Goal: Information Seeking & Learning: Check status

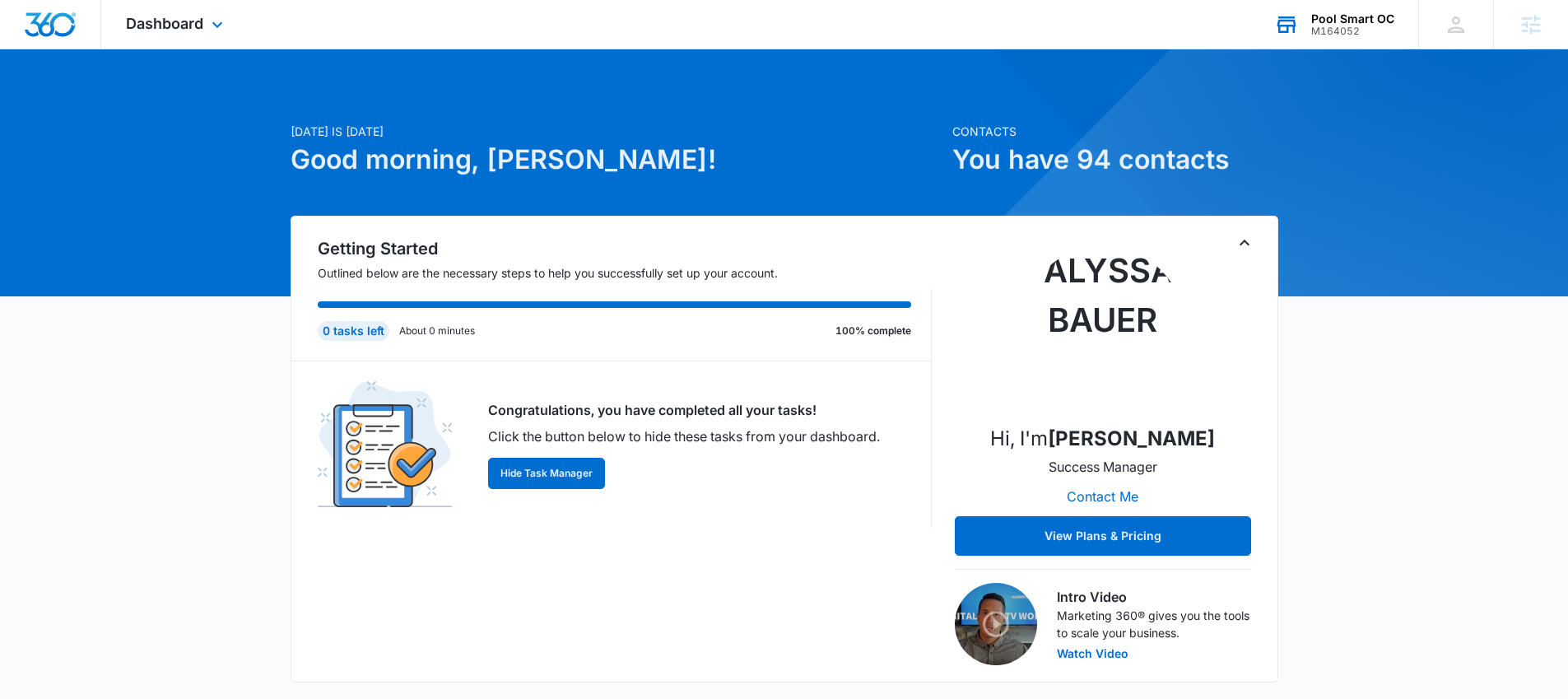
click at [1350, 26] on div "M164052" at bounding box center [1353, 32] width 84 height 12
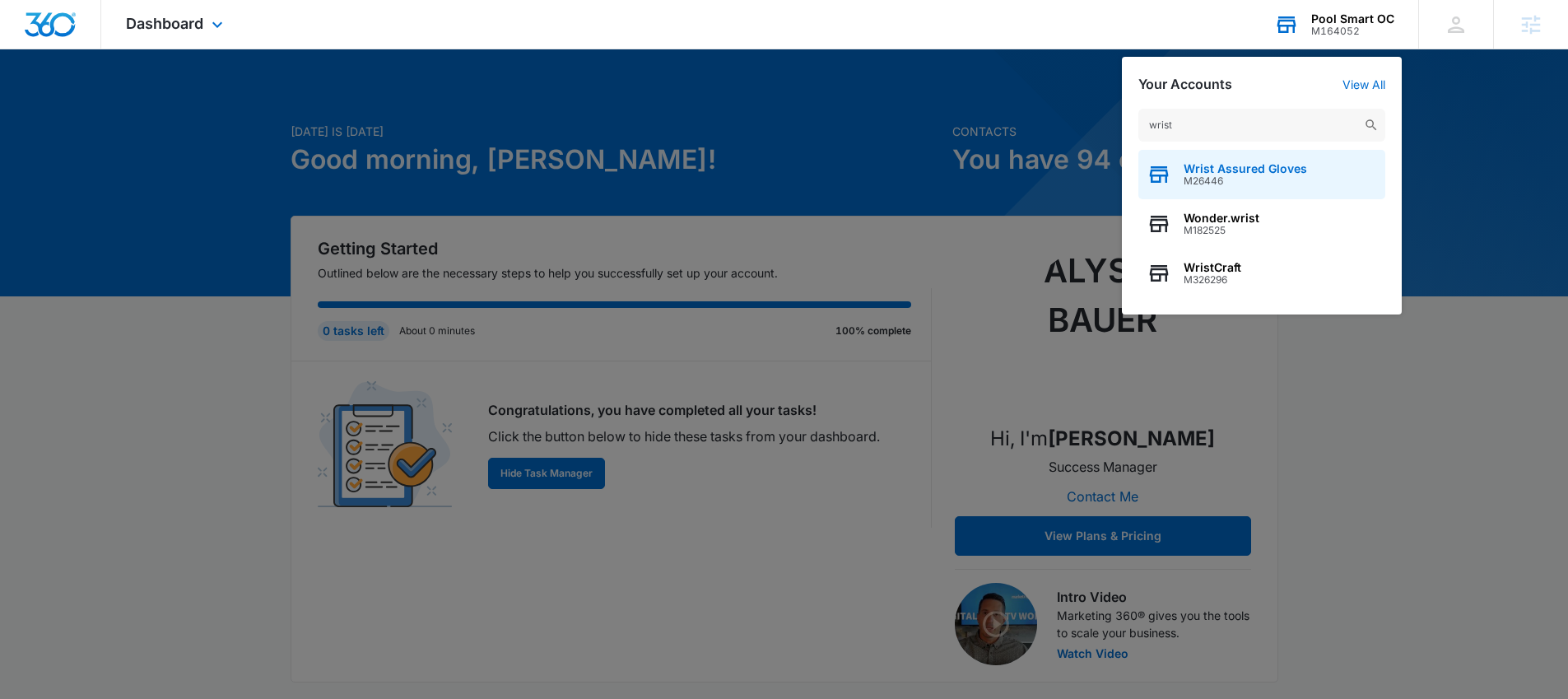
type input "wrist"
click at [1271, 170] on span "Wrist Assured Gloves" at bounding box center [1245, 169] width 124 height 13
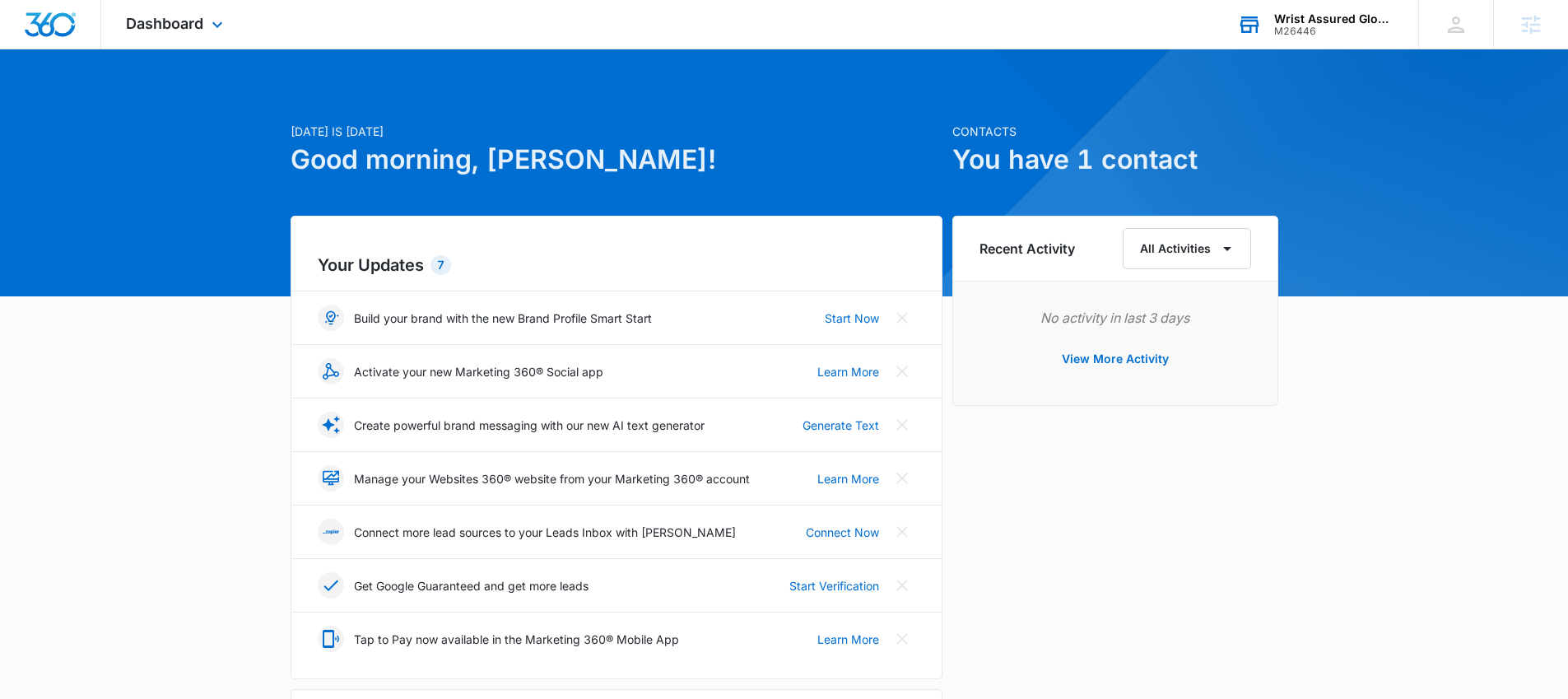
click at [148, 12] on div "Dashboard Apps Reputation Websites Forms CRM Email Social Shop Payments POS Con…" at bounding box center [176, 24] width 151 height 49
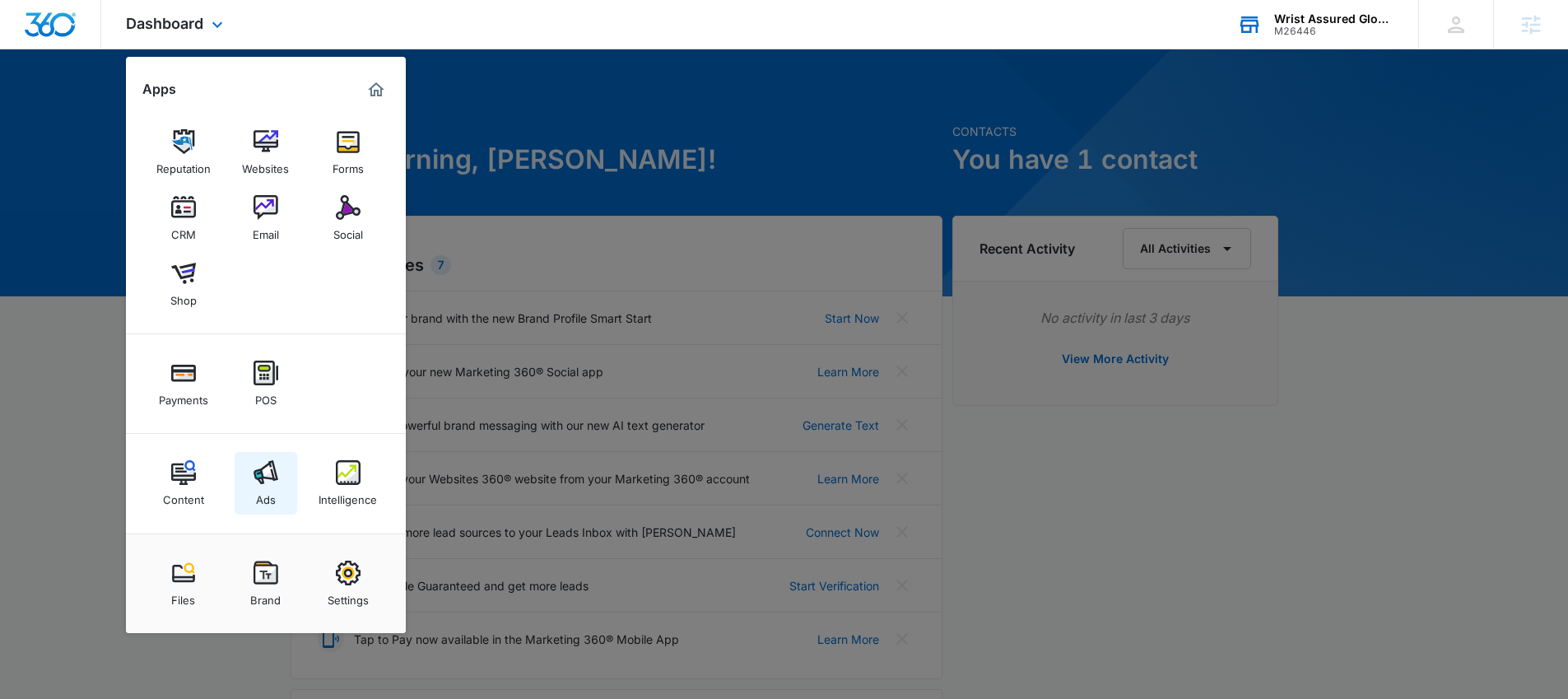
click at [252, 481] on link "Ads" at bounding box center [265, 483] width 62 height 62
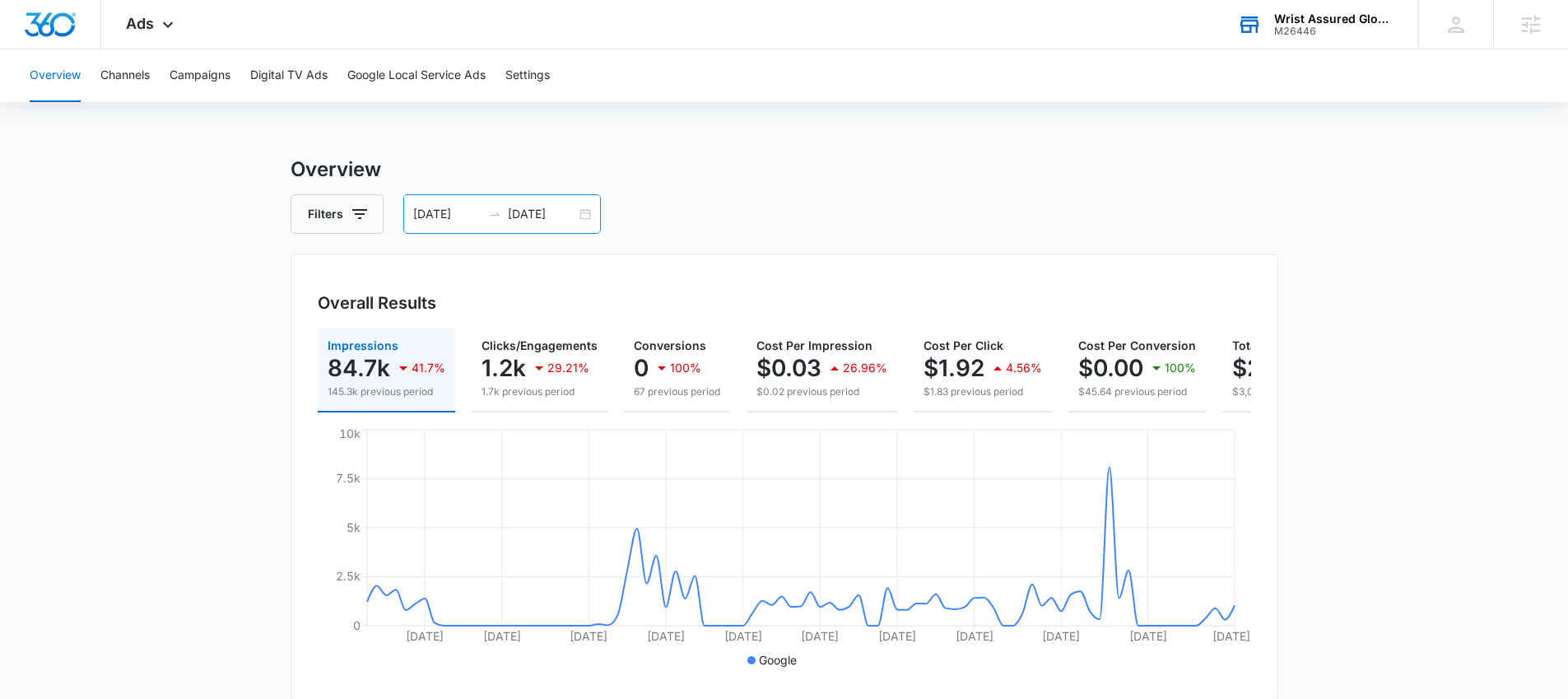
click at [585, 222] on div "05/31/2025 08/29/2025" at bounding box center [502, 213] width 198 height 39
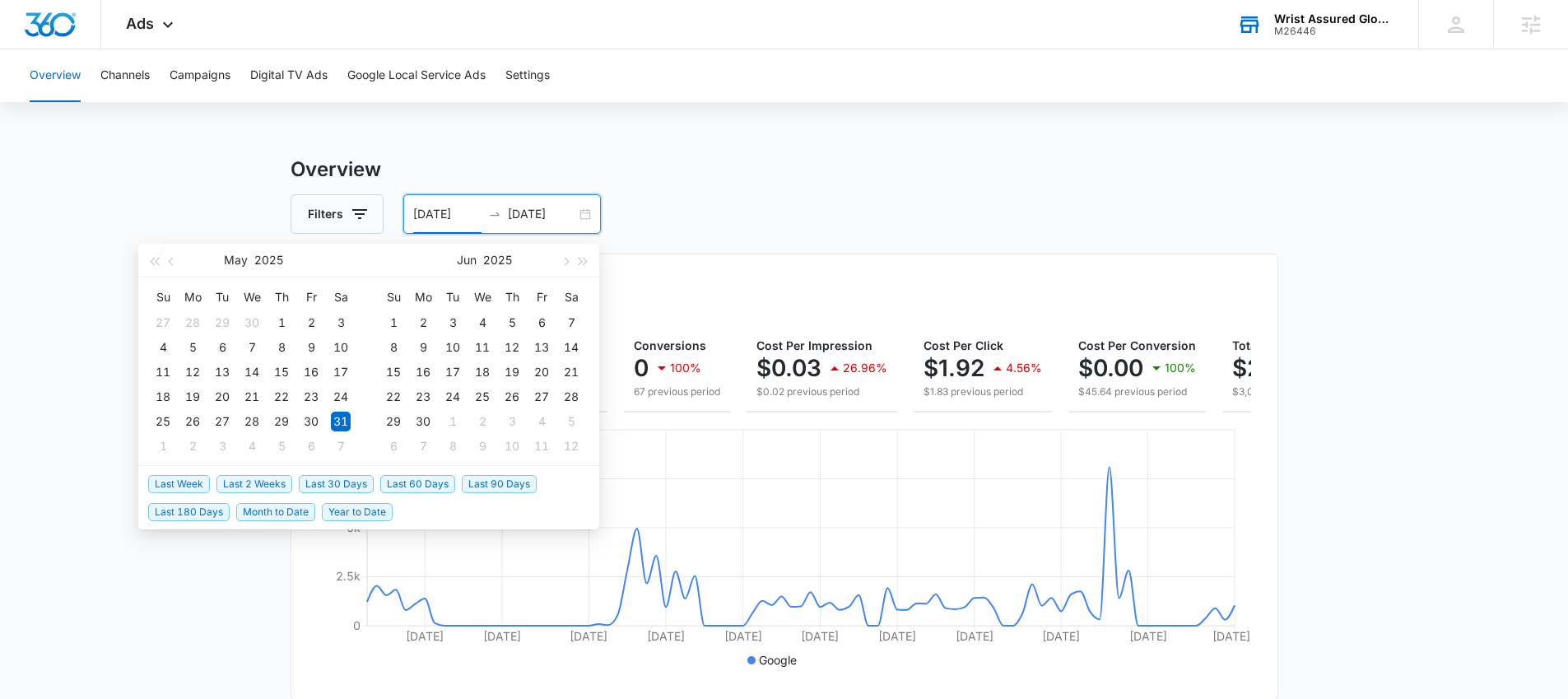
click at [349, 482] on span "Last 30 Days" at bounding box center [336, 484] width 75 height 18
type input "08/05/2025"
type input "09/04/2025"
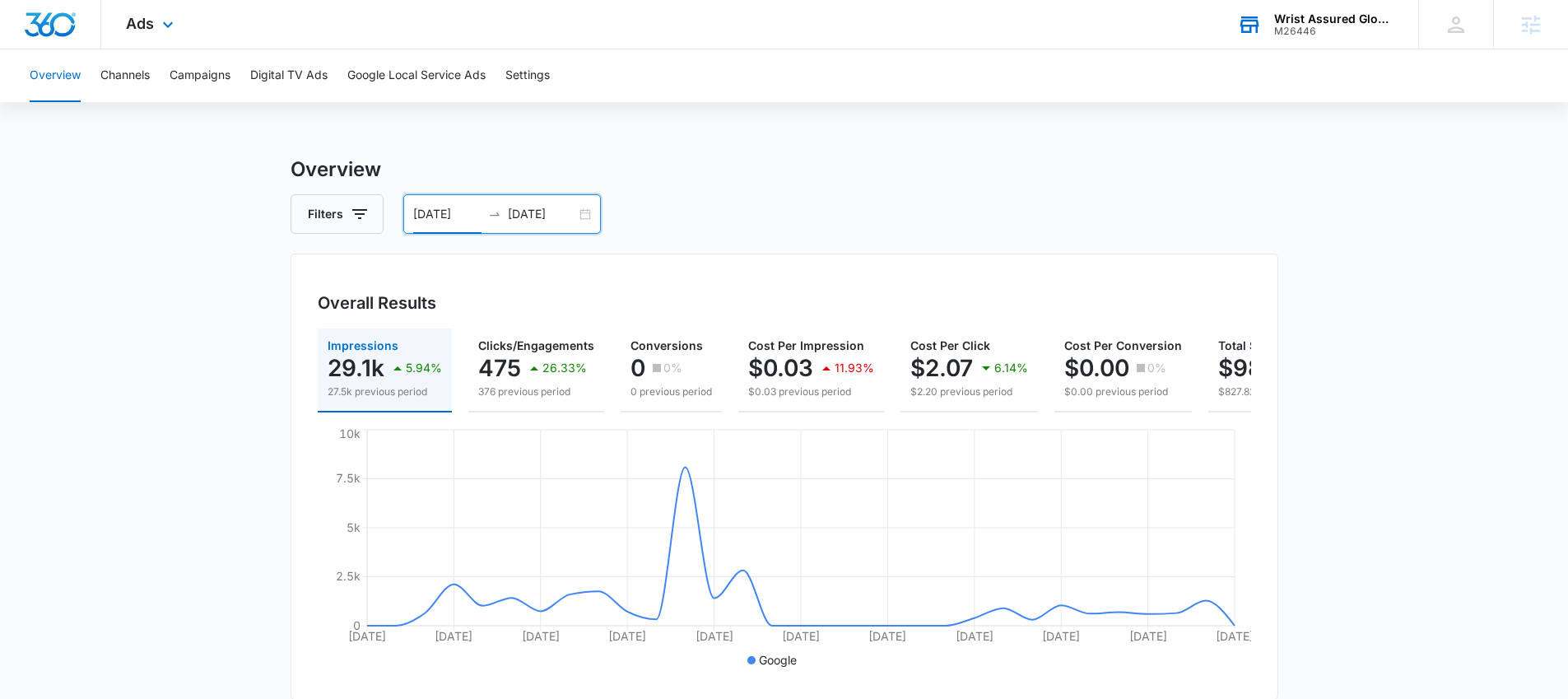
click at [158, 36] on div "Ads Apps Reputation Websites Forms CRM Email Social Shop Payments POS Content A…" at bounding box center [151, 24] width 101 height 49
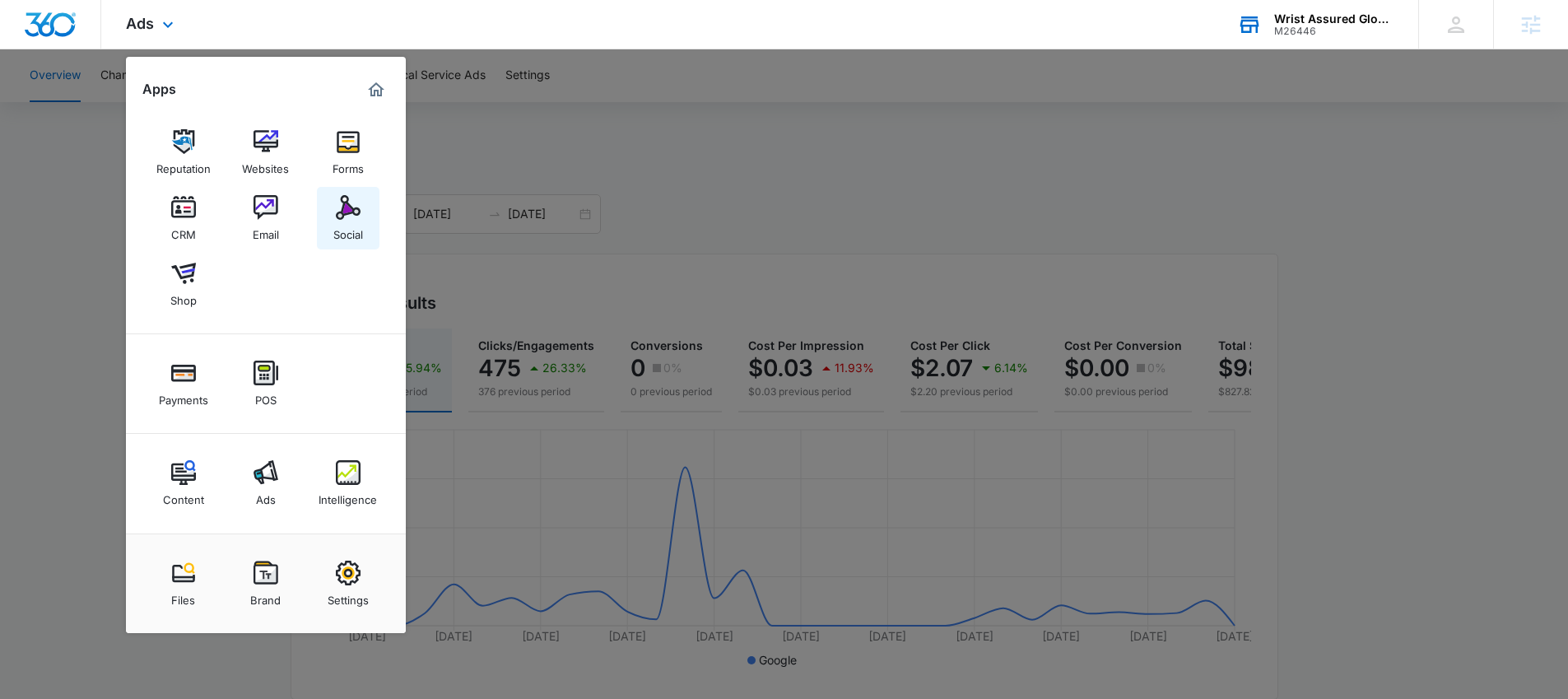
click at [341, 229] on div "Social" at bounding box center [348, 230] width 30 height 21
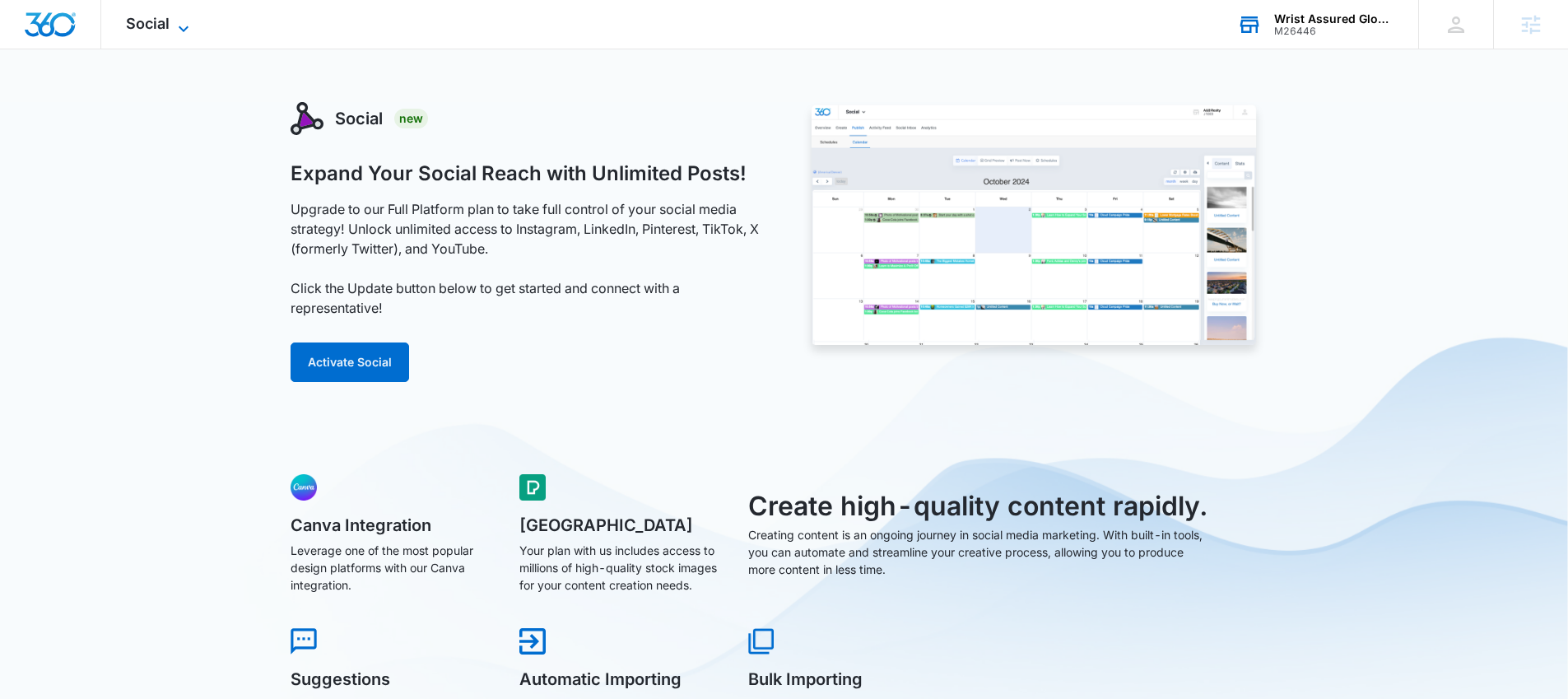
click at [157, 20] on span "Social" at bounding box center [147, 23] width 43 height 17
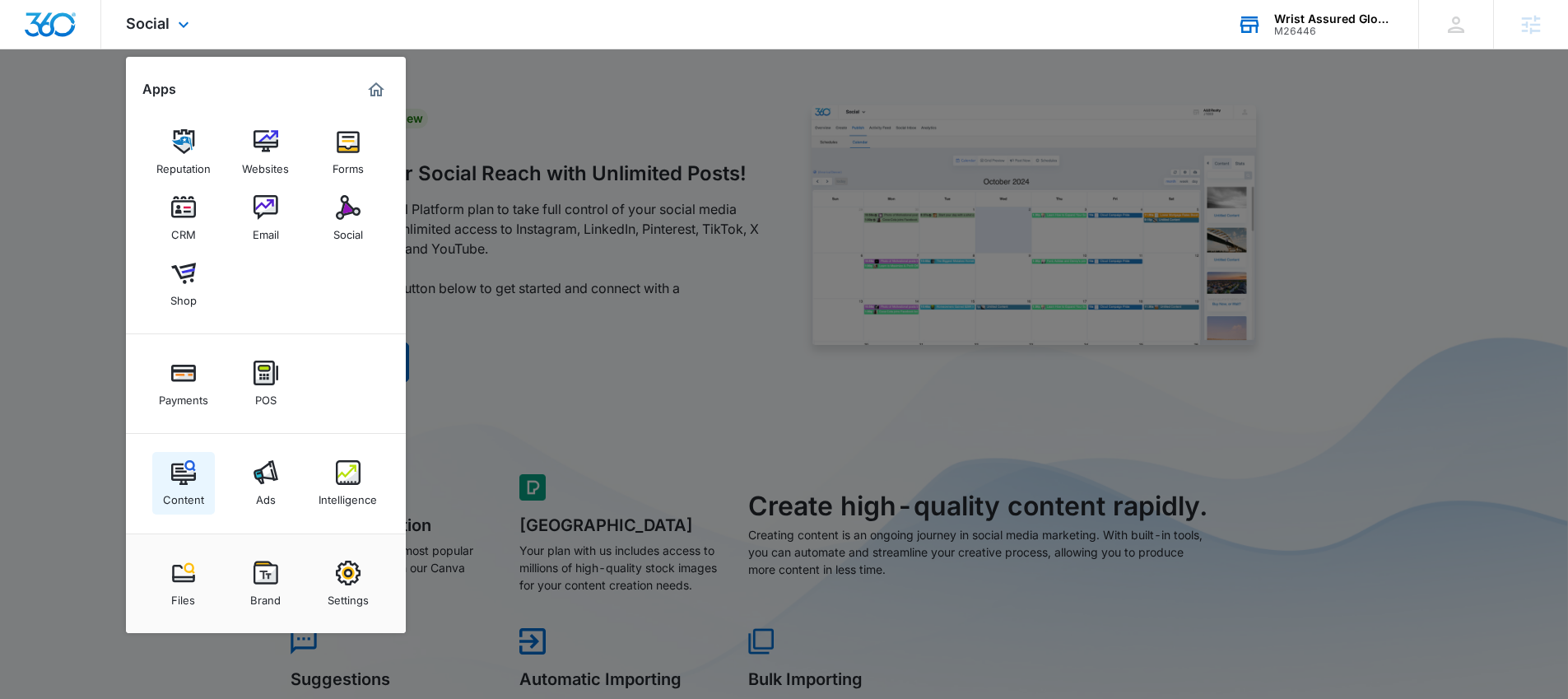
click at [199, 479] on link "Content" at bounding box center [183, 483] width 62 height 62
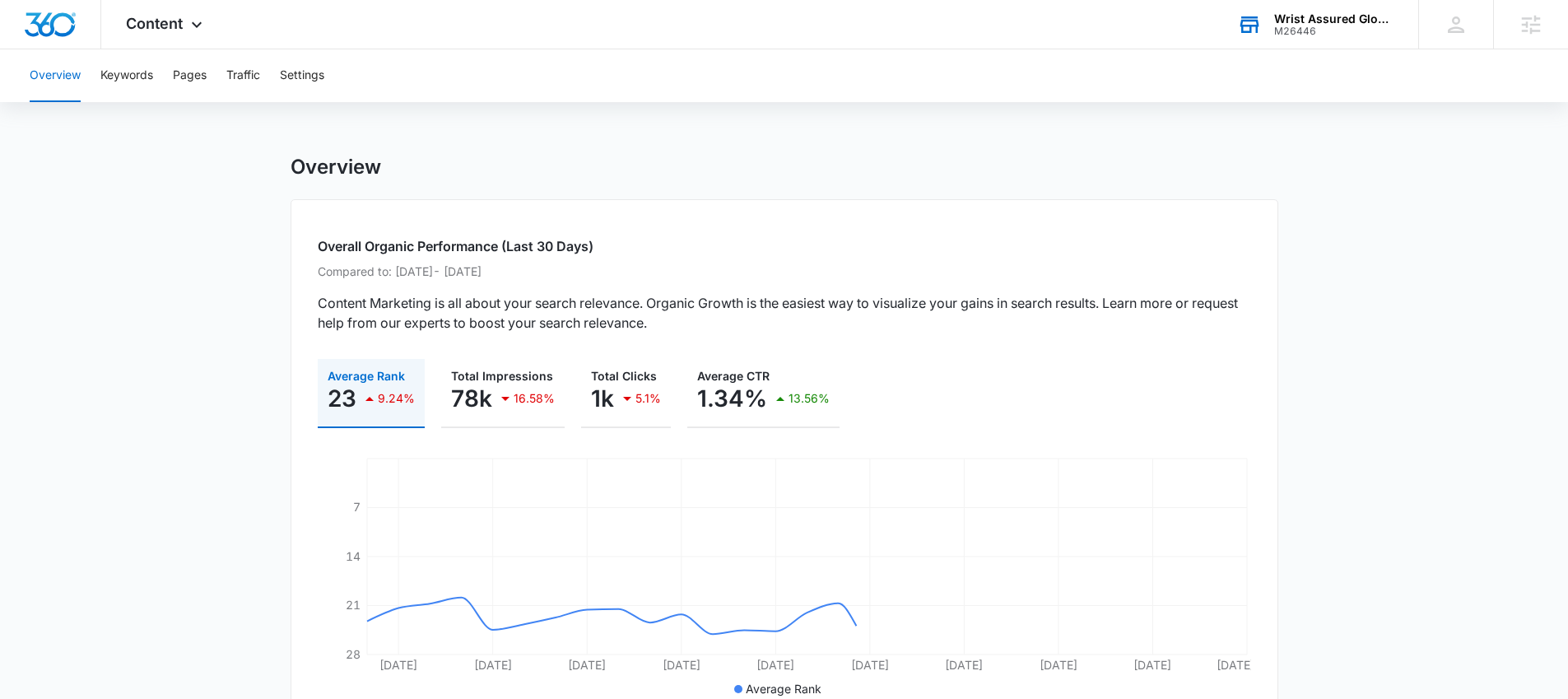
click at [155, 74] on div "Overview Keywords Pages Traffic Settings" at bounding box center [784, 75] width 1529 height 53
click at [164, 89] on div "Overview Keywords Pages Traffic Settings" at bounding box center [784, 75] width 1529 height 53
click at [157, 87] on div "Overview Keywords Pages Traffic Settings" at bounding box center [784, 75] width 1529 height 53
click at [139, 78] on button "Keywords" at bounding box center [127, 75] width 53 height 53
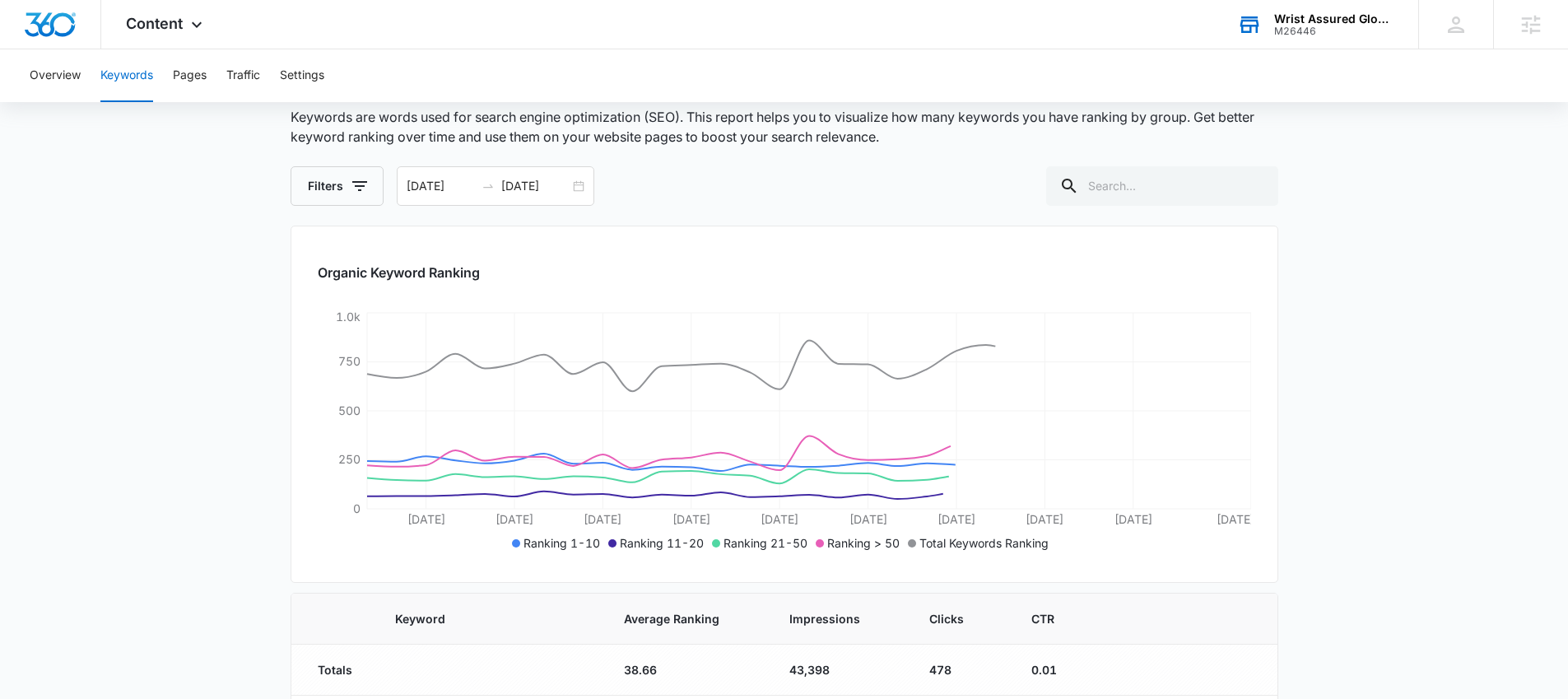
scroll to position [163, 0]
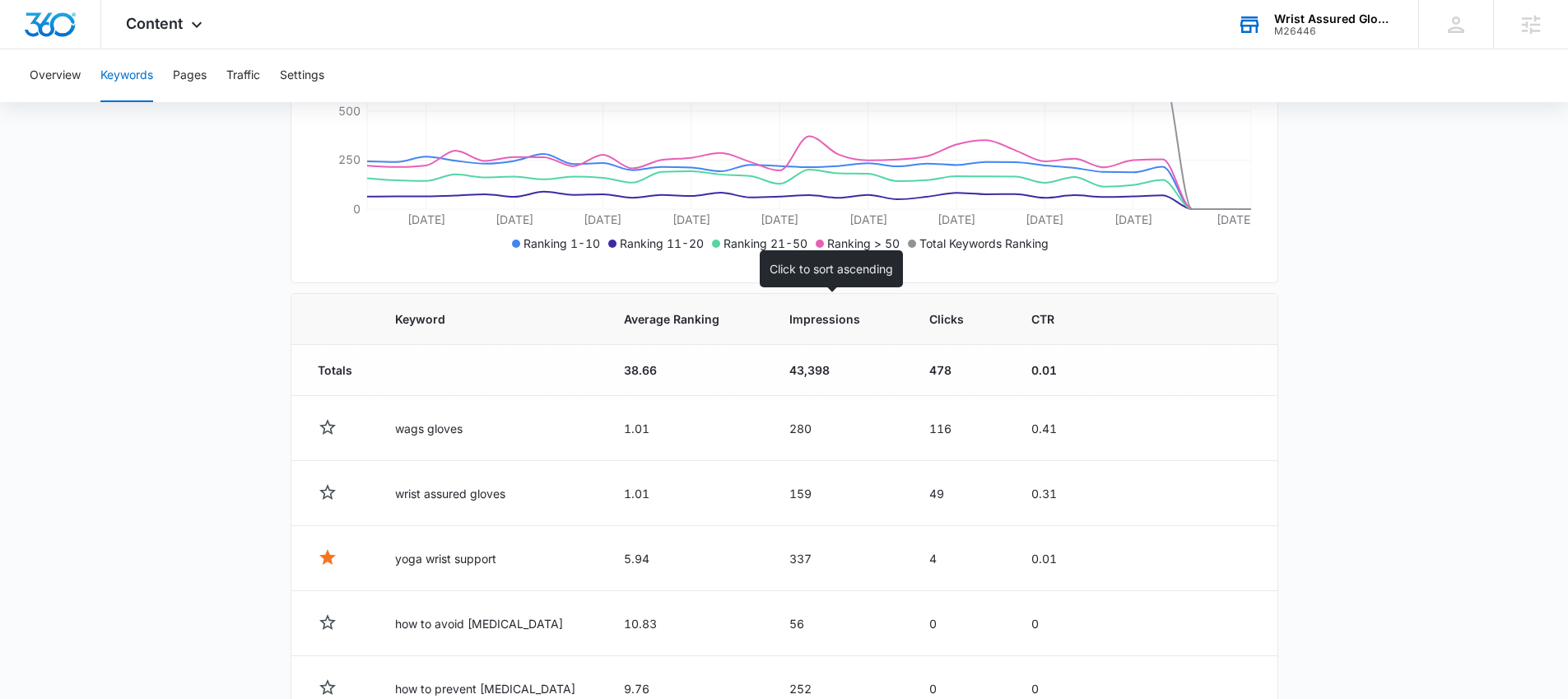
click at [803, 327] on th "Impressions" at bounding box center [840, 319] width 140 height 51
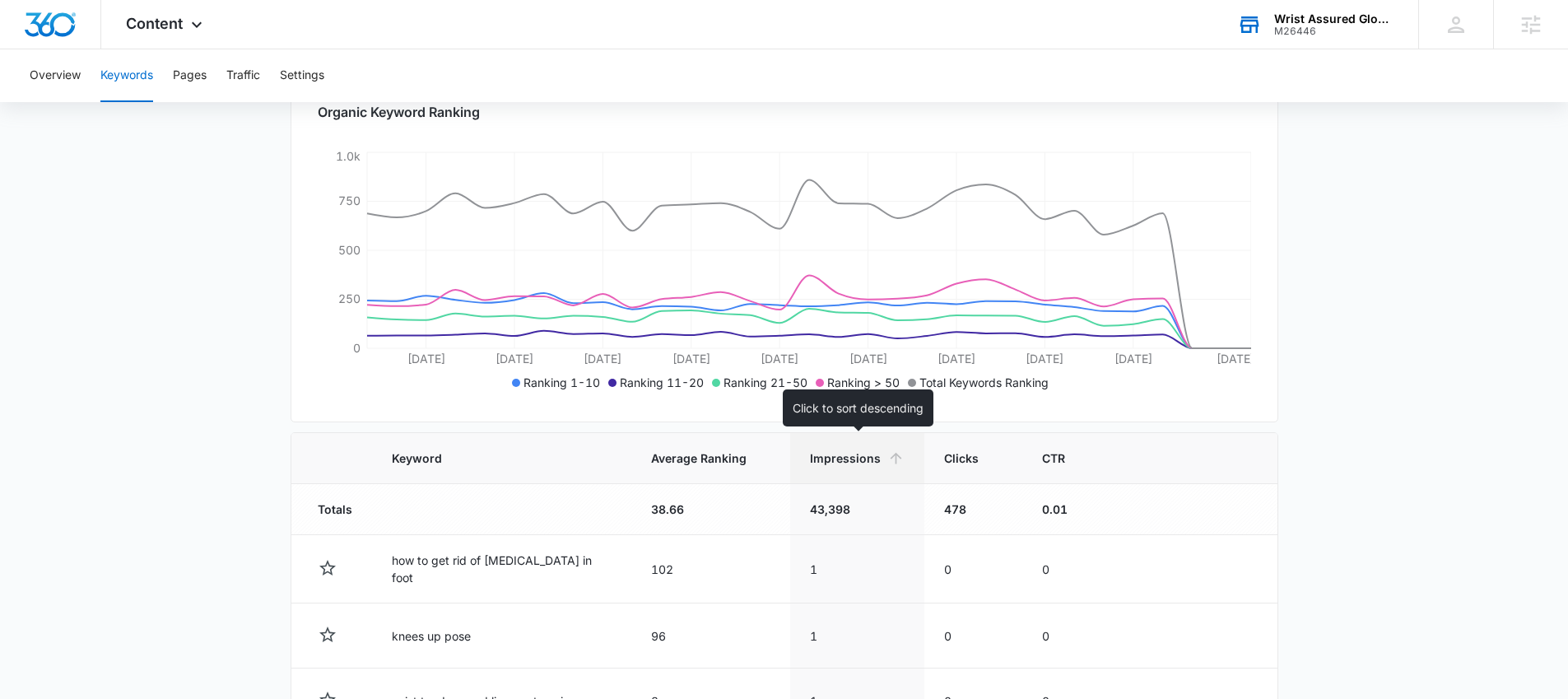
scroll to position [385, 0]
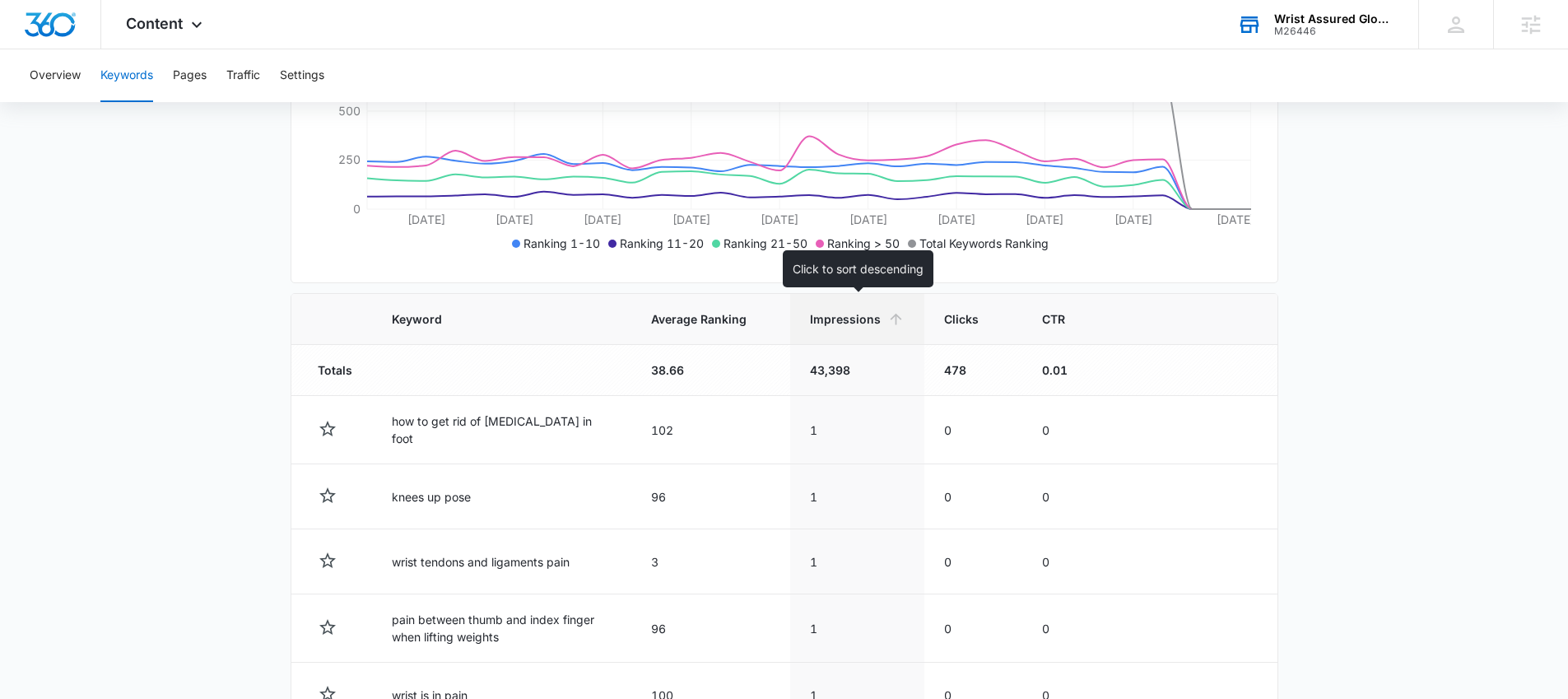
click at [851, 323] on span "Impressions" at bounding box center [846, 319] width 71 height 17
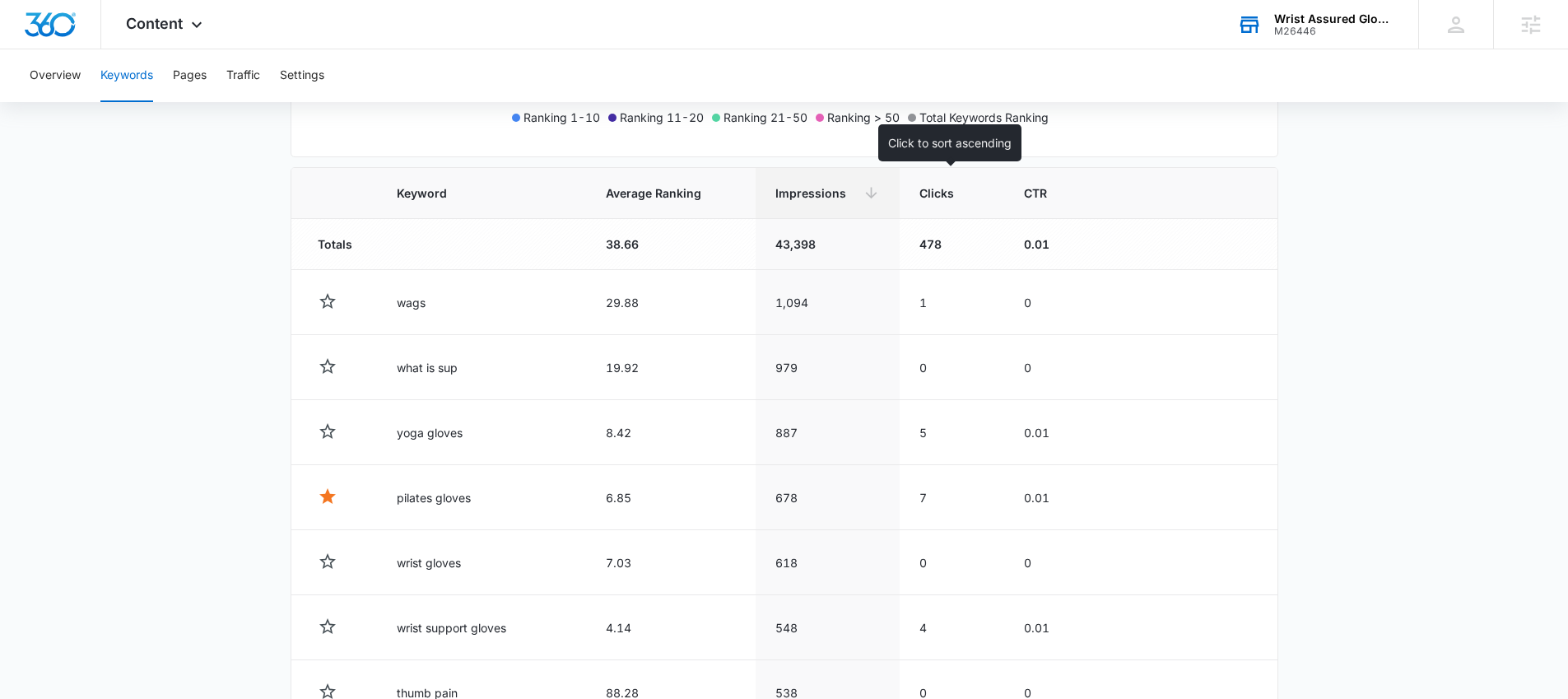
click at [919, 212] on th "Clicks" at bounding box center [952, 193] width 105 height 51
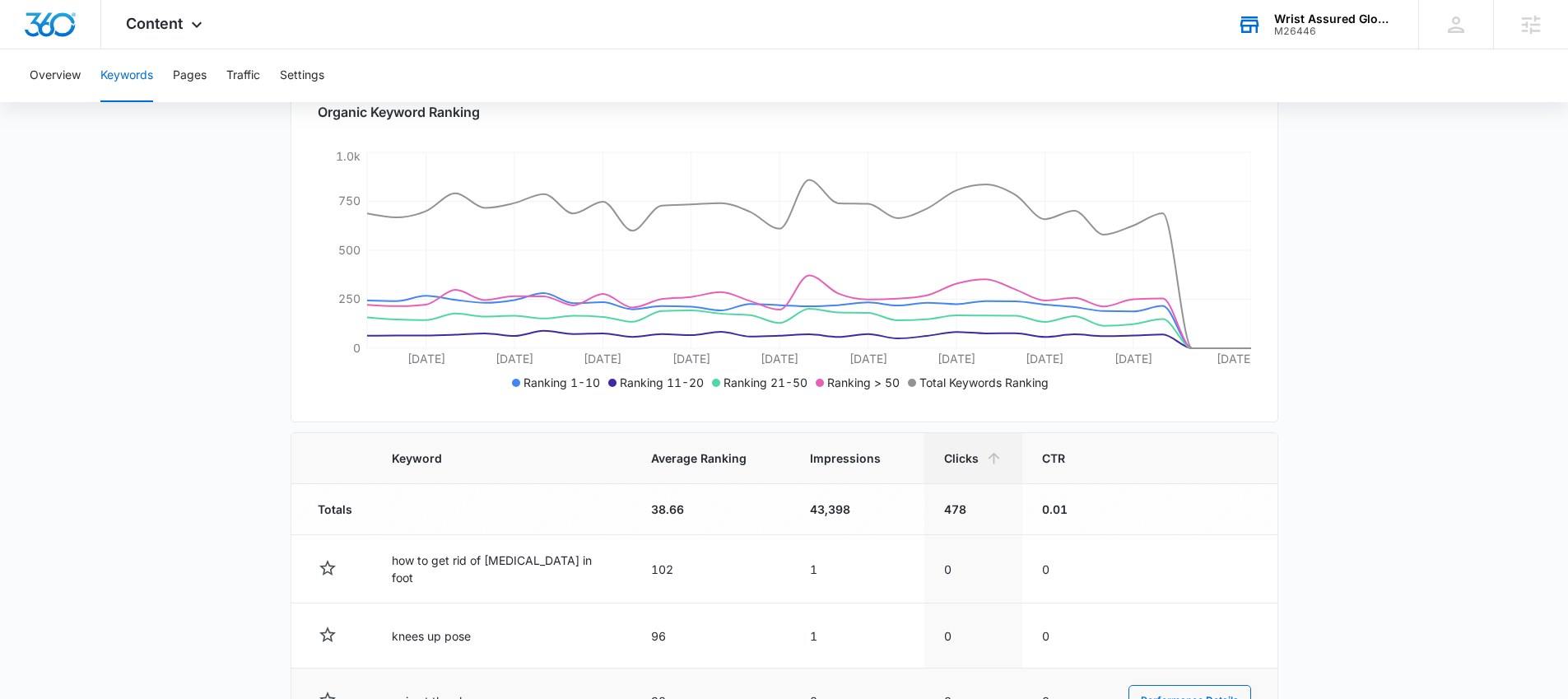
scroll to position [511, 0]
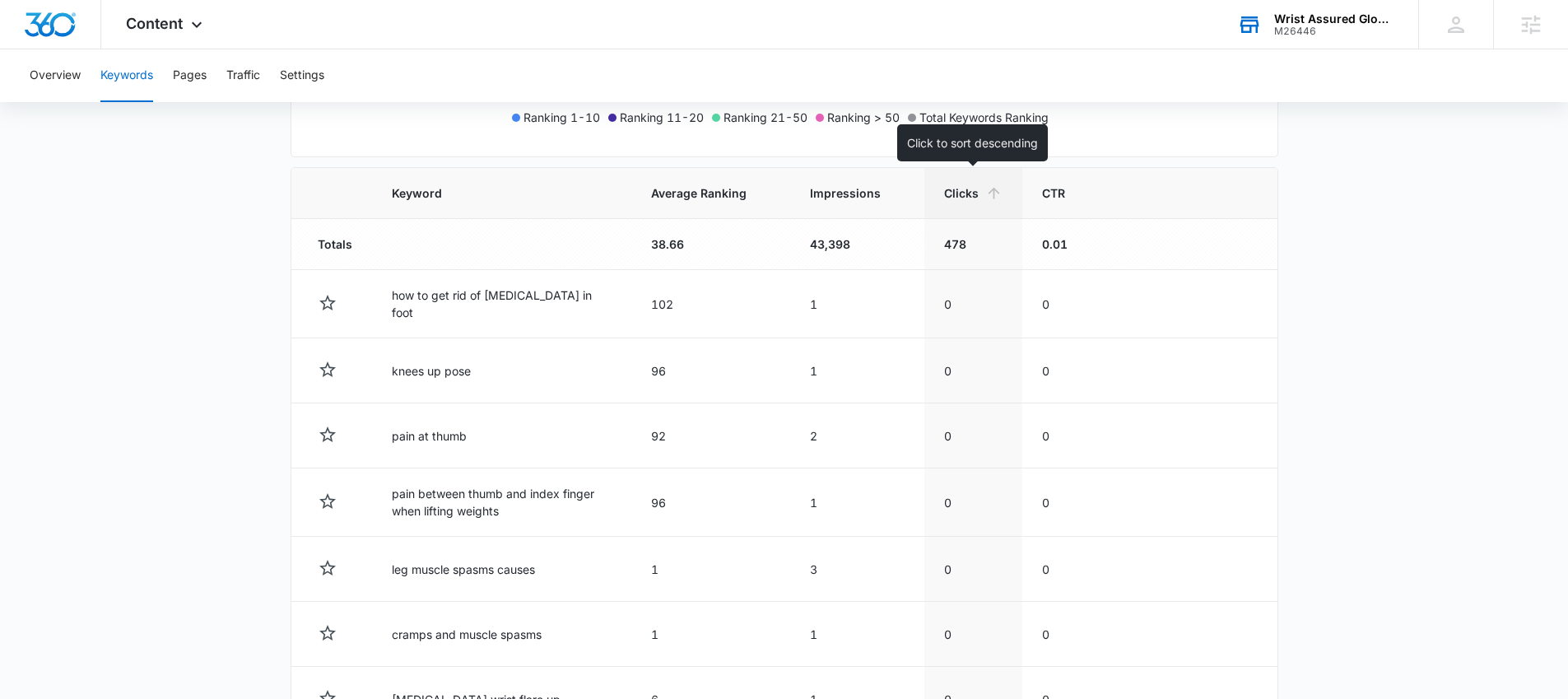
click at [951, 201] on span "Clicks" at bounding box center [961, 193] width 35 height 17
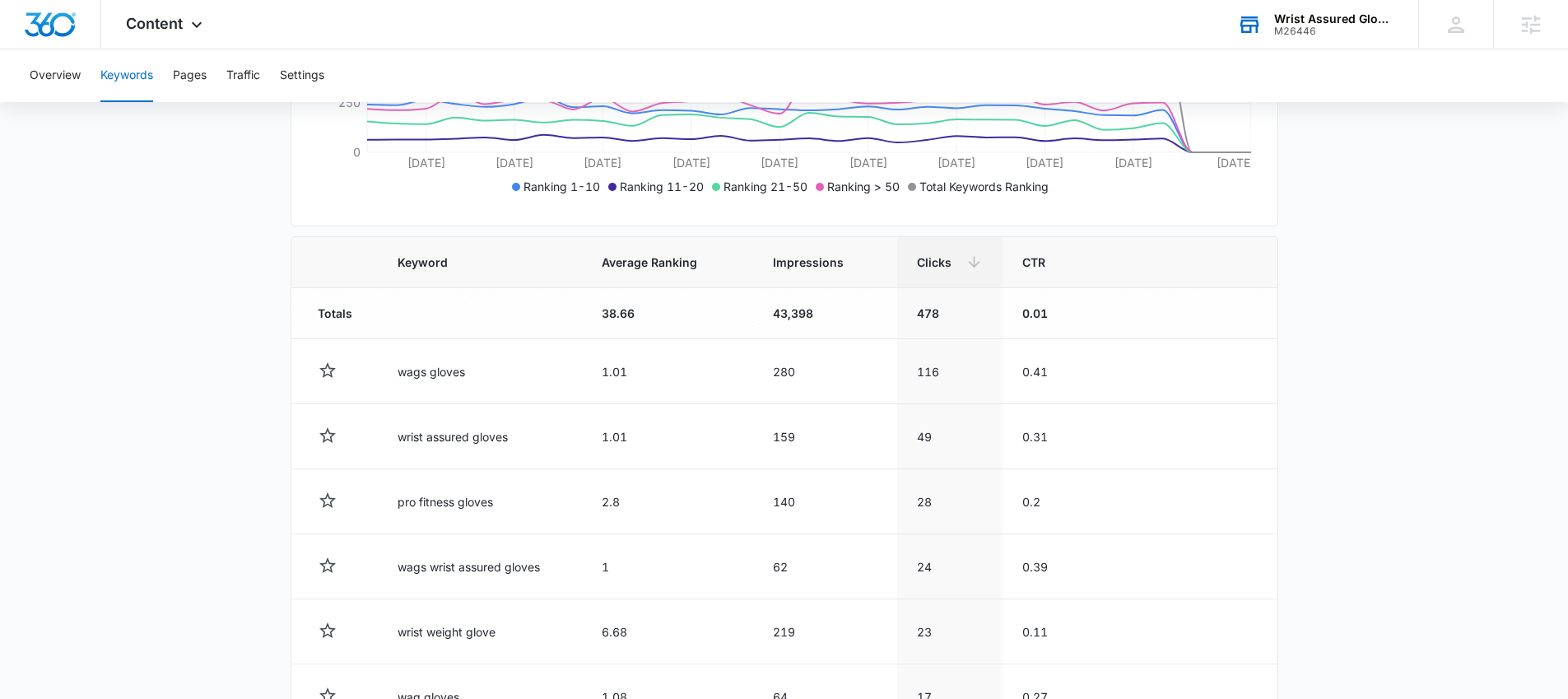
scroll to position [494, 0]
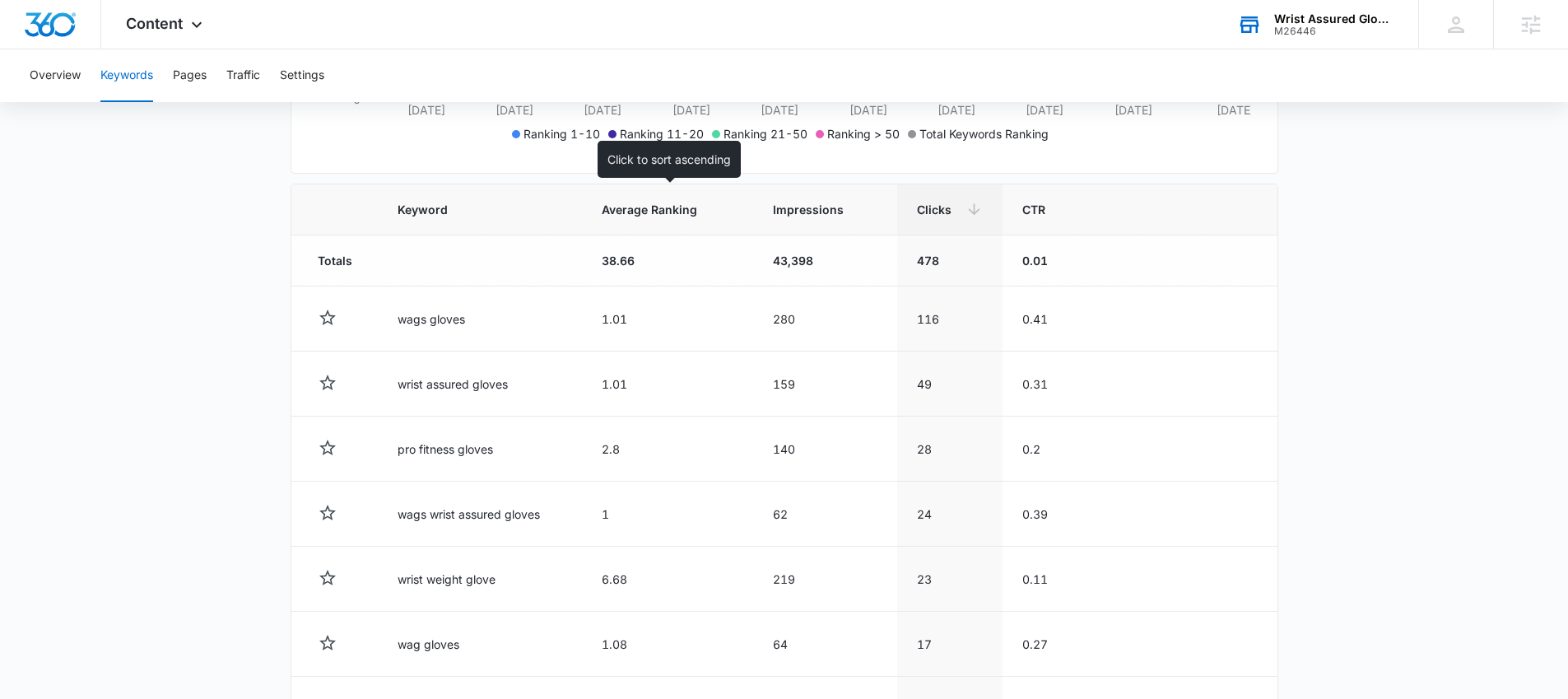
click at [649, 208] on span "Average Ranking" at bounding box center [656, 209] width 108 height 17
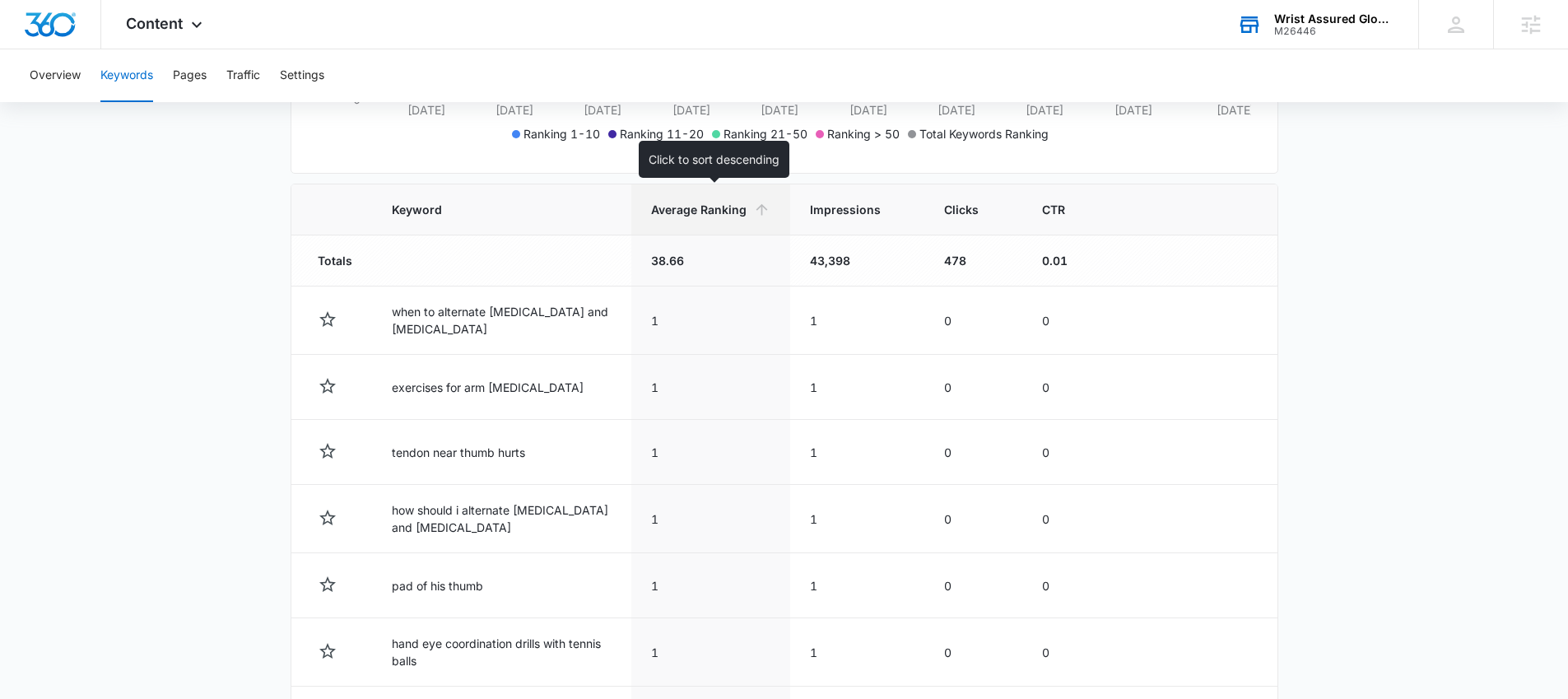
click at [669, 215] on span "Average Ranking" at bounding box center [698, 209] width 95 height 17
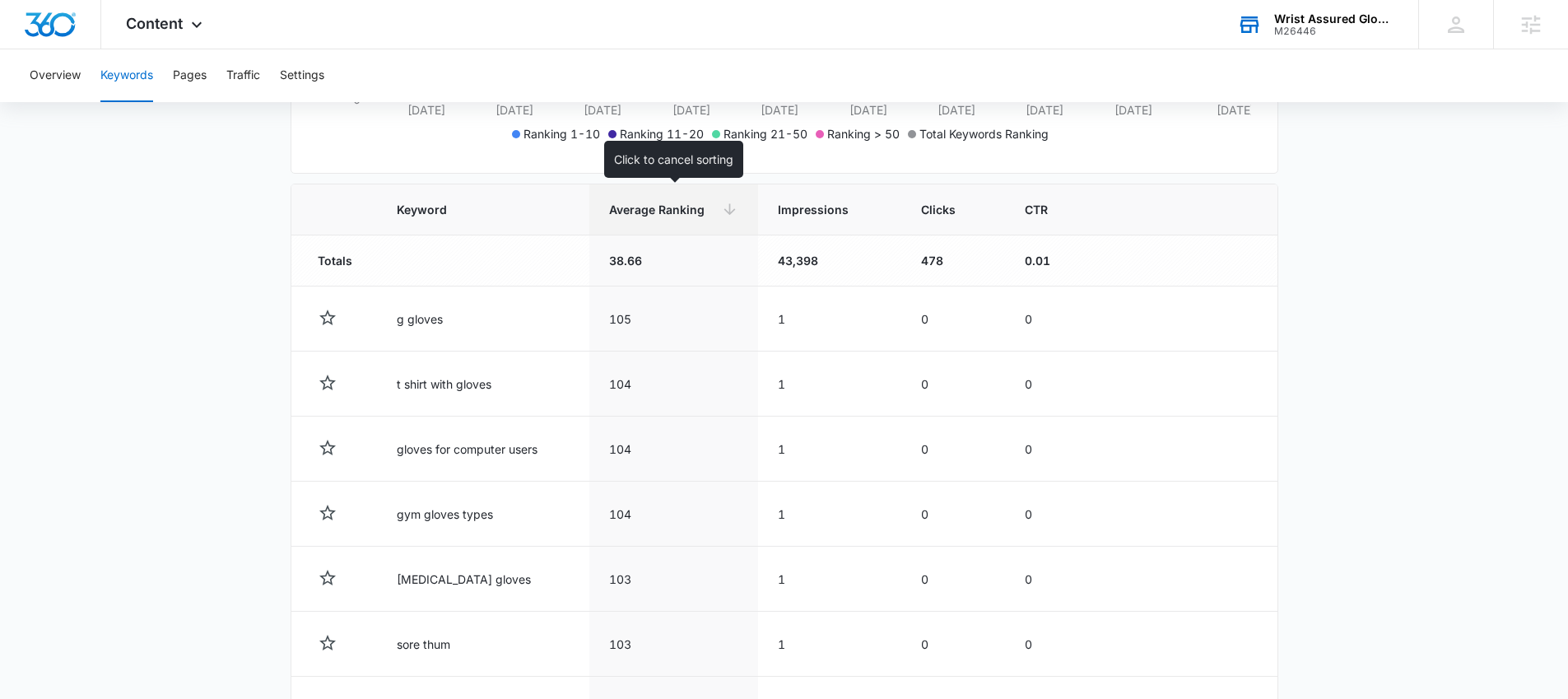
click at [684, 210] on span "Average Ranking" at bounding box center [663, 209] width 107 height 17
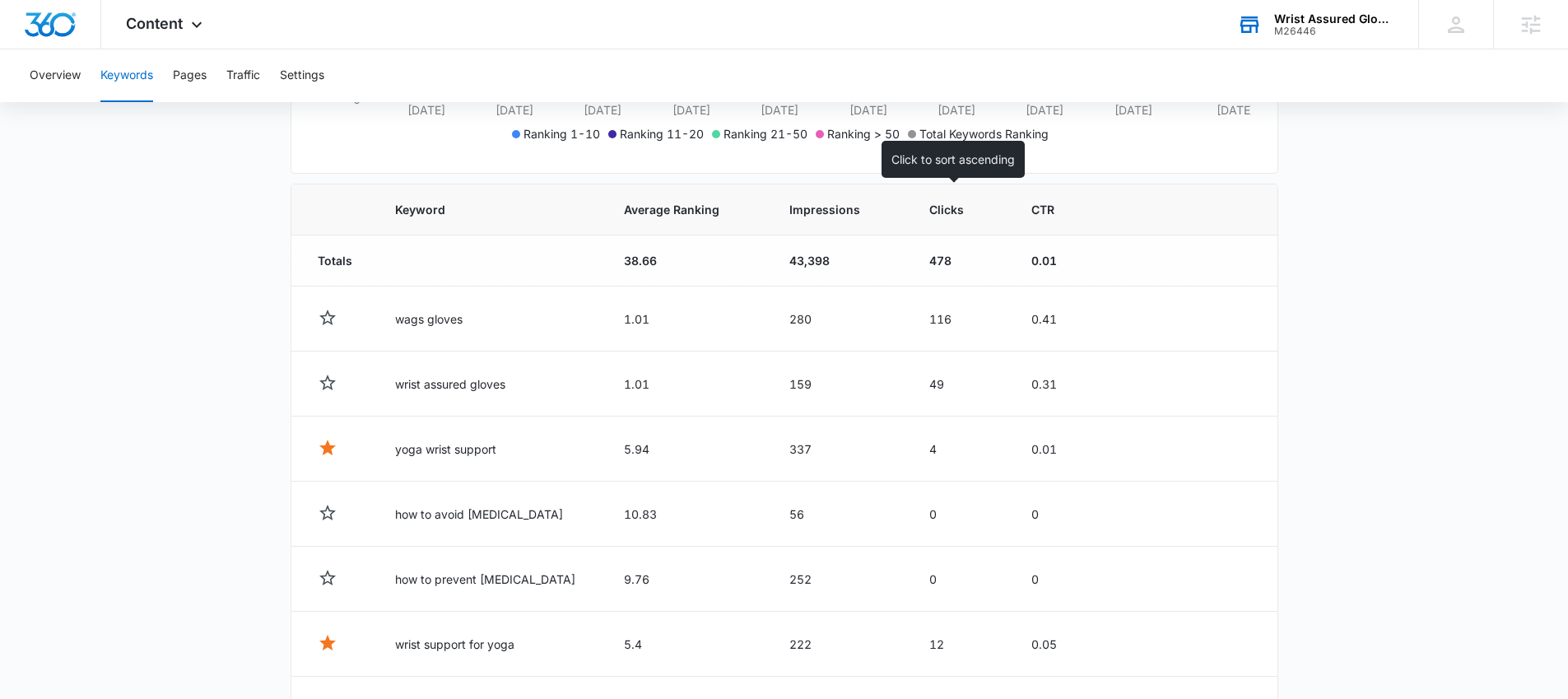
click at [965, 206] on div "Clicks" at bounding box center [960, 209] width 62 height 17
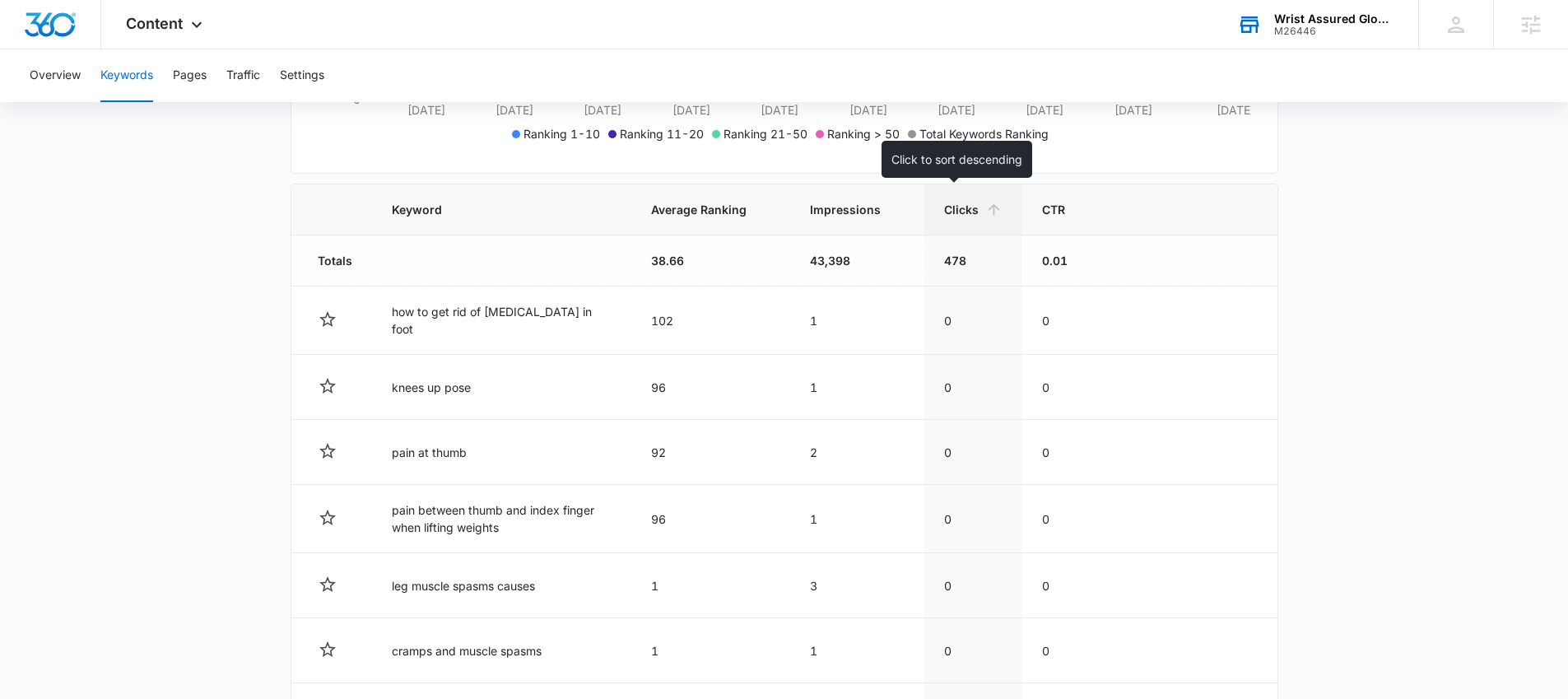
click at [964, 205] on span "Clicks" at bounding box center [961, 209] width 35 height 17
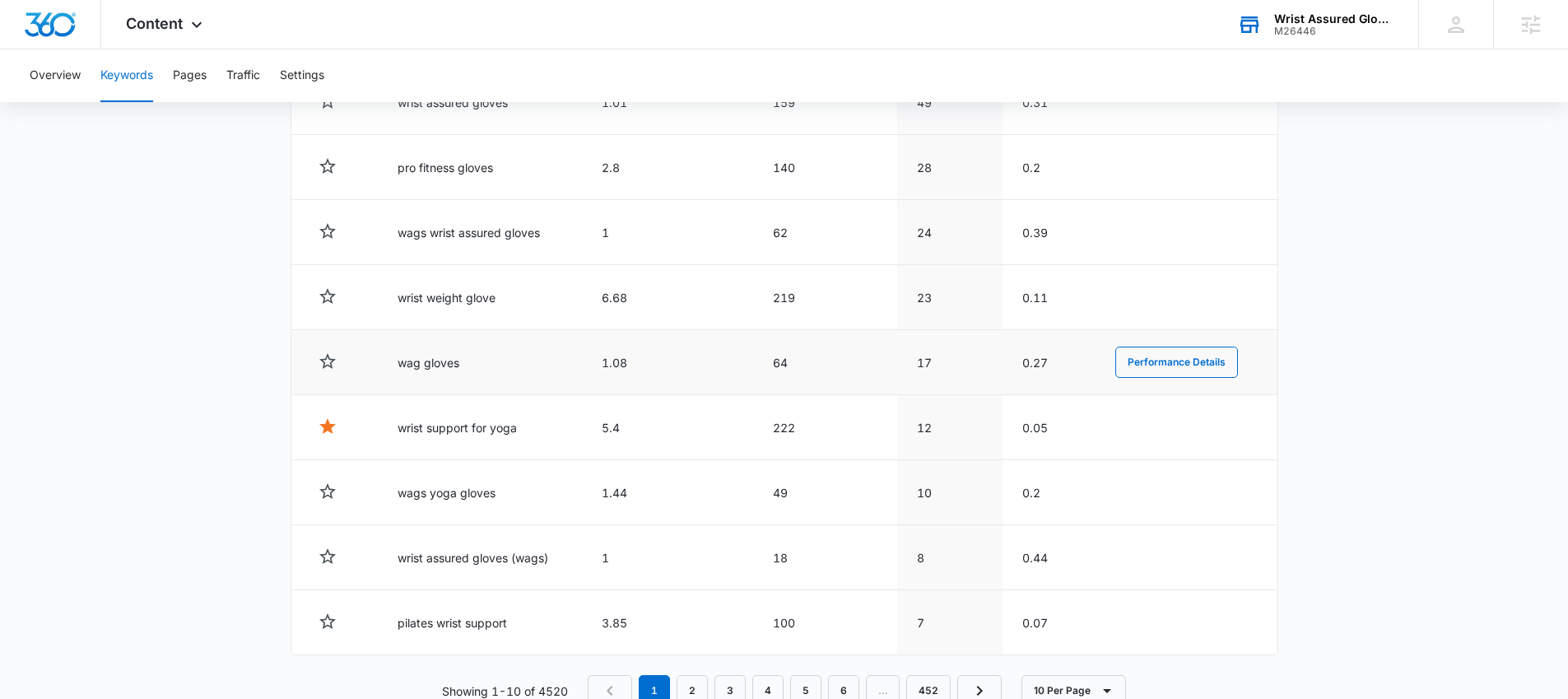
scroll to position [823, 0]
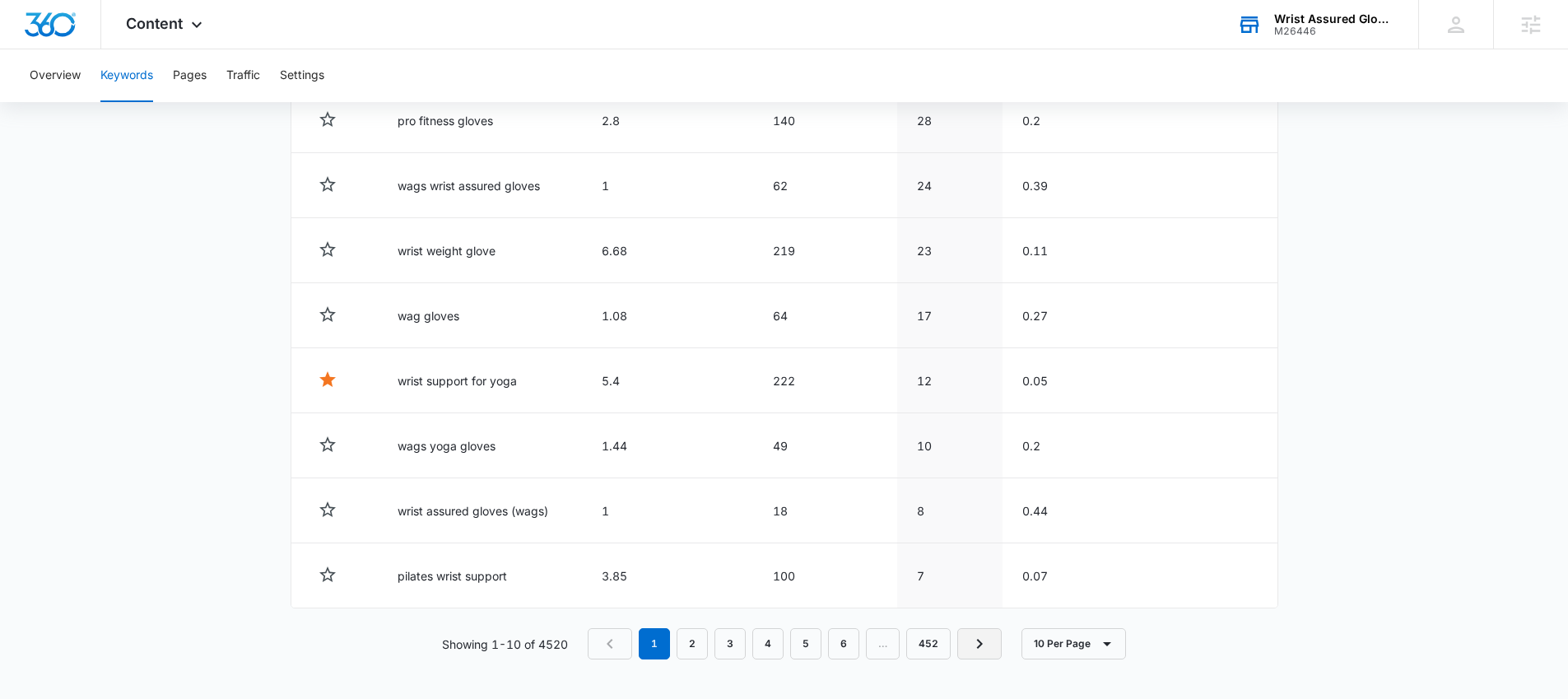
click at [991, 639] on link "Next Page" at bounding box center [979, 643] width 44 height 32
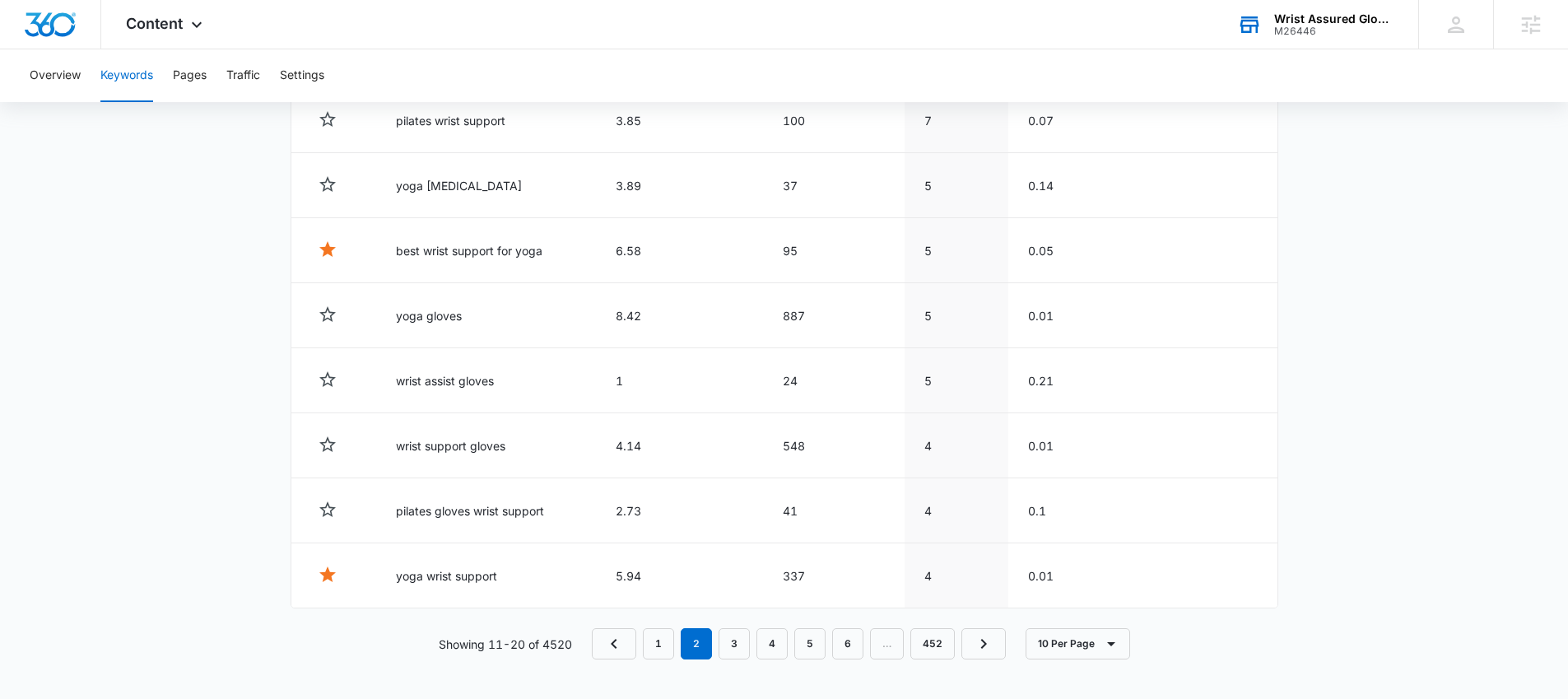
click at [208, 84] on div "Overview Keywords Pages Traffic Settings" at bounding box center [784, 75] width 1529 height 53
click at [196, 80] on button "Pages" at bounding box center [189, 75] width 34 height 53
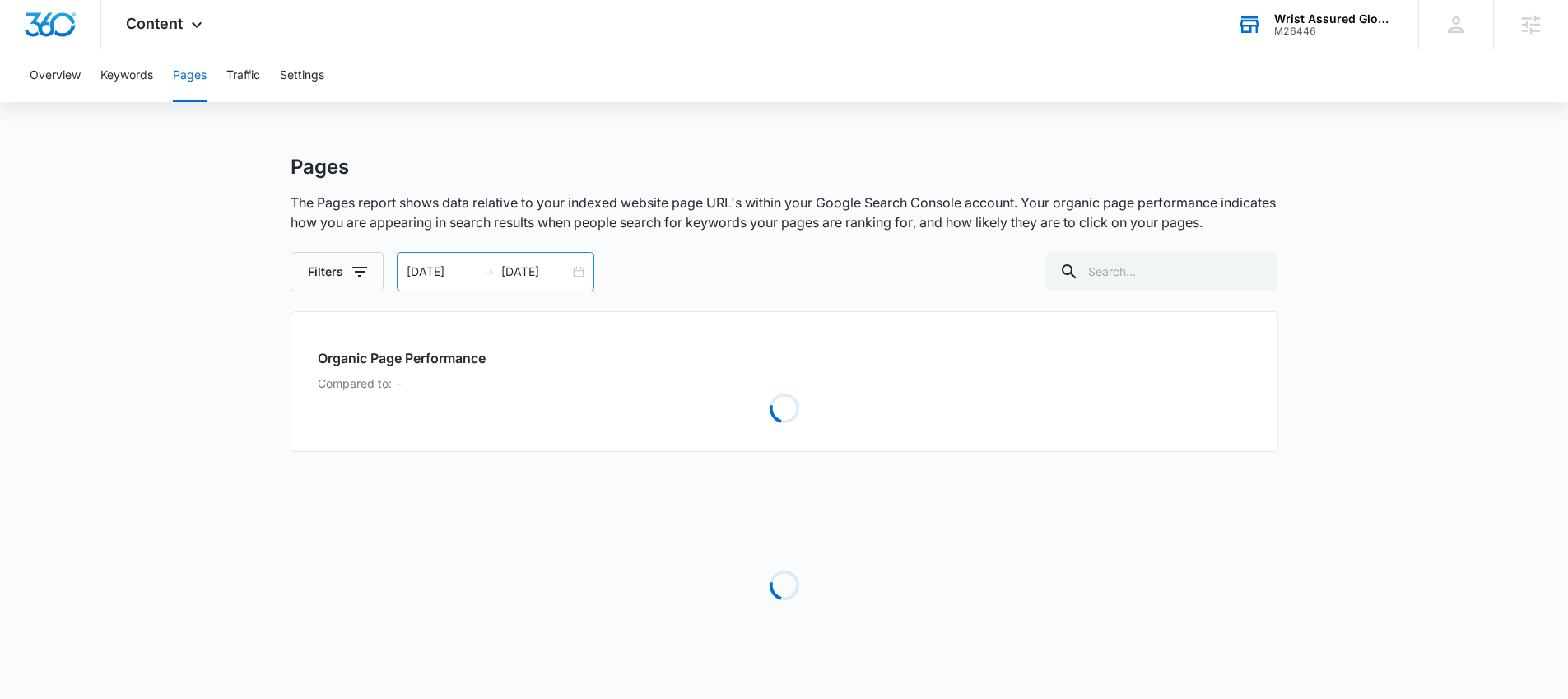
click at [574, 277] on div "08/05/2025 09/04/2025" at bounding box center [495, 271] width 198 height 39
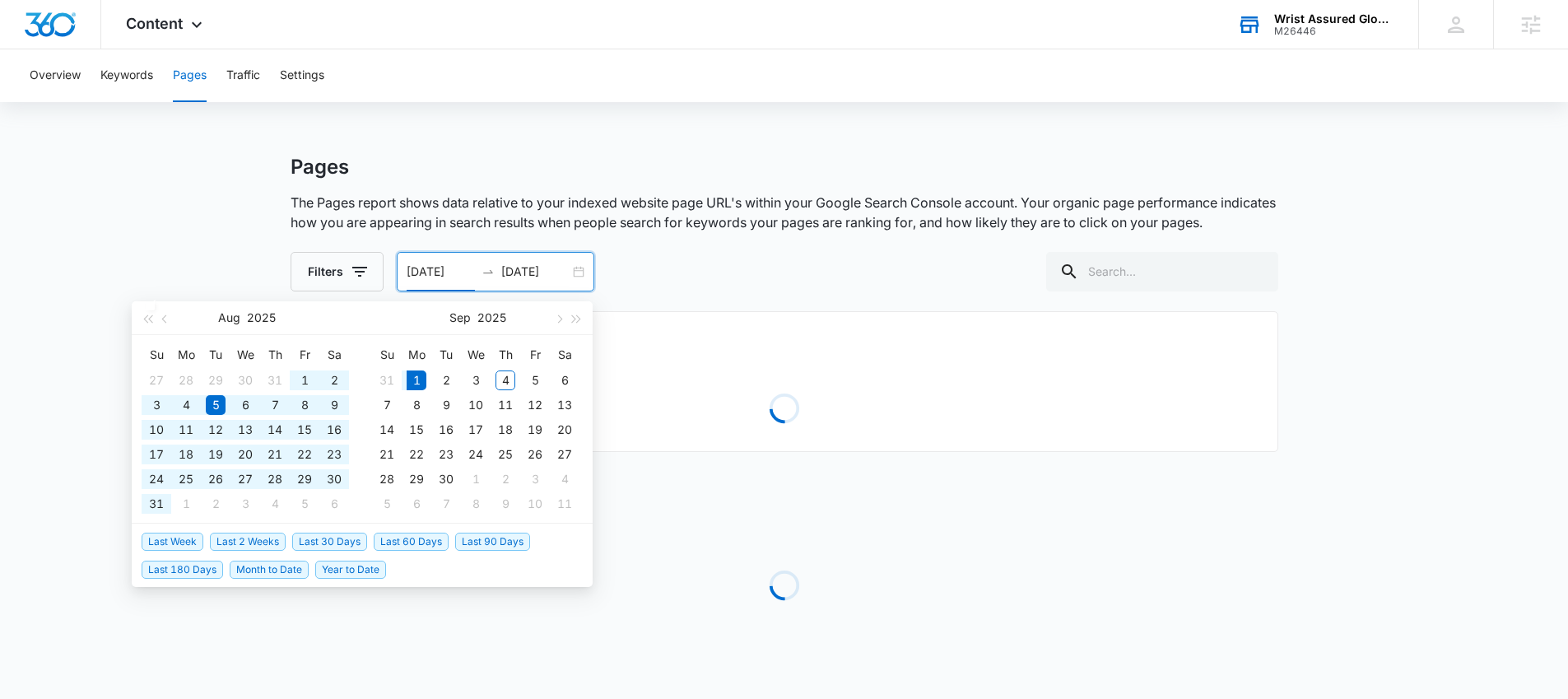
click at [489, 541] on span "Last 90 Days" at bounding box center [493, 542] width 75 height 18
type input "06/03/2025"
type input "[DATE]"
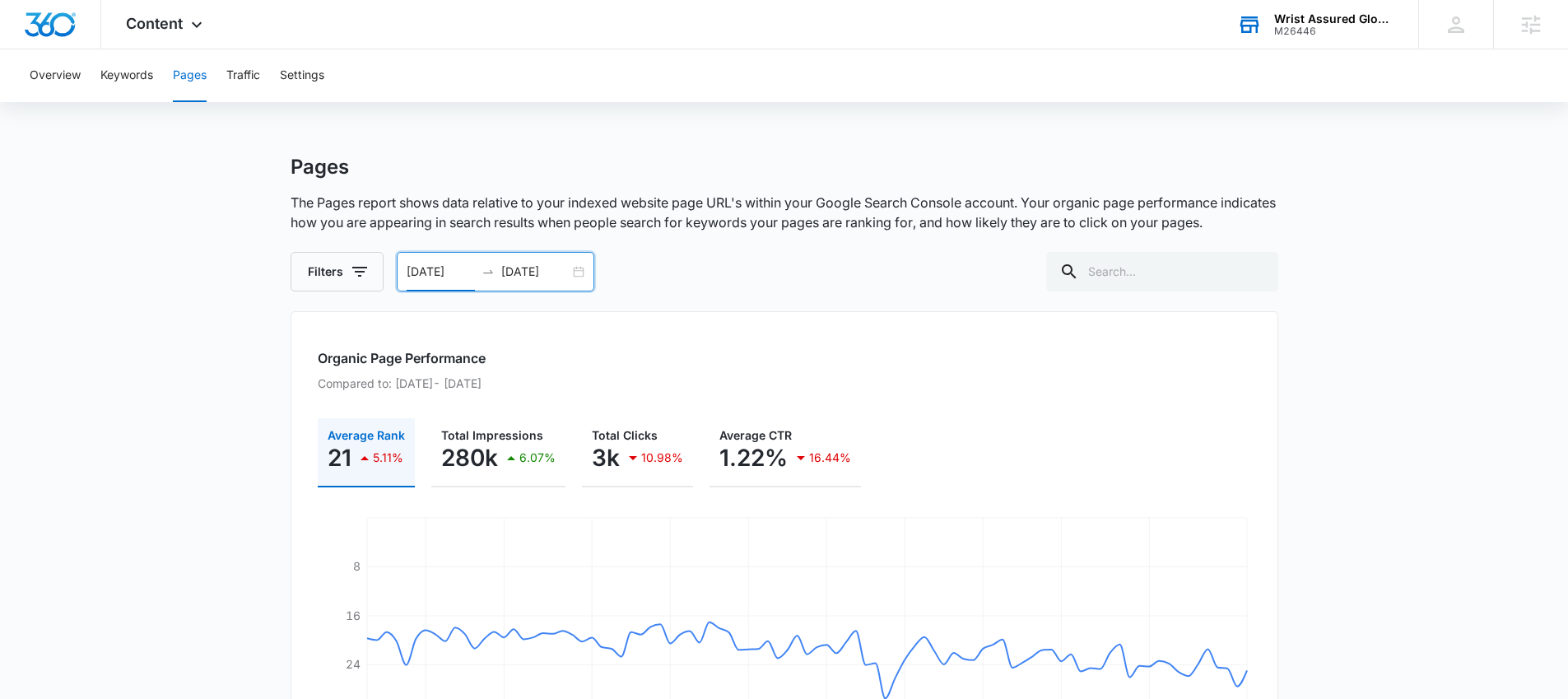
click at [580, 268] on div "06/03/2025 09/01/2025" at bounding box center [495, 271] width 198 height 39
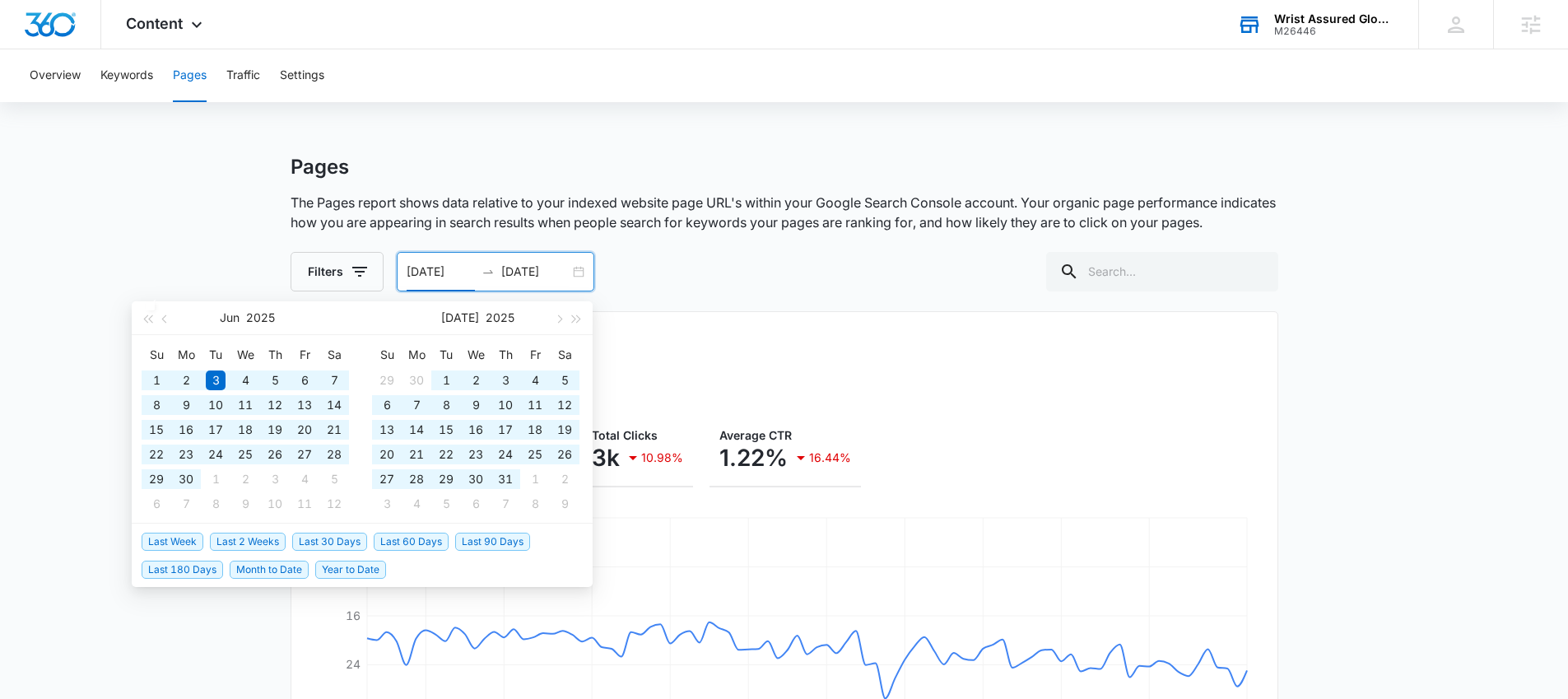
click at [216, 569] on span "Last 180 Days" at bounding box center [181, 569] width 82 height 18
type input "[DATE]"
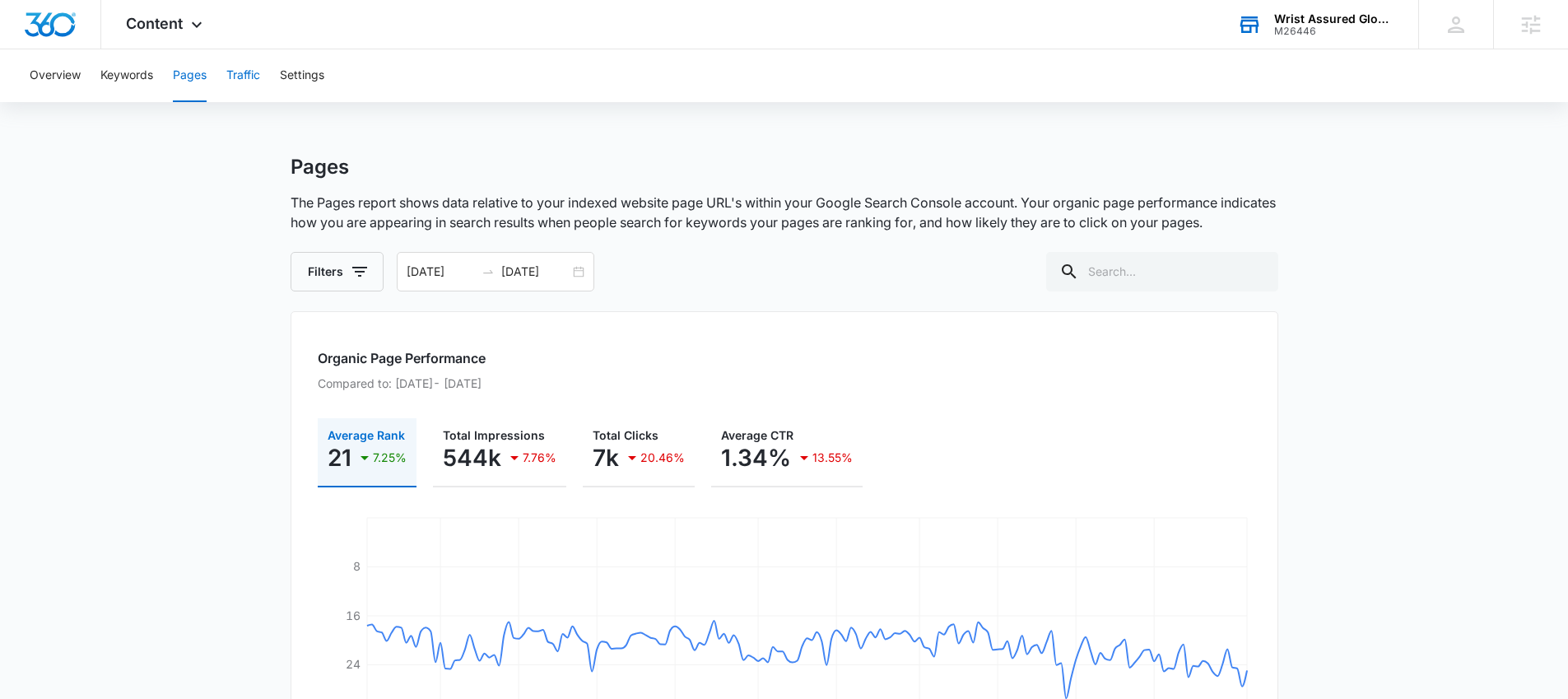
click at [243, 82] on button "Traffic" at bounding box center [243, 75] width 34 height 53
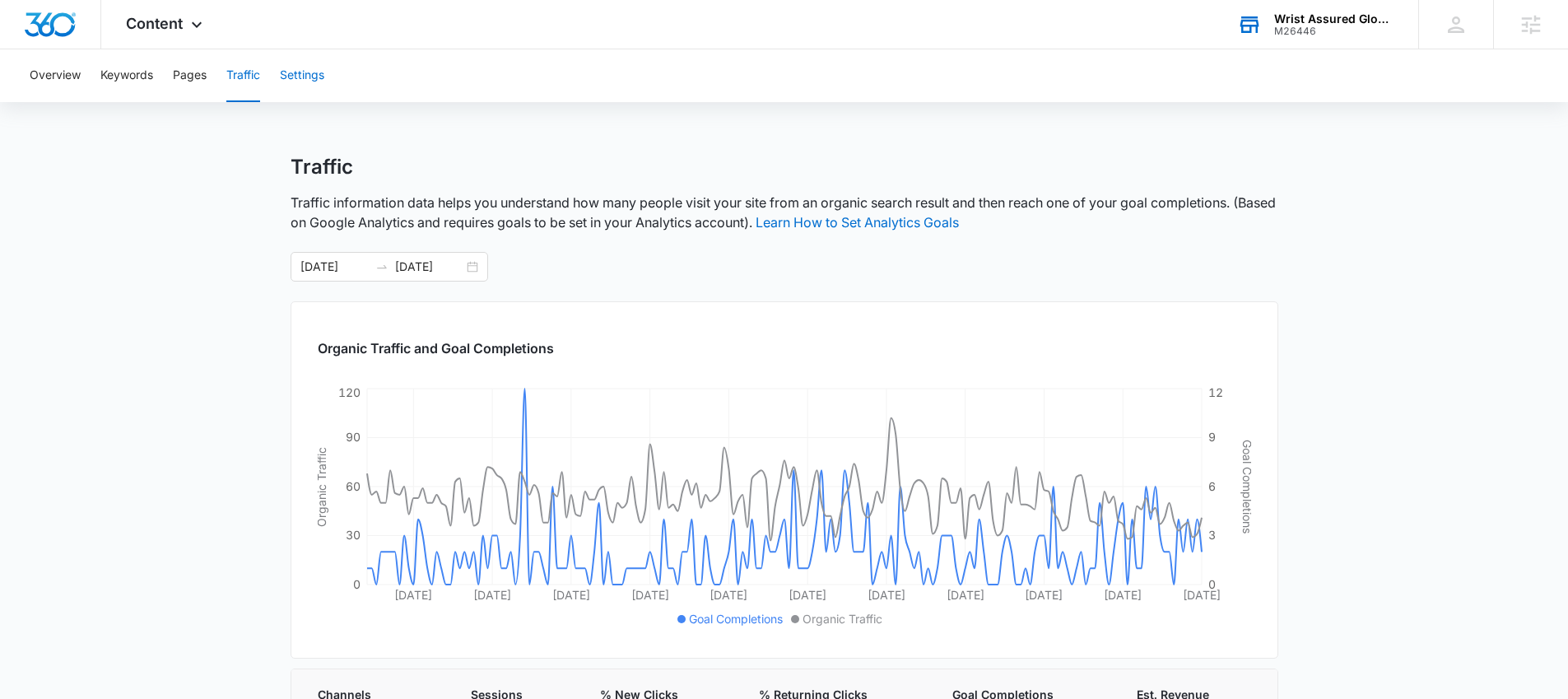
click at [290, 84] on button "Settings" at bounding box center [302, 75] width 44 height 53
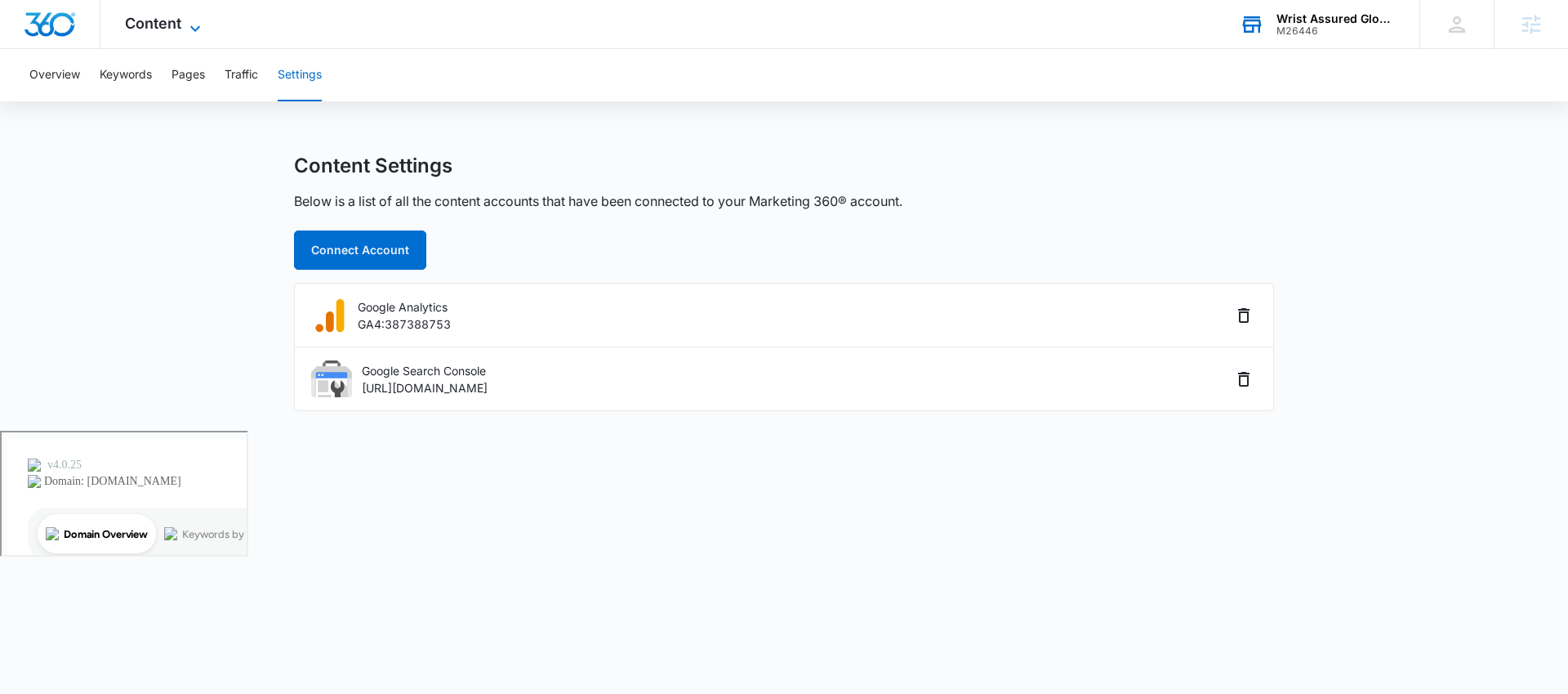
click at [172, 20] on span "Content" at bounding box center [152, 23] width 56 height 17
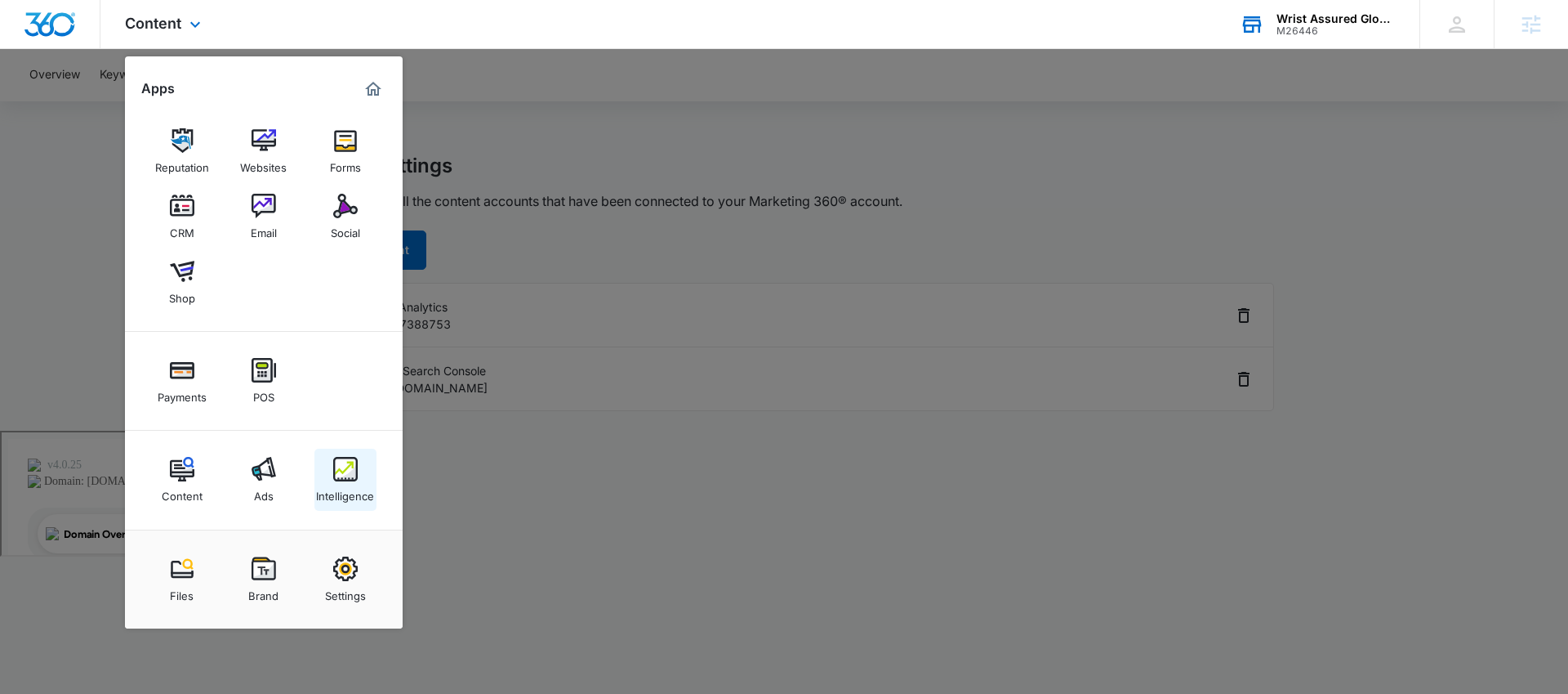
click at [341, 463] on img at bounding box center [346, 469] width 25 height 25
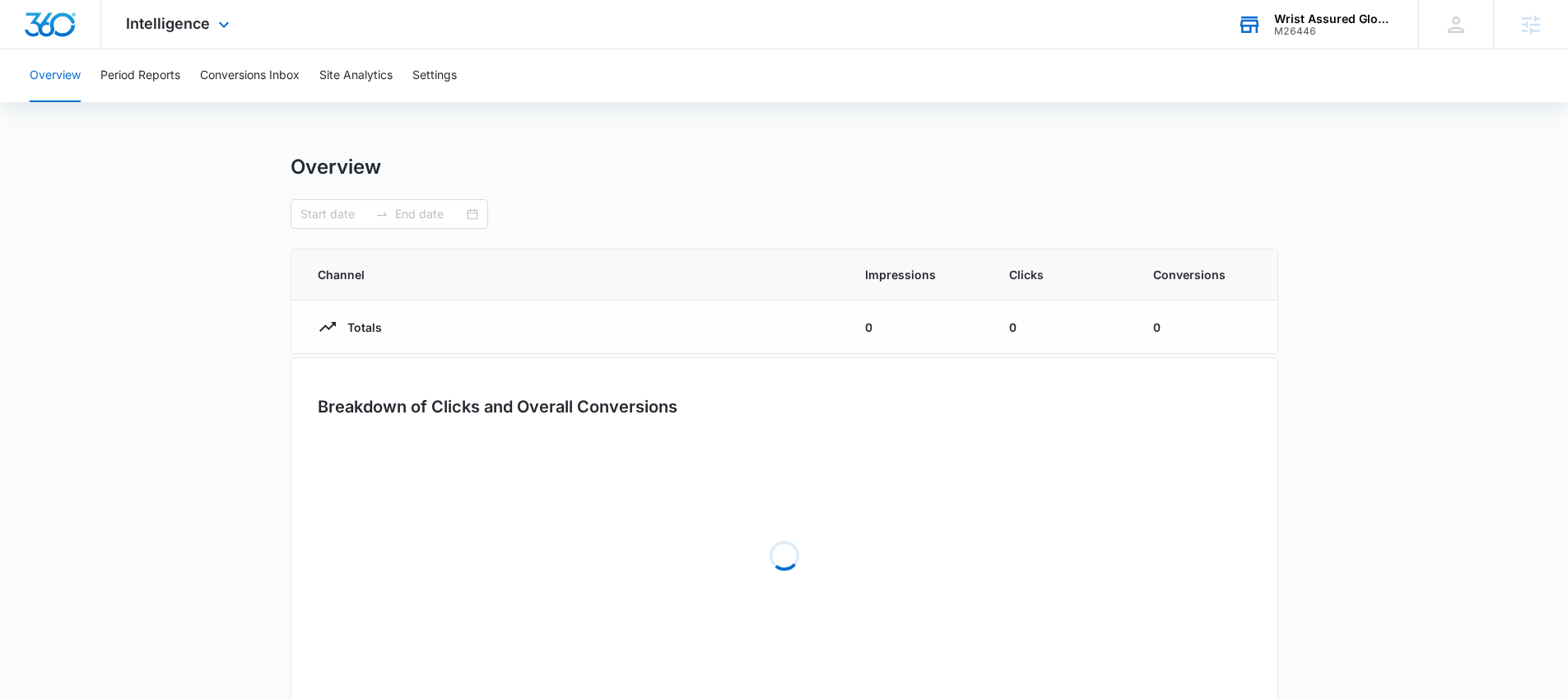
type input "[DATE]"
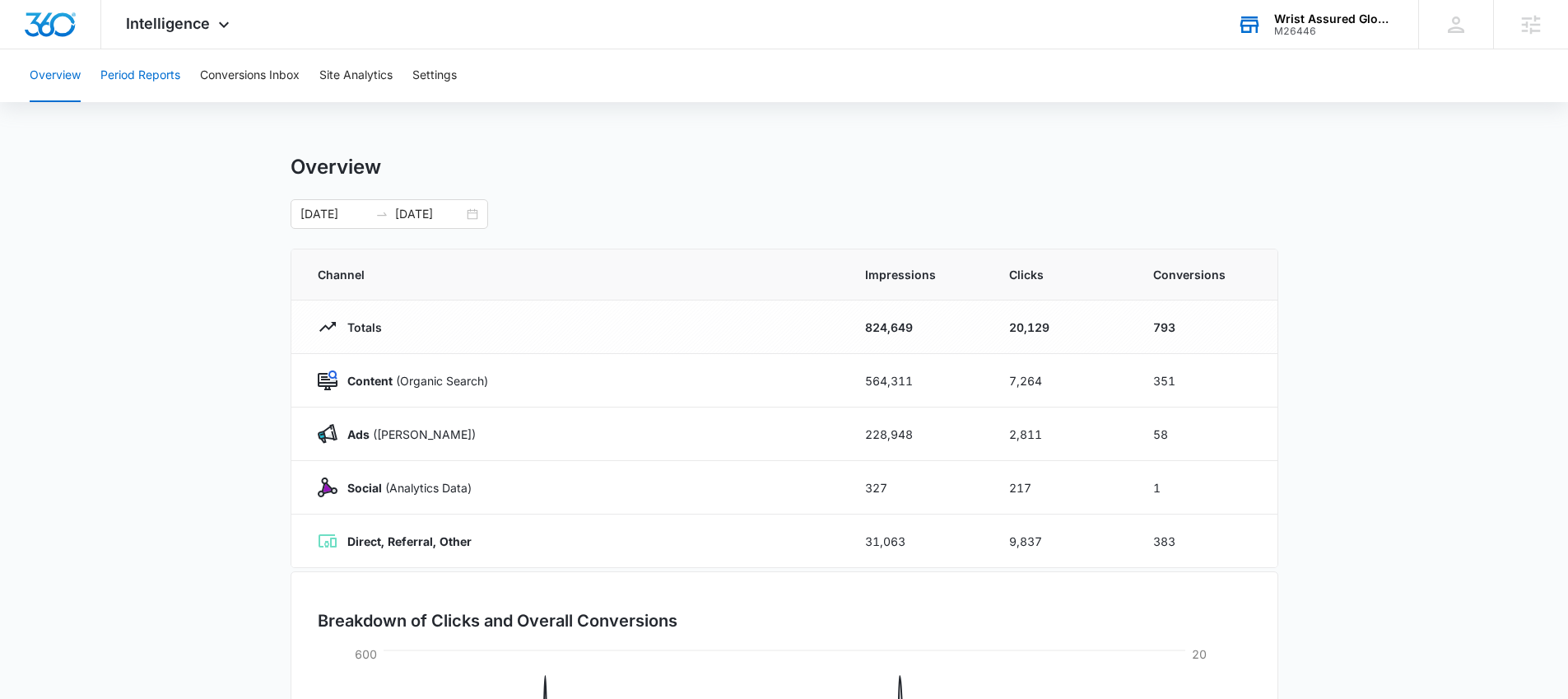
click at [141, 80] on button "Period Reports" at bounding box center [140, 75] width 80 height 53
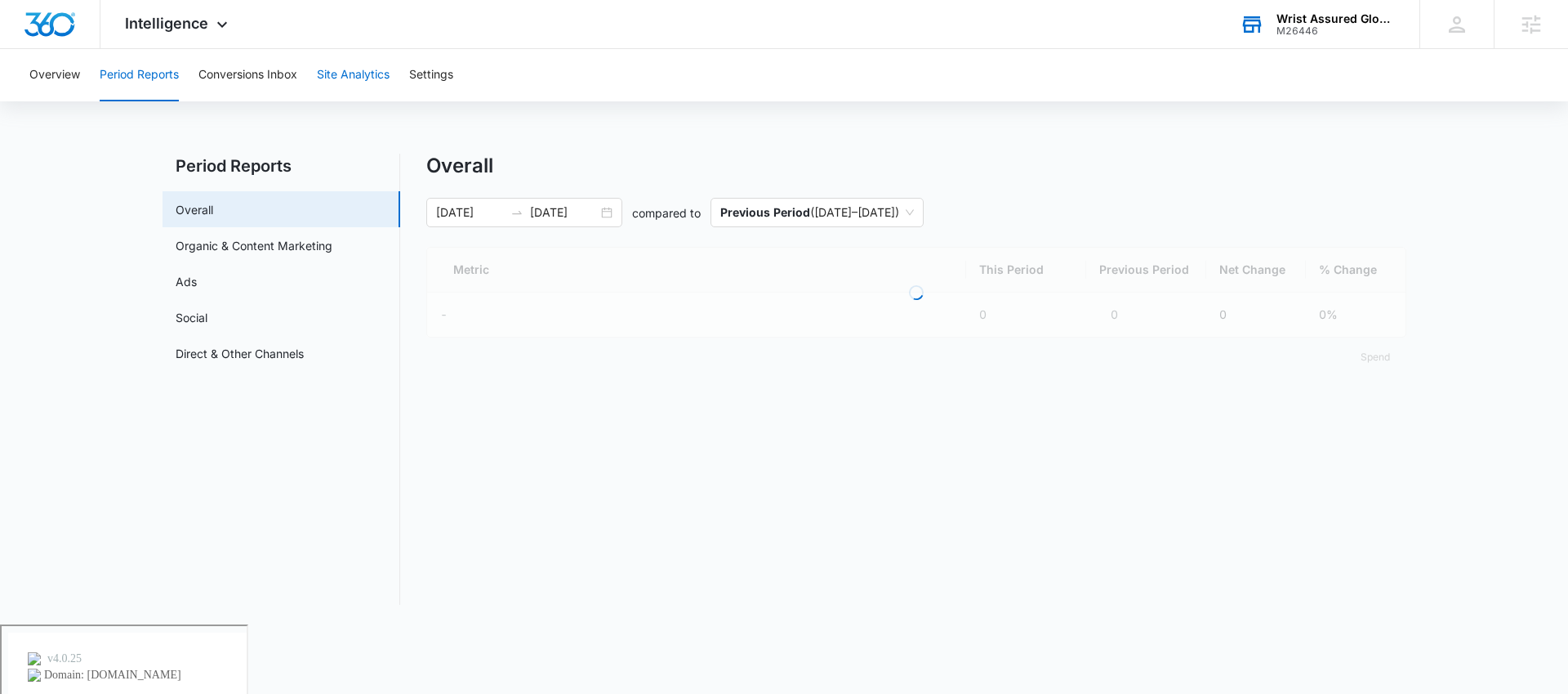
click at [330, 78] on button "Site Analytics" at bounding box center [353, 74] width 72 height 52
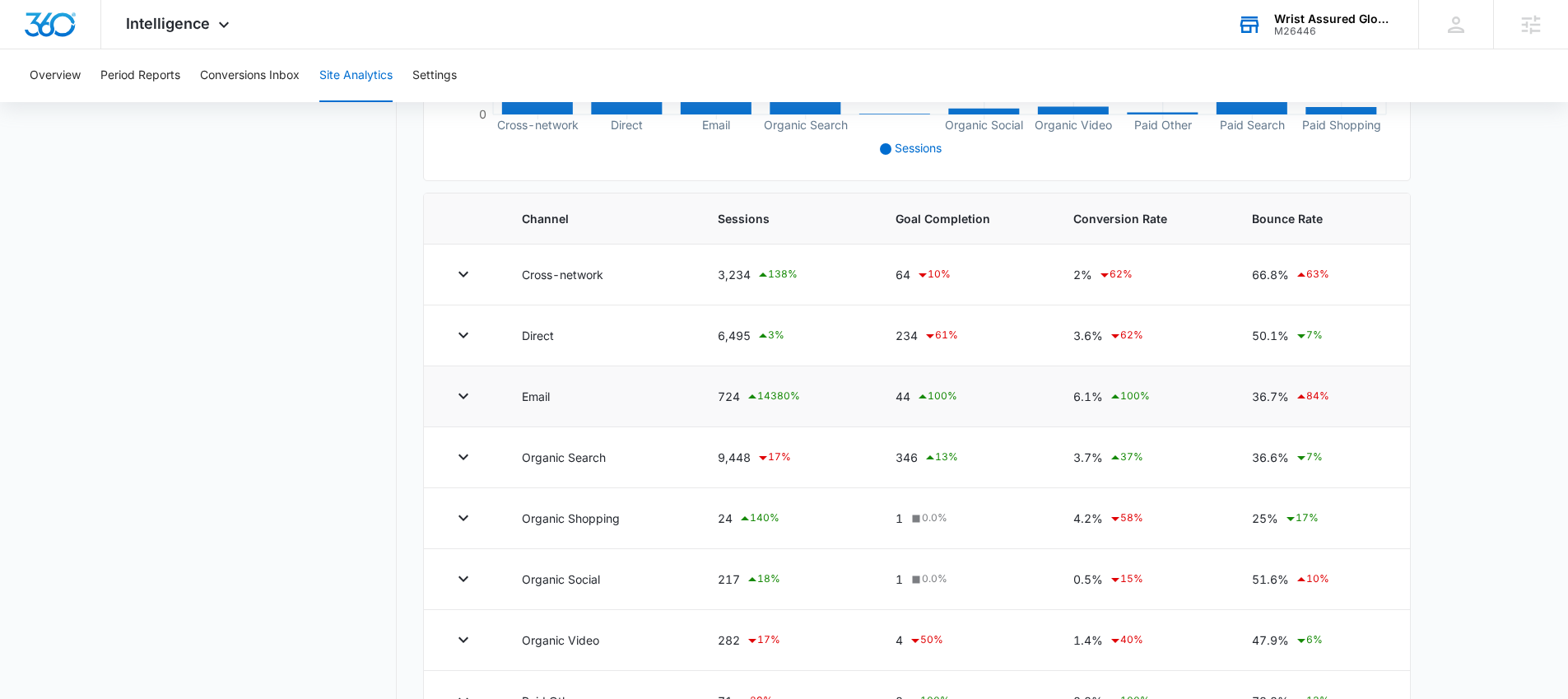
scroll to position [476, 0]
click at [469, 276] on icon "button" at bounding box center [463, 273] width 20 height 20
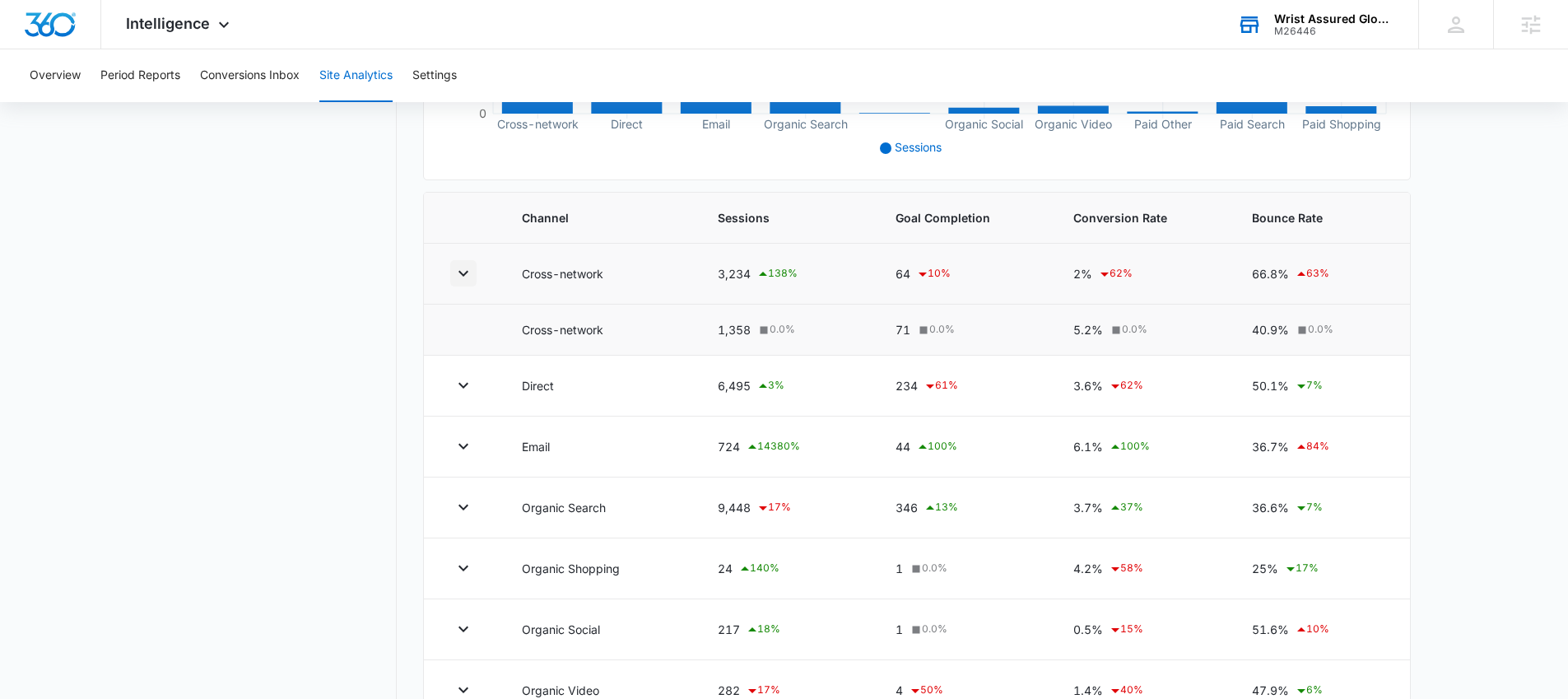
click at [463, 269] on icon "button" at bounding box center [463, 273] width 20 height 20
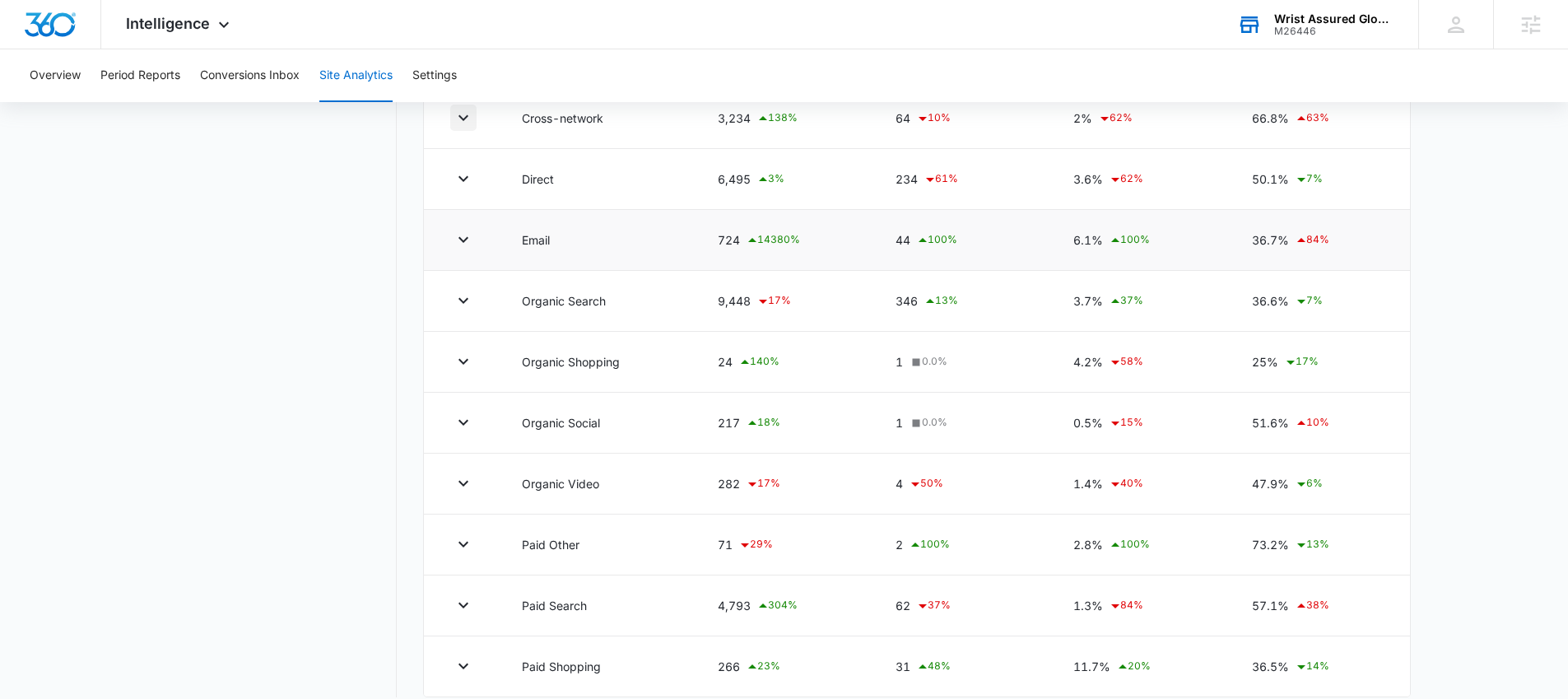
scroll to position [650, 0]
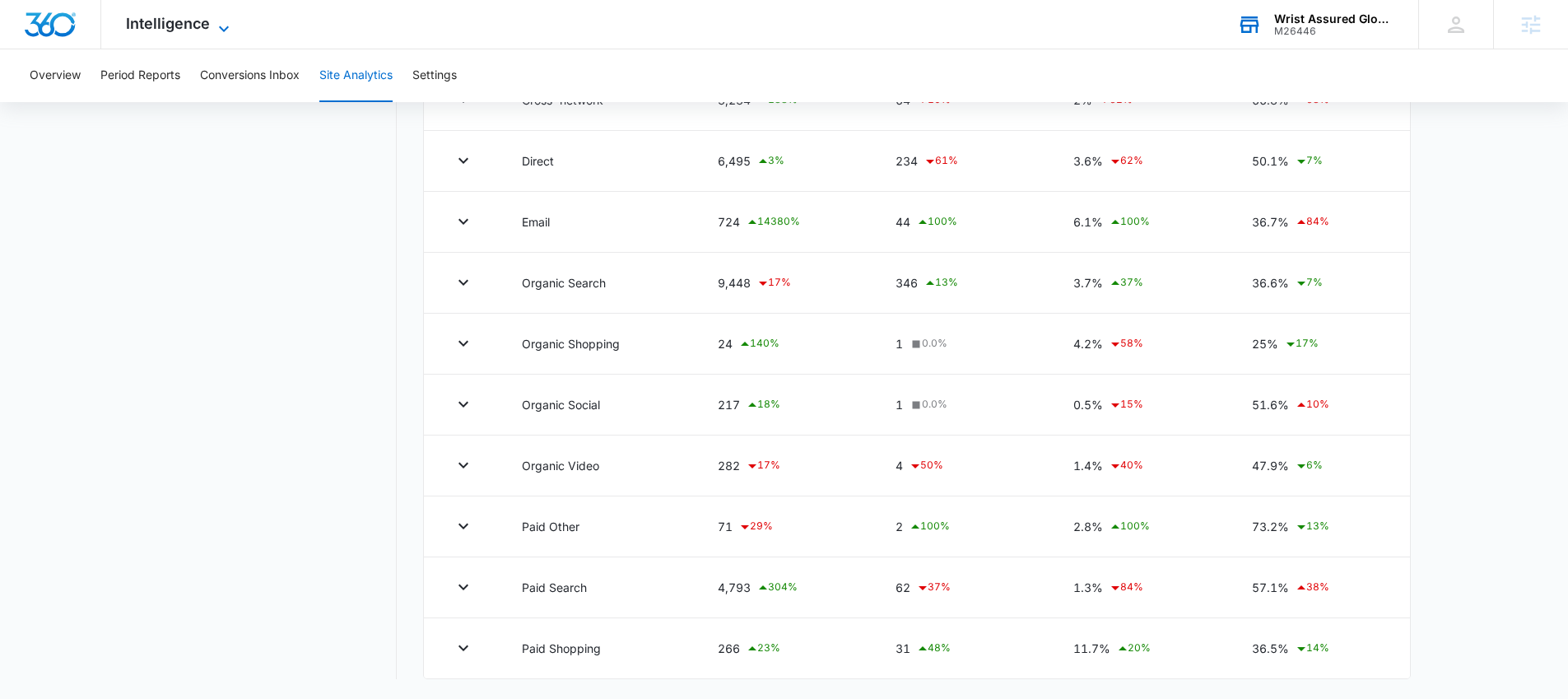
click at [184, 20] on span "Intelligence" at bounding box center [167, 23] width 84 height 17
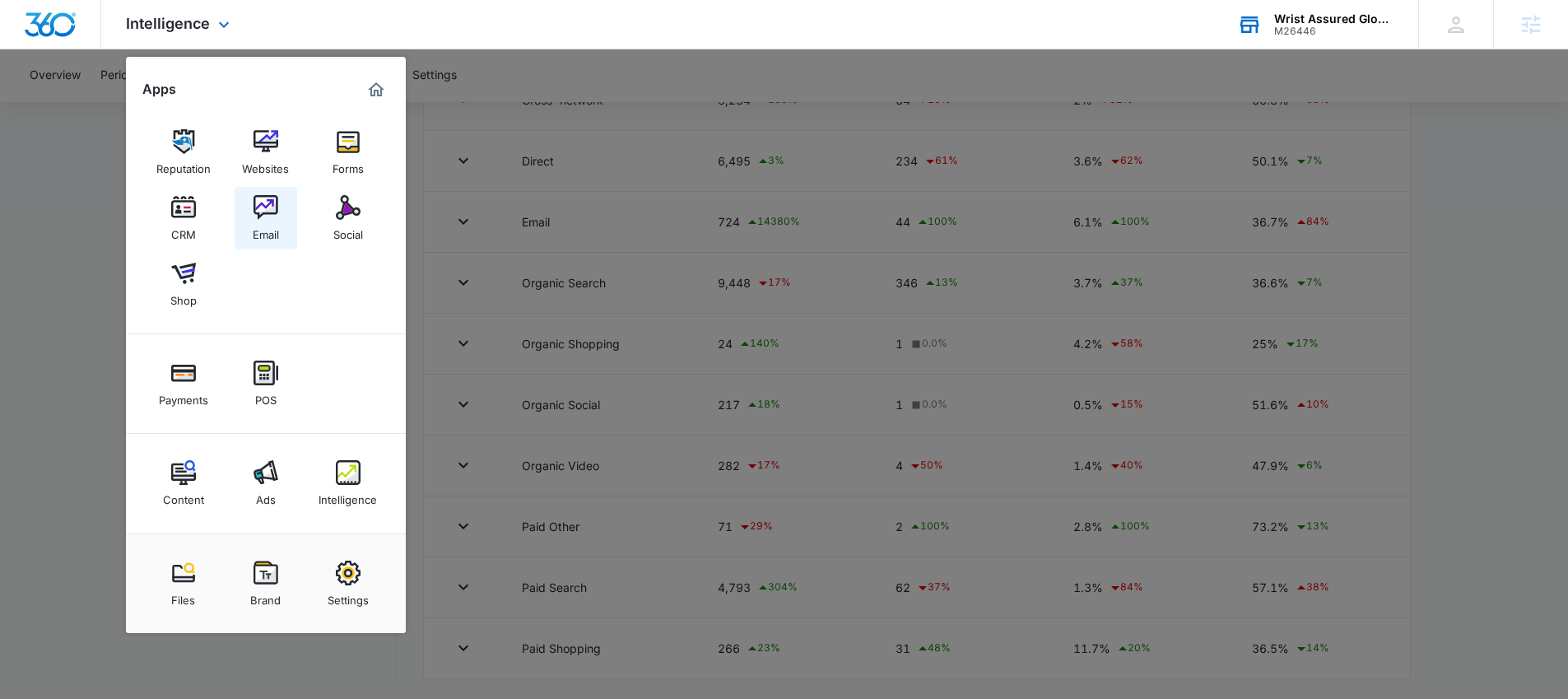
click at [255, 203] on img at bounding box center [266, 207] width 25 height 25
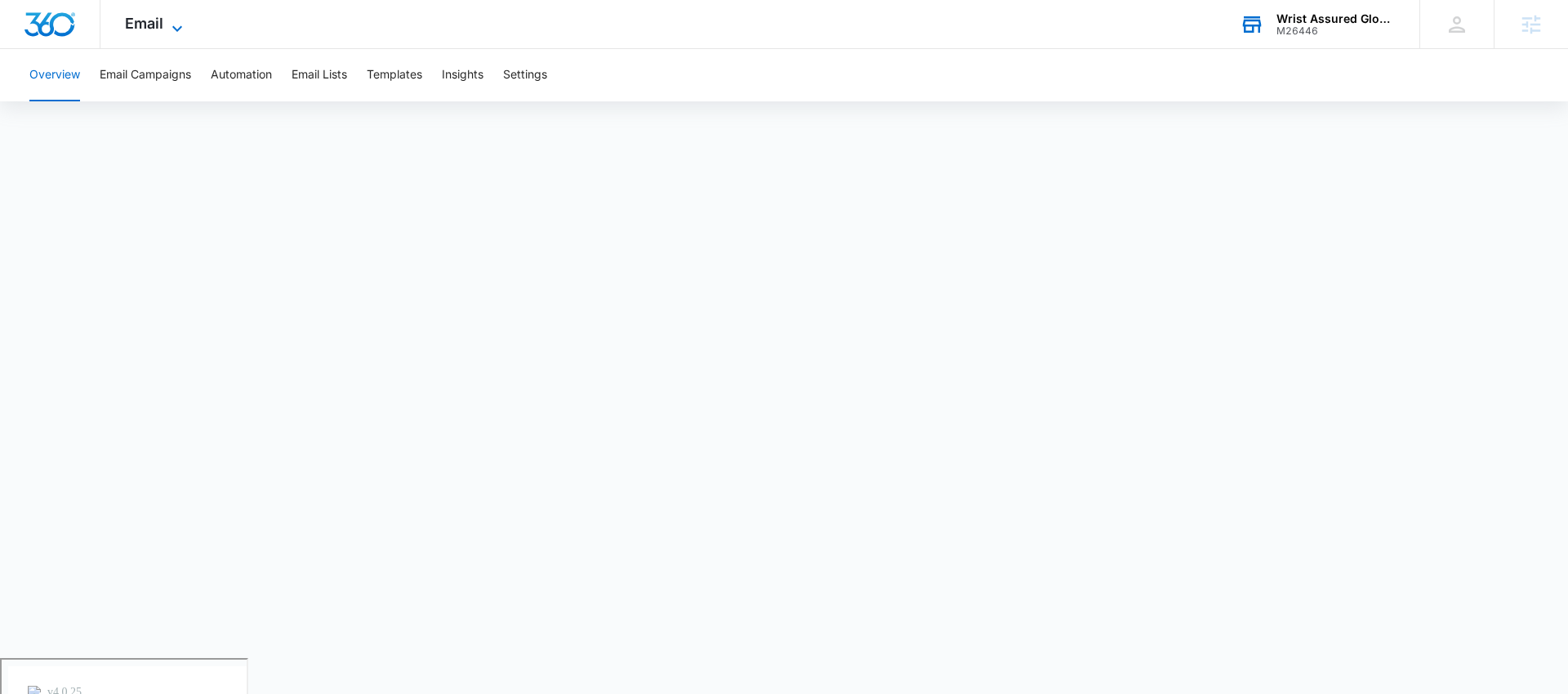
click at [157, 20] on span "Email" at bounding box center [144, 23] width 38 height 17
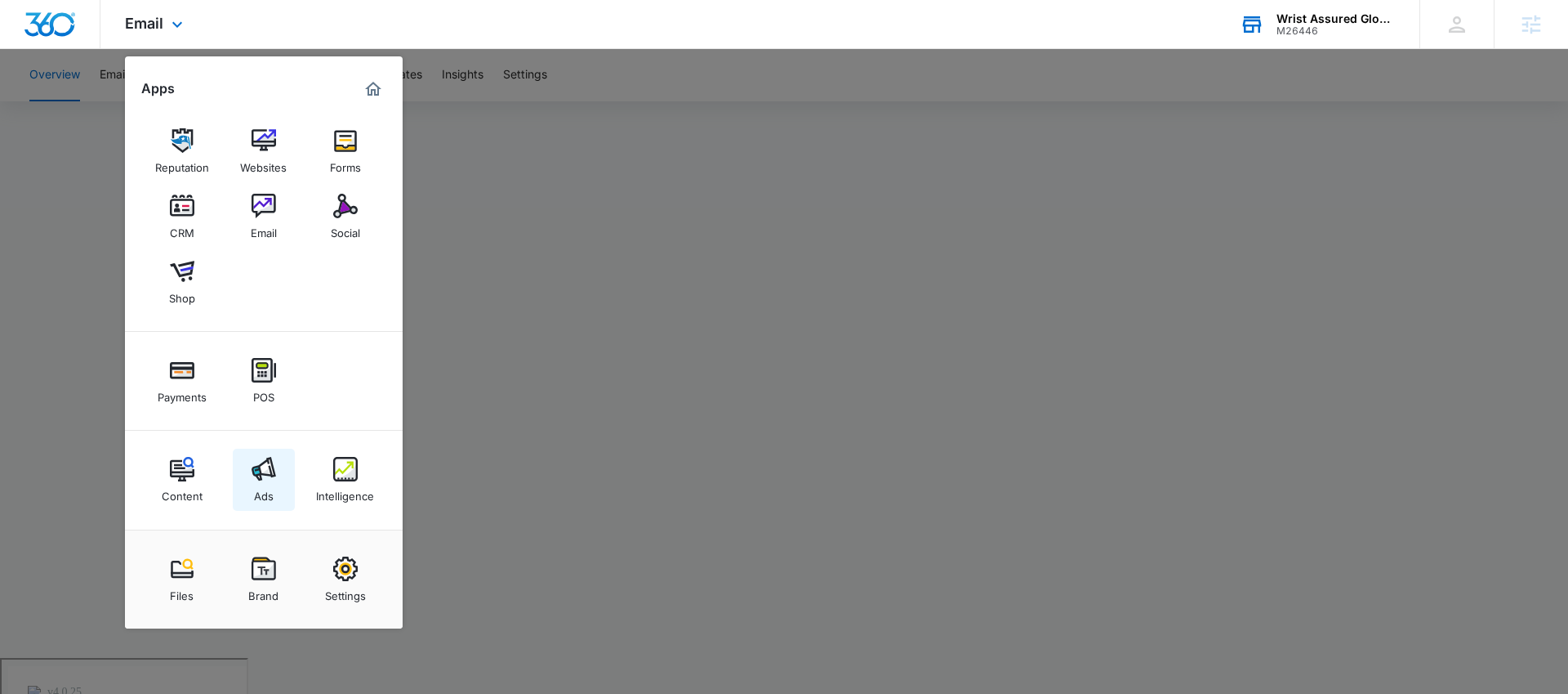
click at [261, 476] on img at bounding box center [264, 469] width 25 height 25
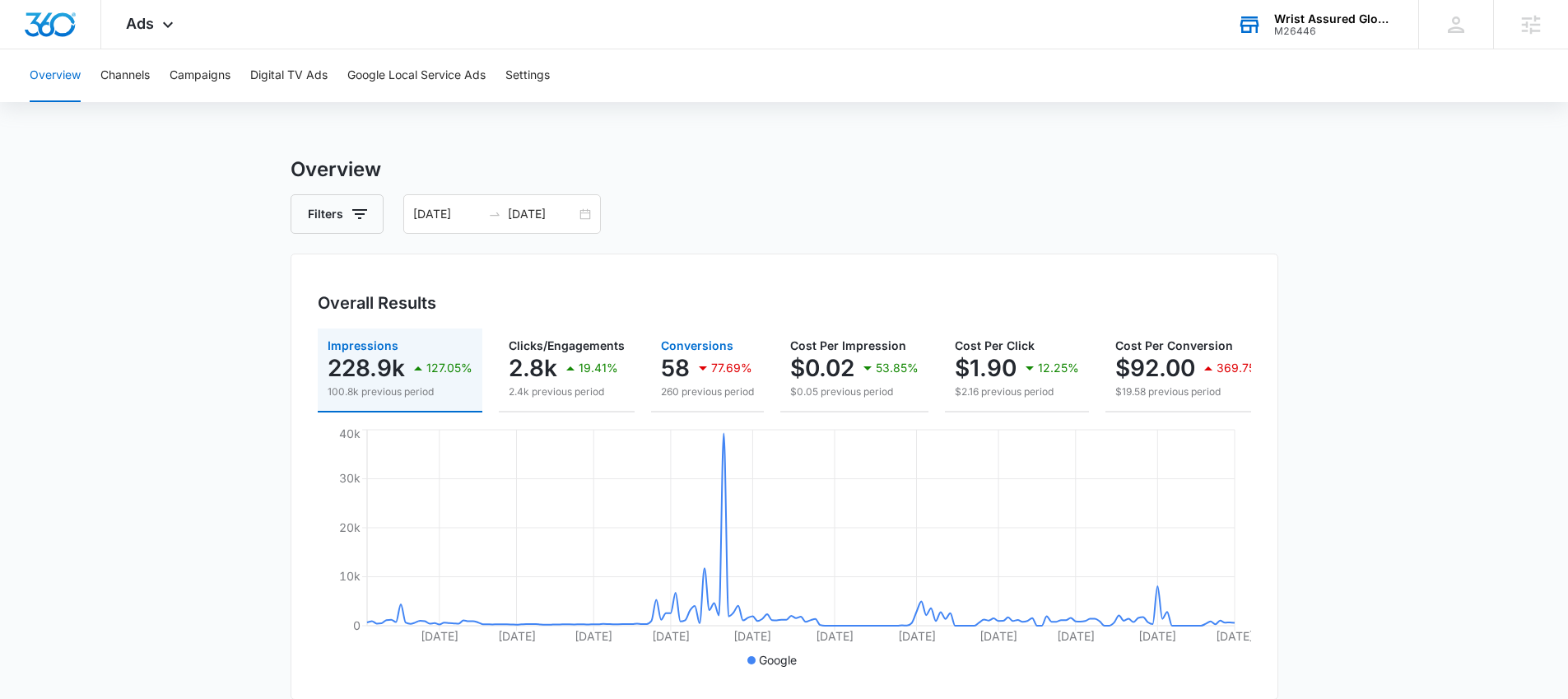
click at [704, 372] on icon "button" at bounding box center [703, 368] width 20 height 20
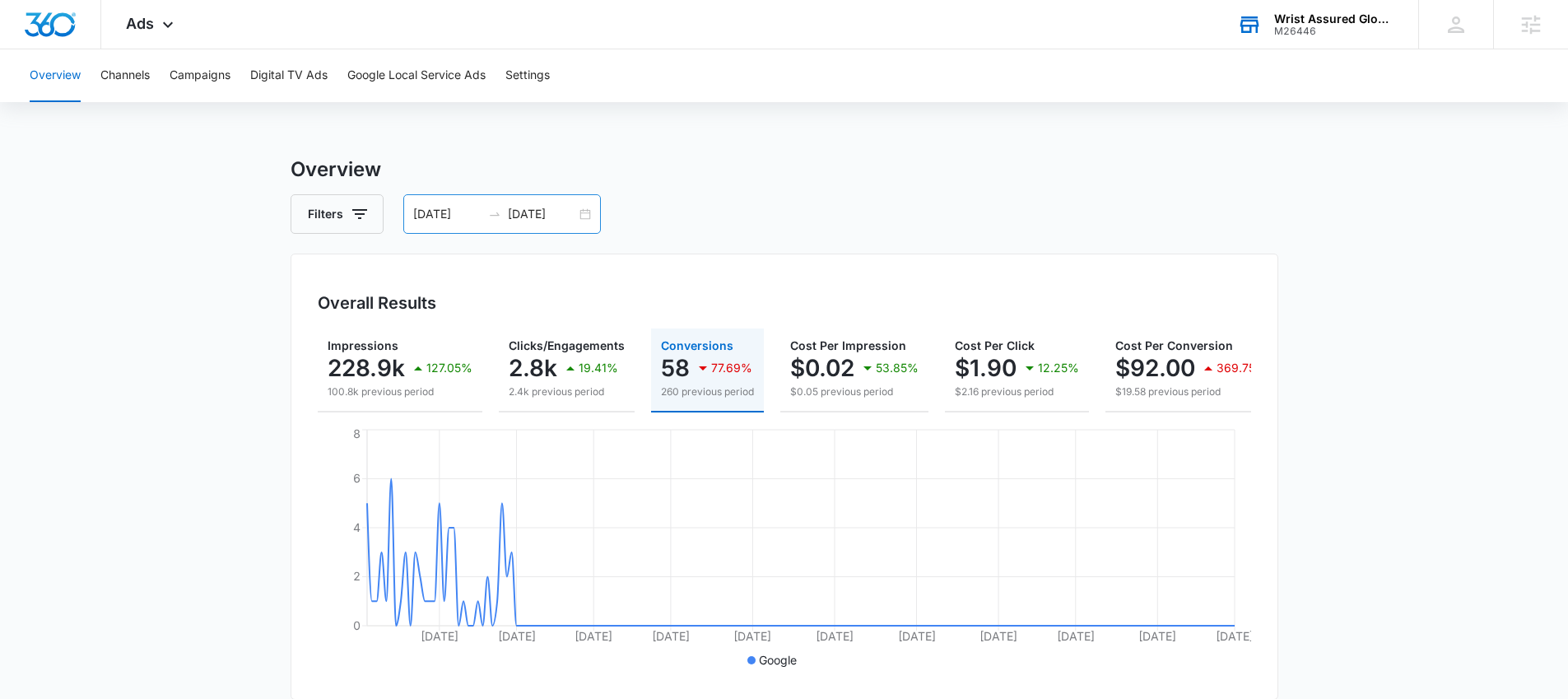
click at [580, 218] on div "03/05/2025 09/01/2025" at bounding box center [502, 213] width 198 height 39
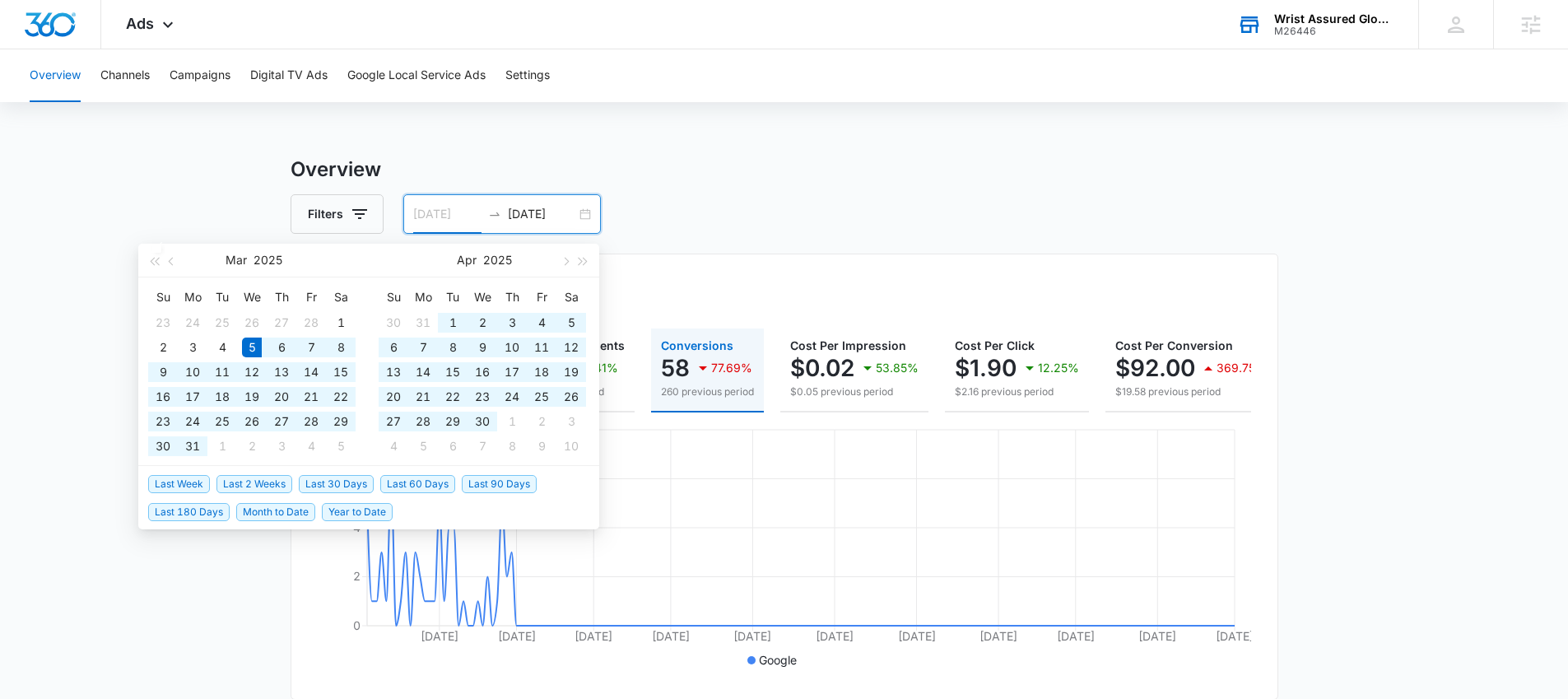
type input "[DATE]"
click at [536, 210] on input "[DATE]" at bounding box center [542, 214] width 68 height 18
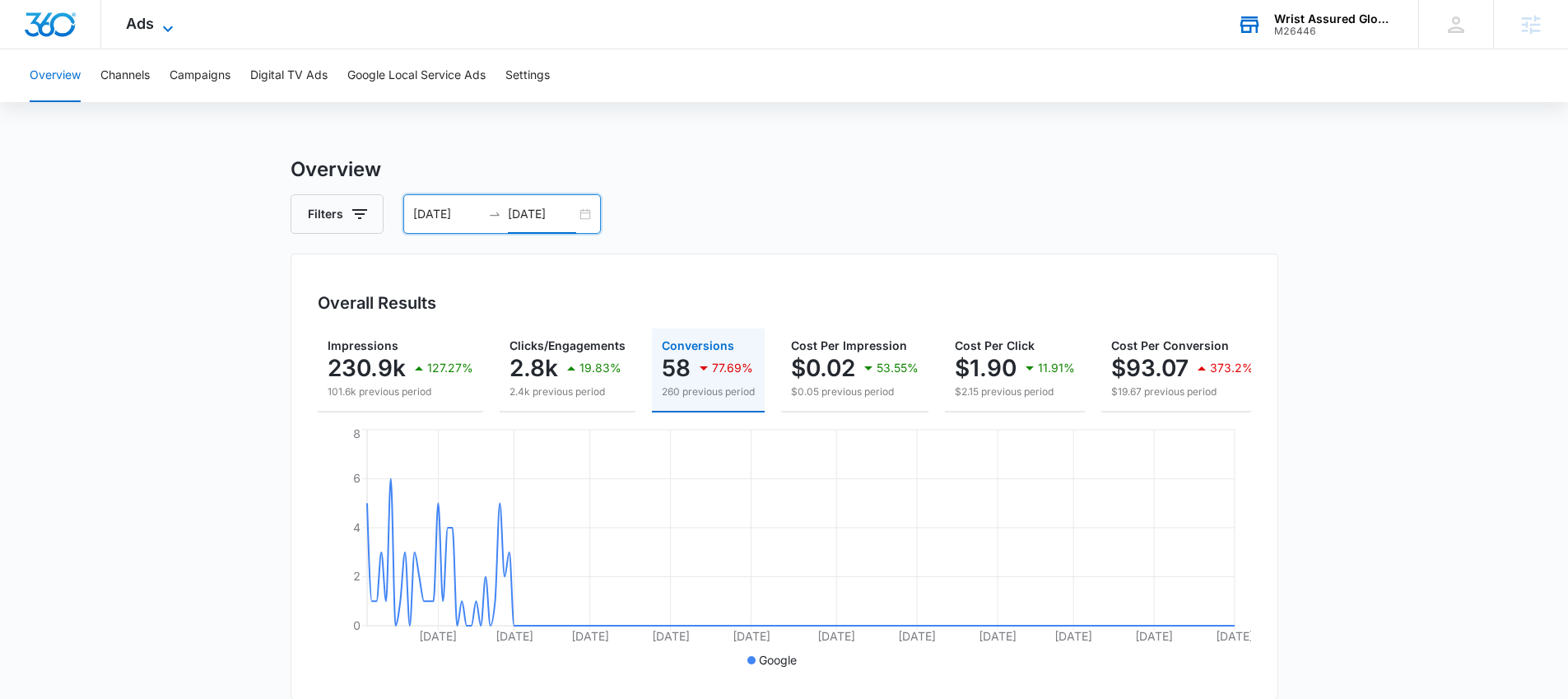
type input "09/04/2025"
click at [170, 30] on icon at bounding box center [168, 29] width 20 height 20
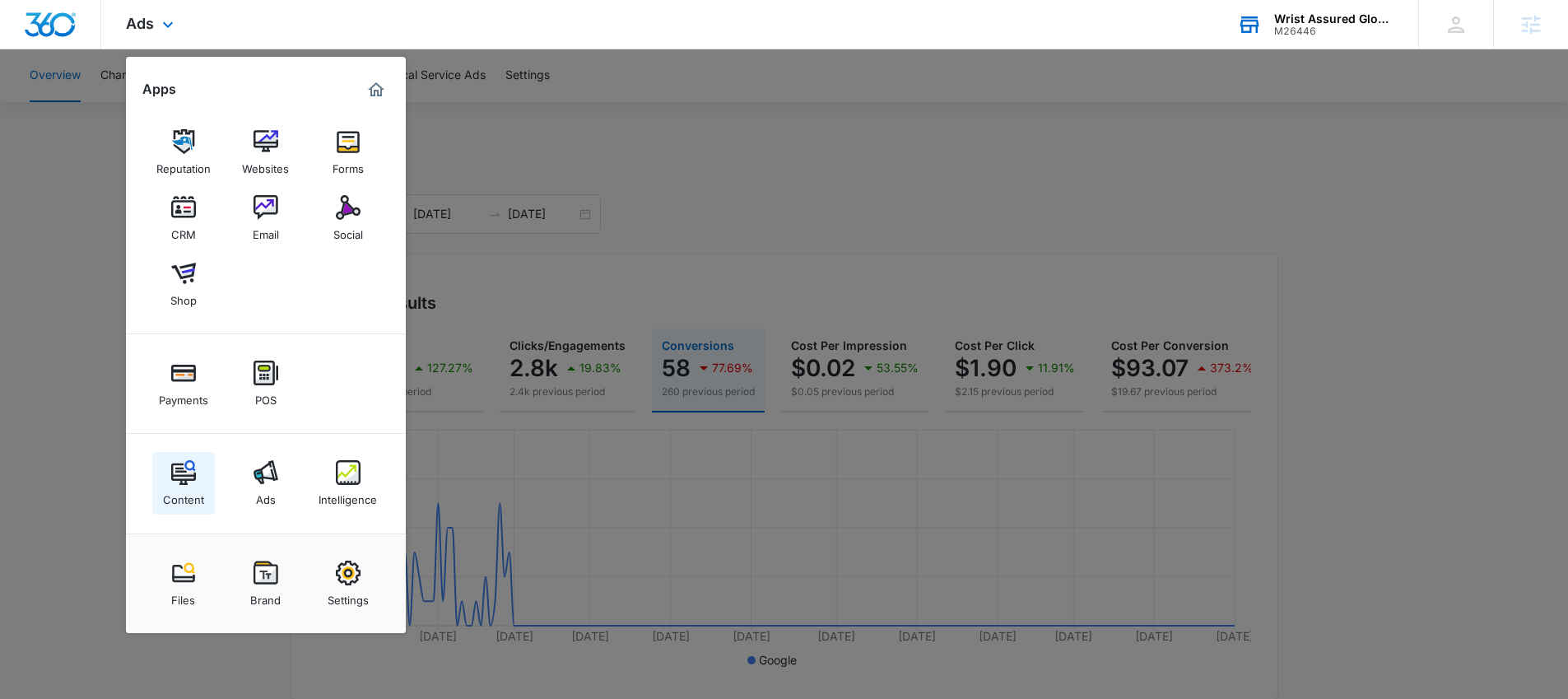
click at [192, 481] on img at bounding box center [183, 472] width 25 height 25
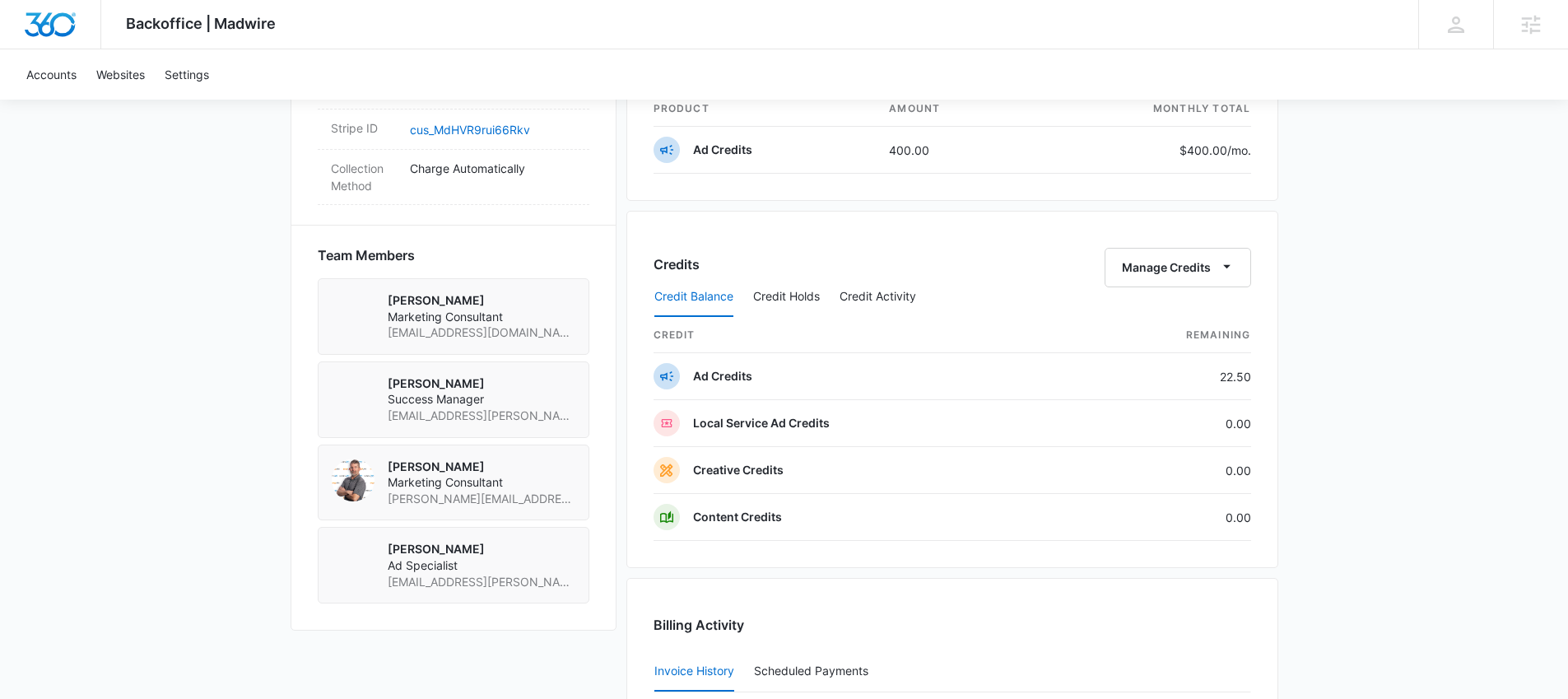
scroll to position [1053, 0]
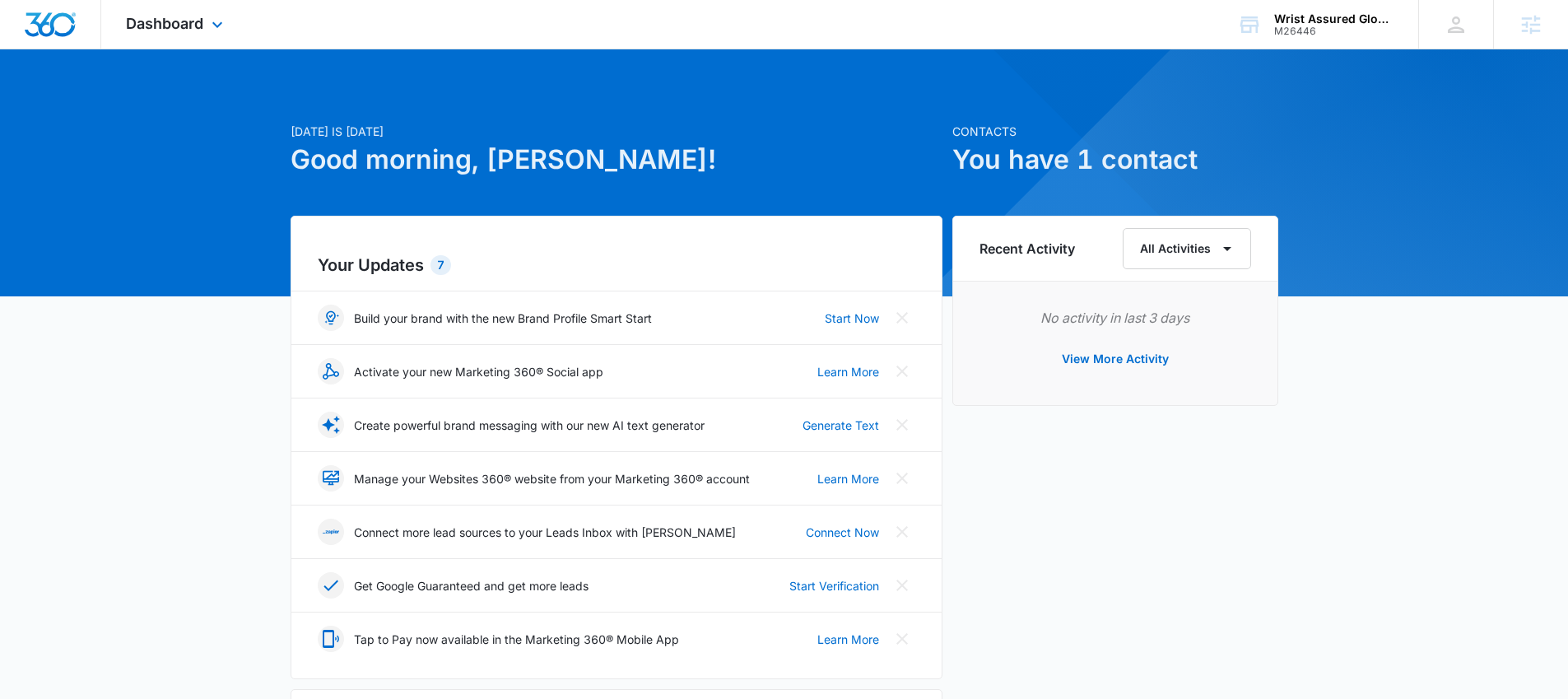
click at [190, 36] on div "Dashboard Apps Reputation Websites Forms CRM Email Social Shop Payments POS Con…" at bounding box center [176, 24] width 151 height 49
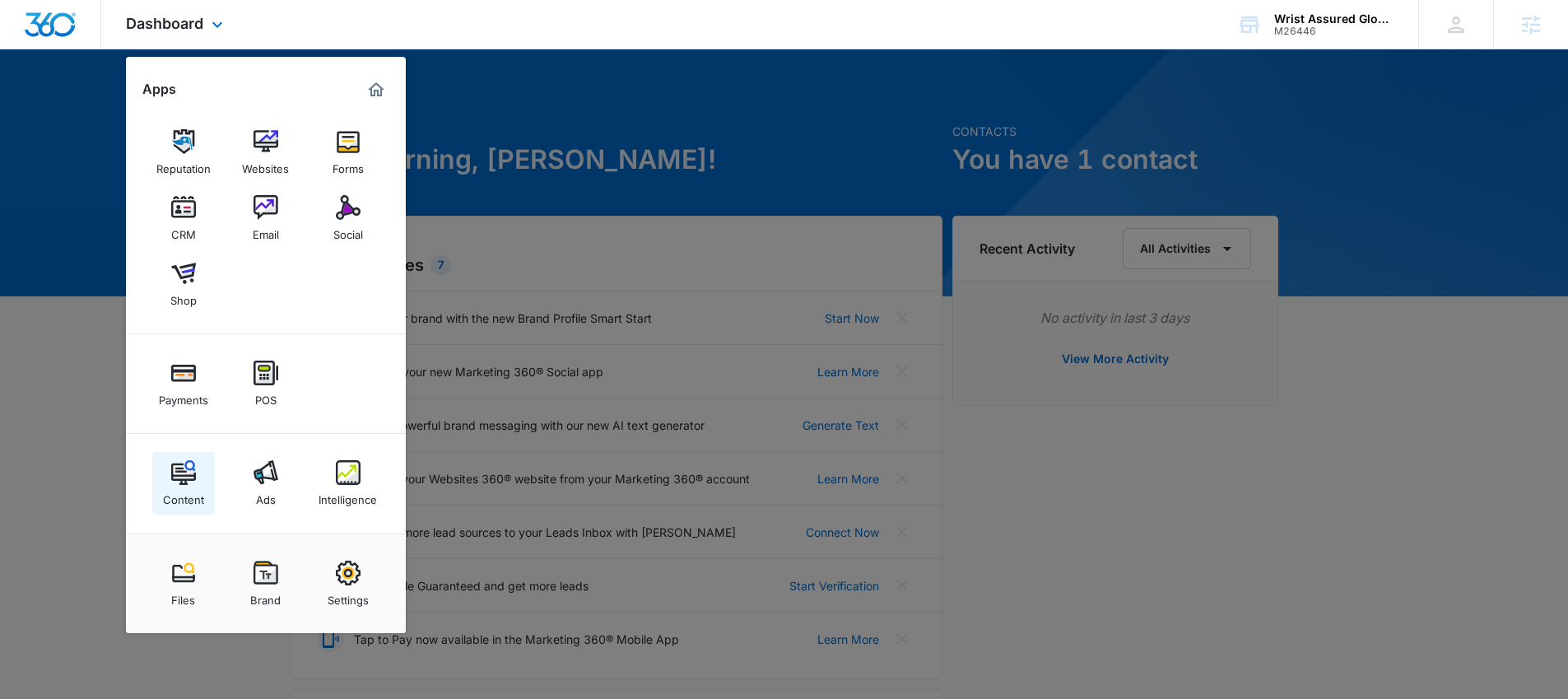
click at [195, 480] on img at bounding box center [183, 472] width 25 height 25
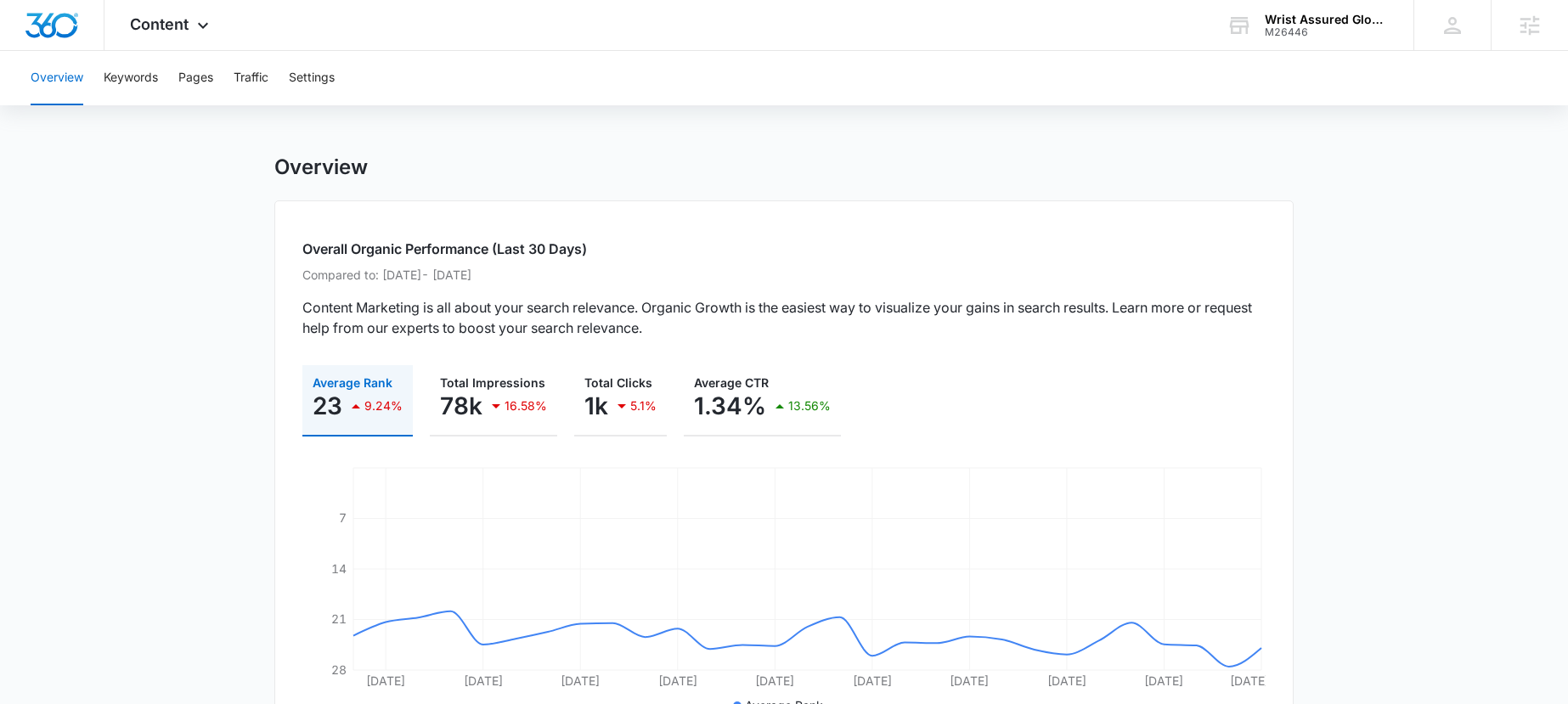
scroll to position [21, 0]
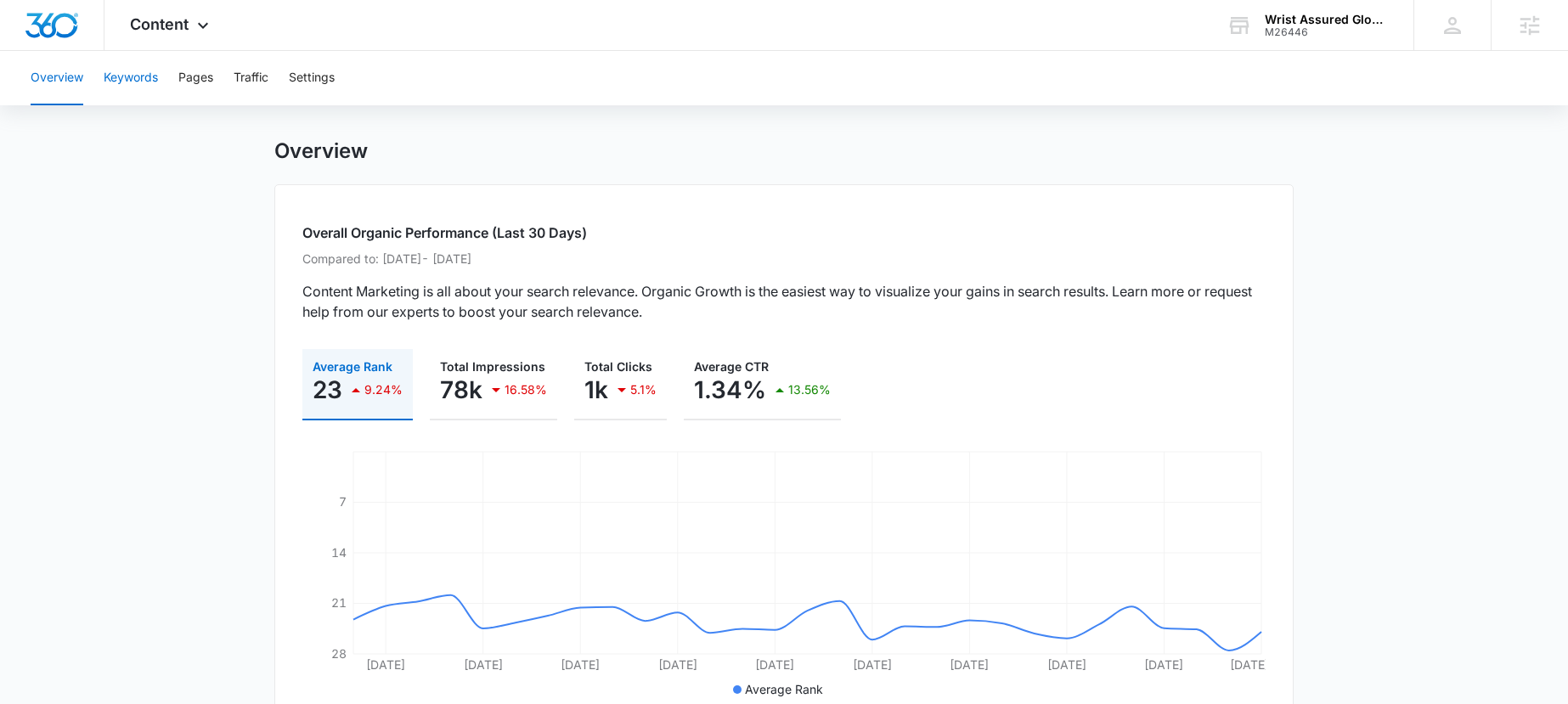
click at [144, 77] on button "Keywords" at bounding box center [131, 77] width 54 height 54
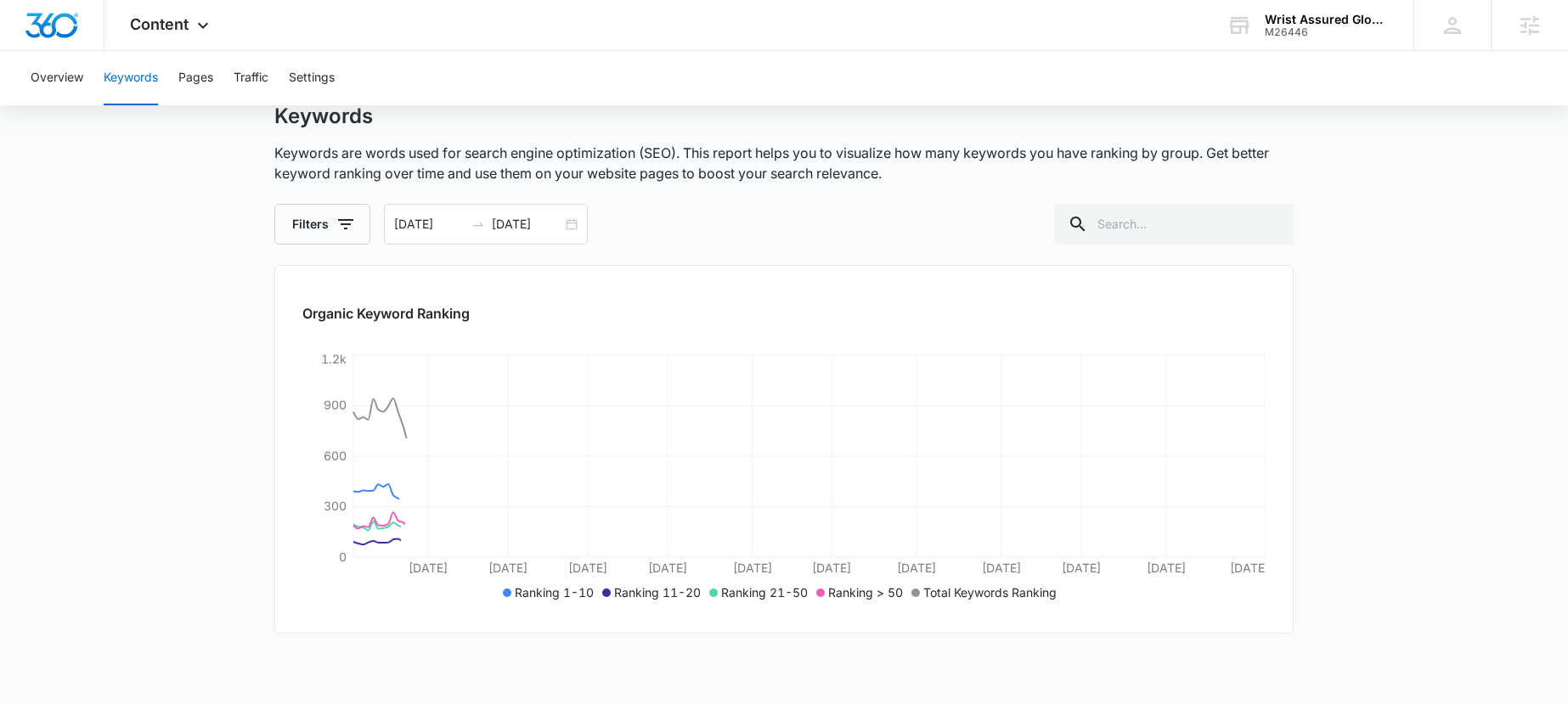
scroll to position [96, 0]
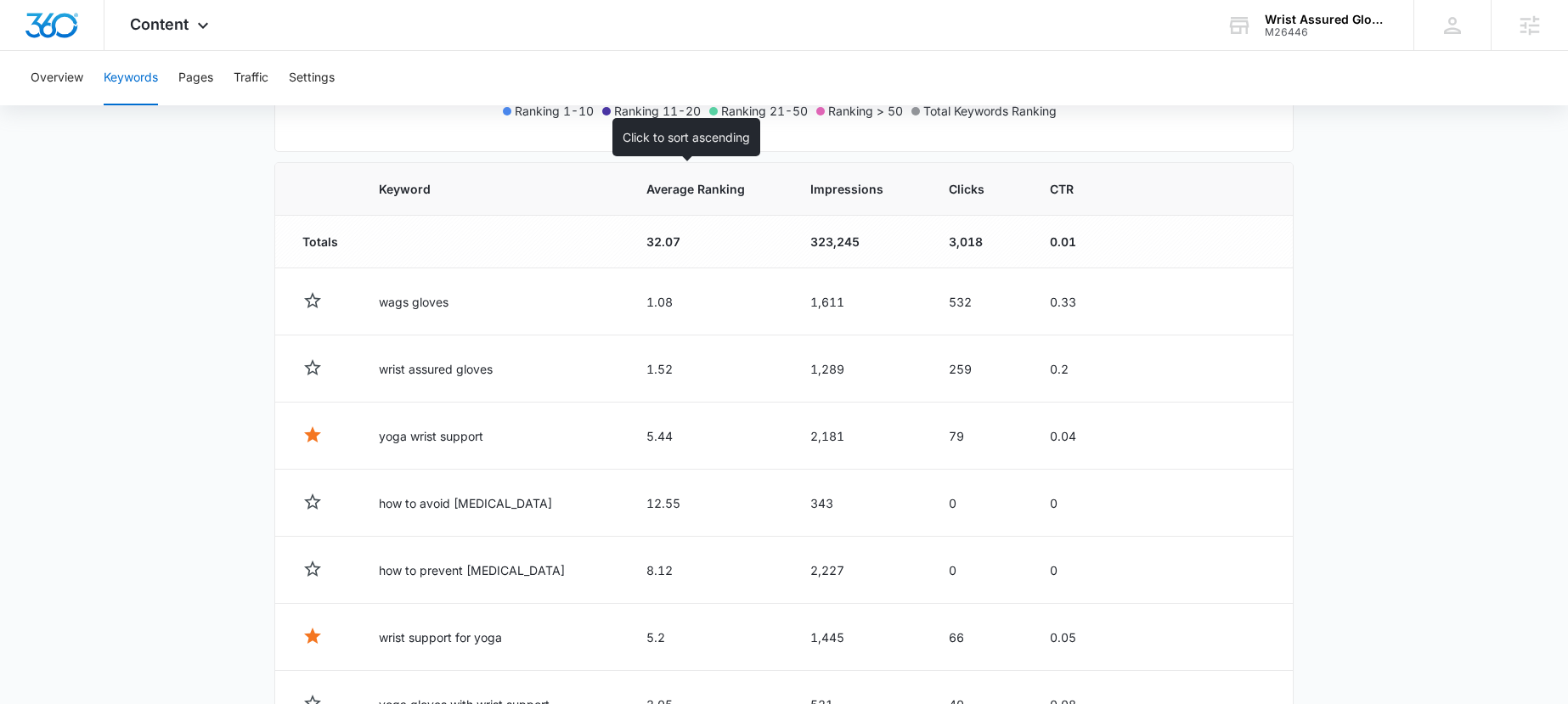
click at [665, 203] on th "Average Ranking" at bounding box center [707, 189] width 163 height 52
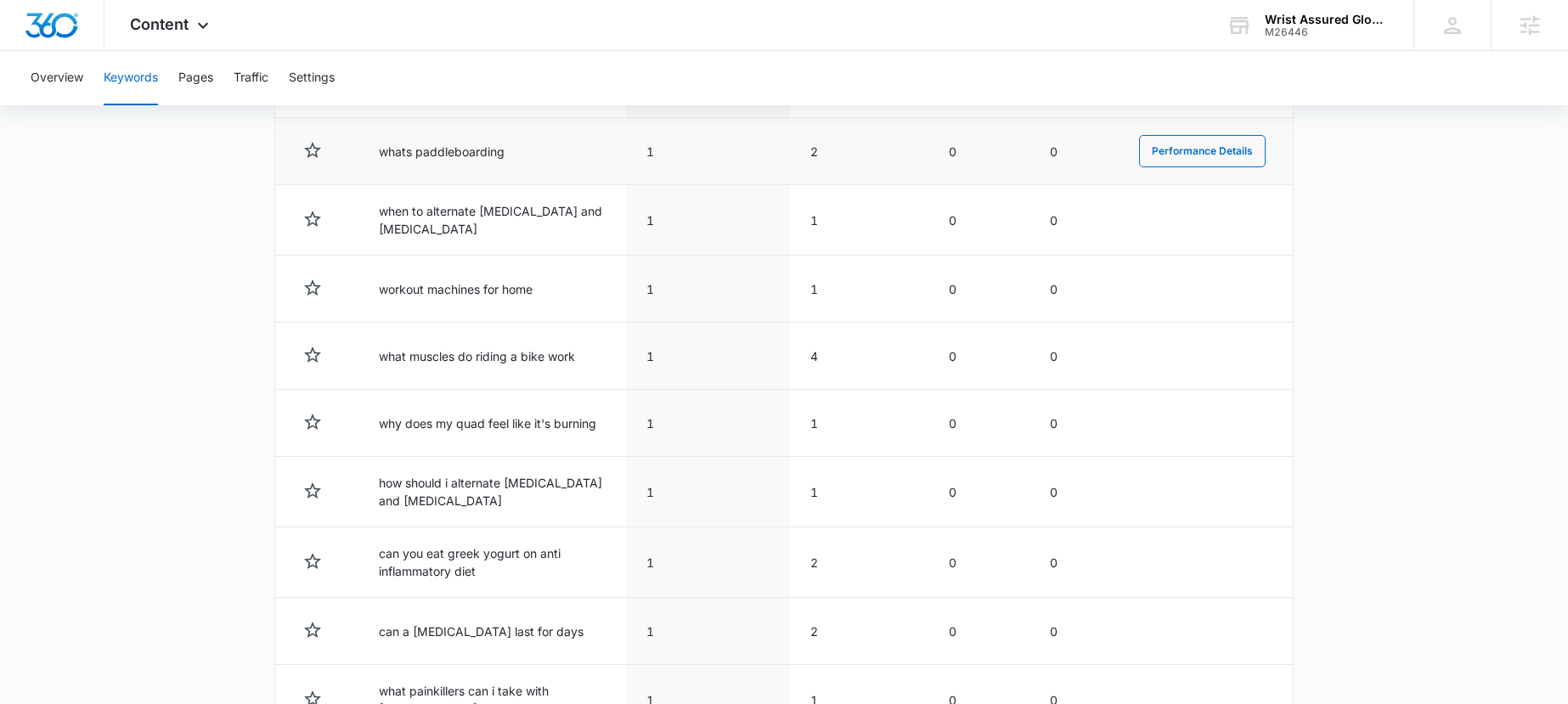
scroll to position [872, 0]
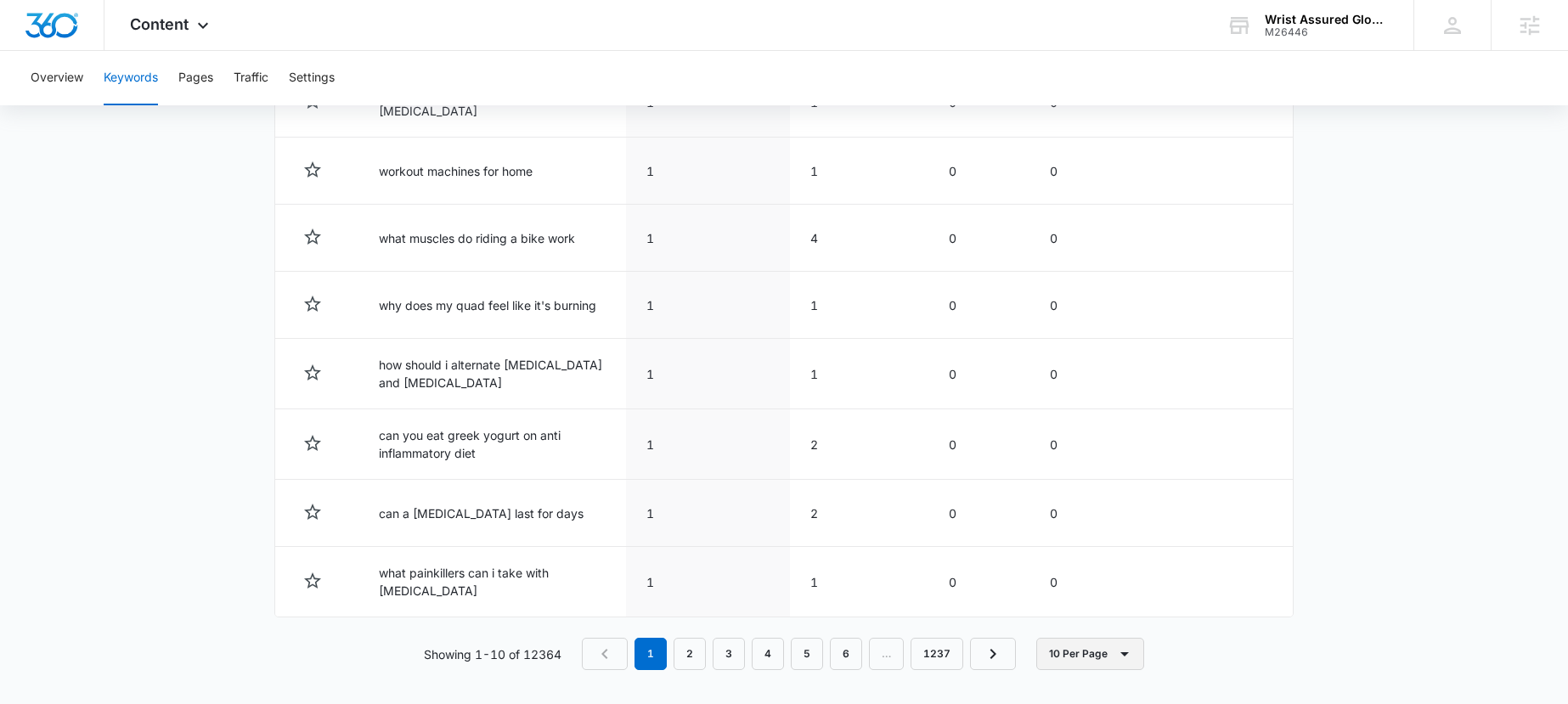
click at [1074, 647] on button "10 Per Page" at bounding box center [1090, 654] width 108 height 33
click at [1063, 604] on button "100 Per Page" at bounding box center [1105, 597] width 136 height 26
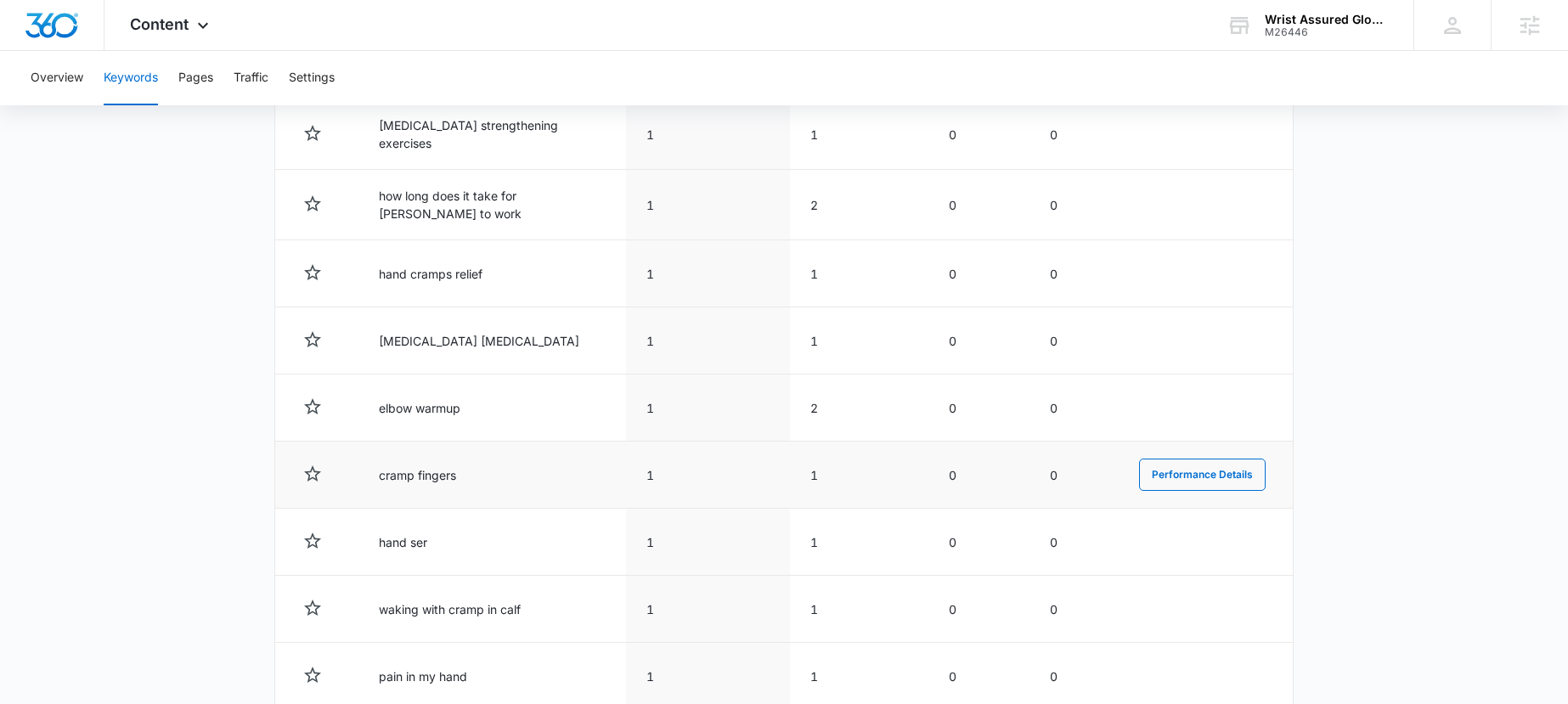
scroll to position [6940, 0]
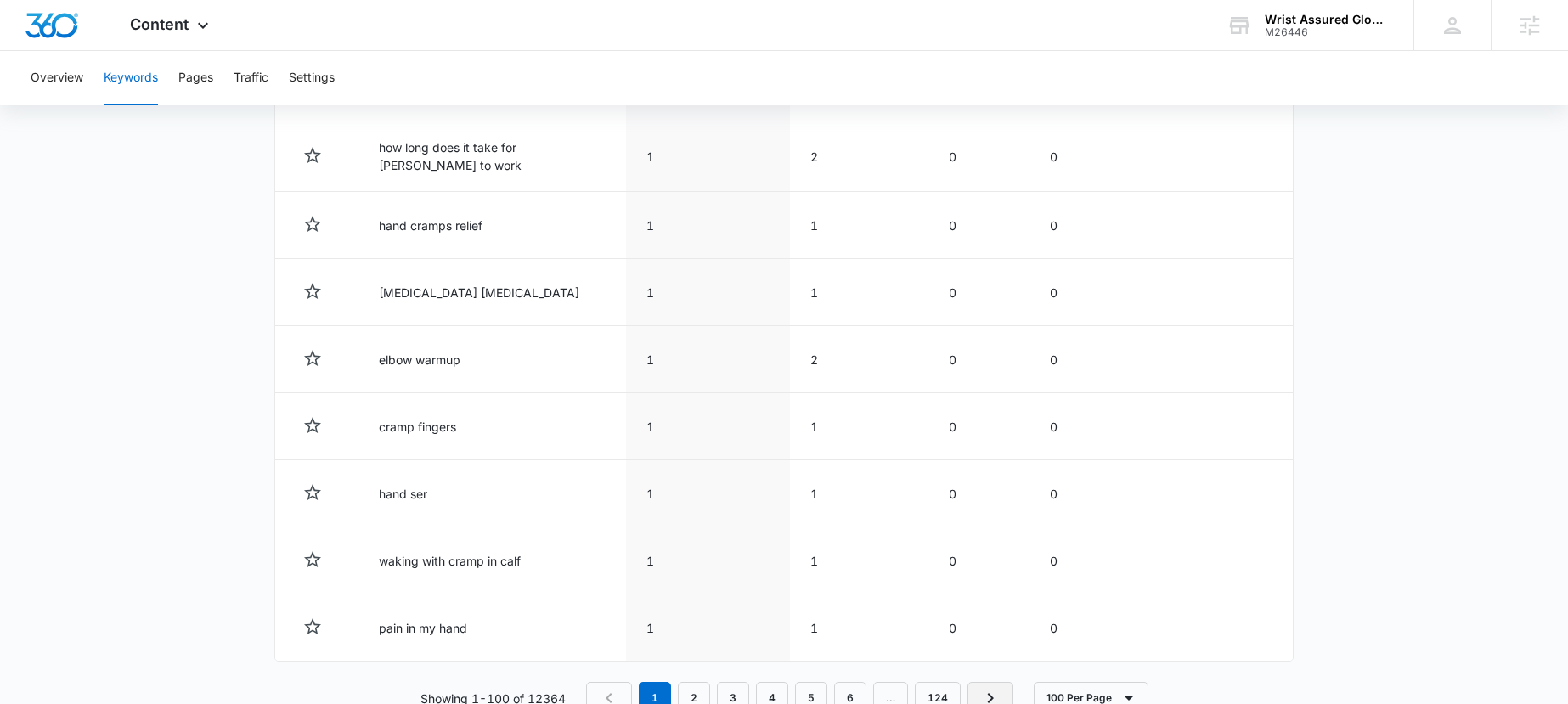
click at [992, 688] on icon "Next Page" at bounding box center [990, 698] width 21 height 21
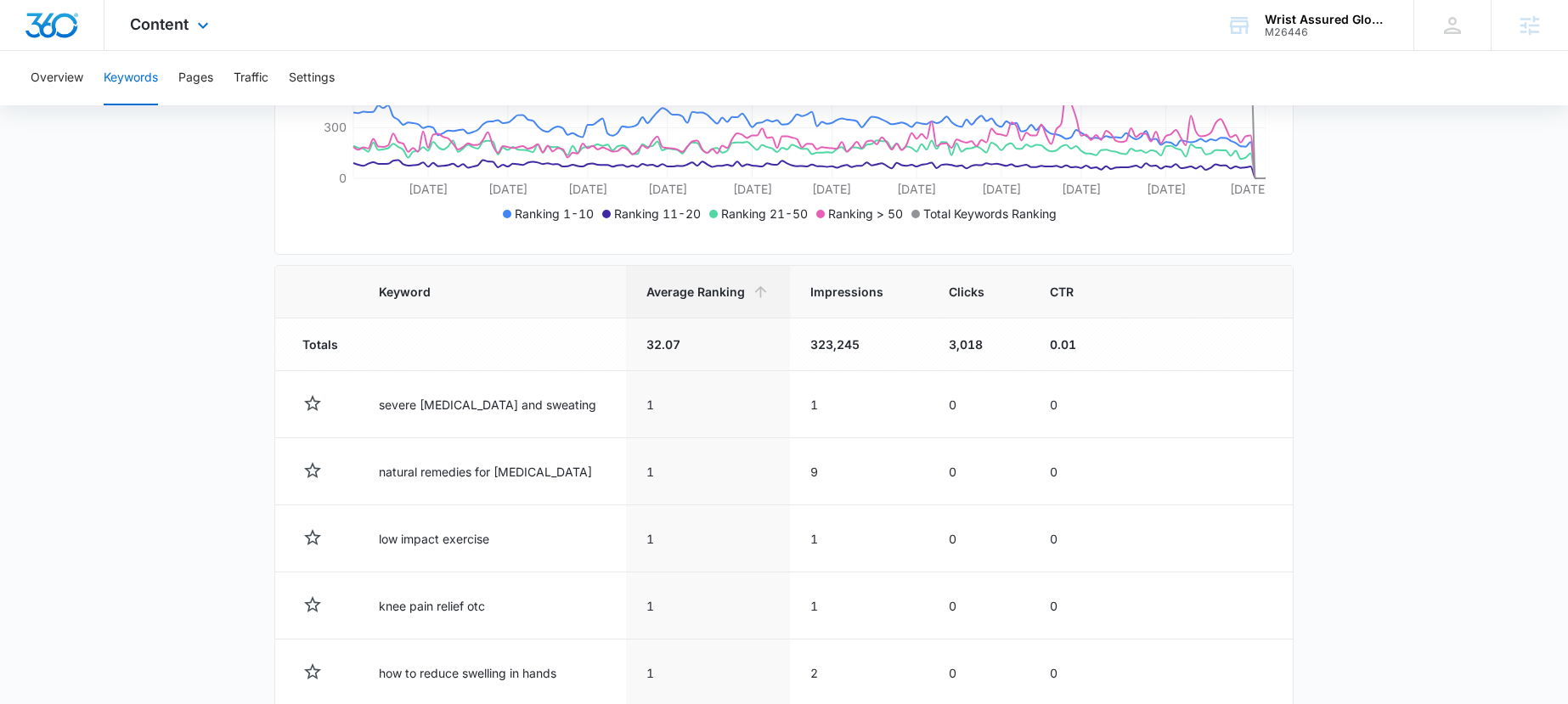
scroll to position [0, 0]
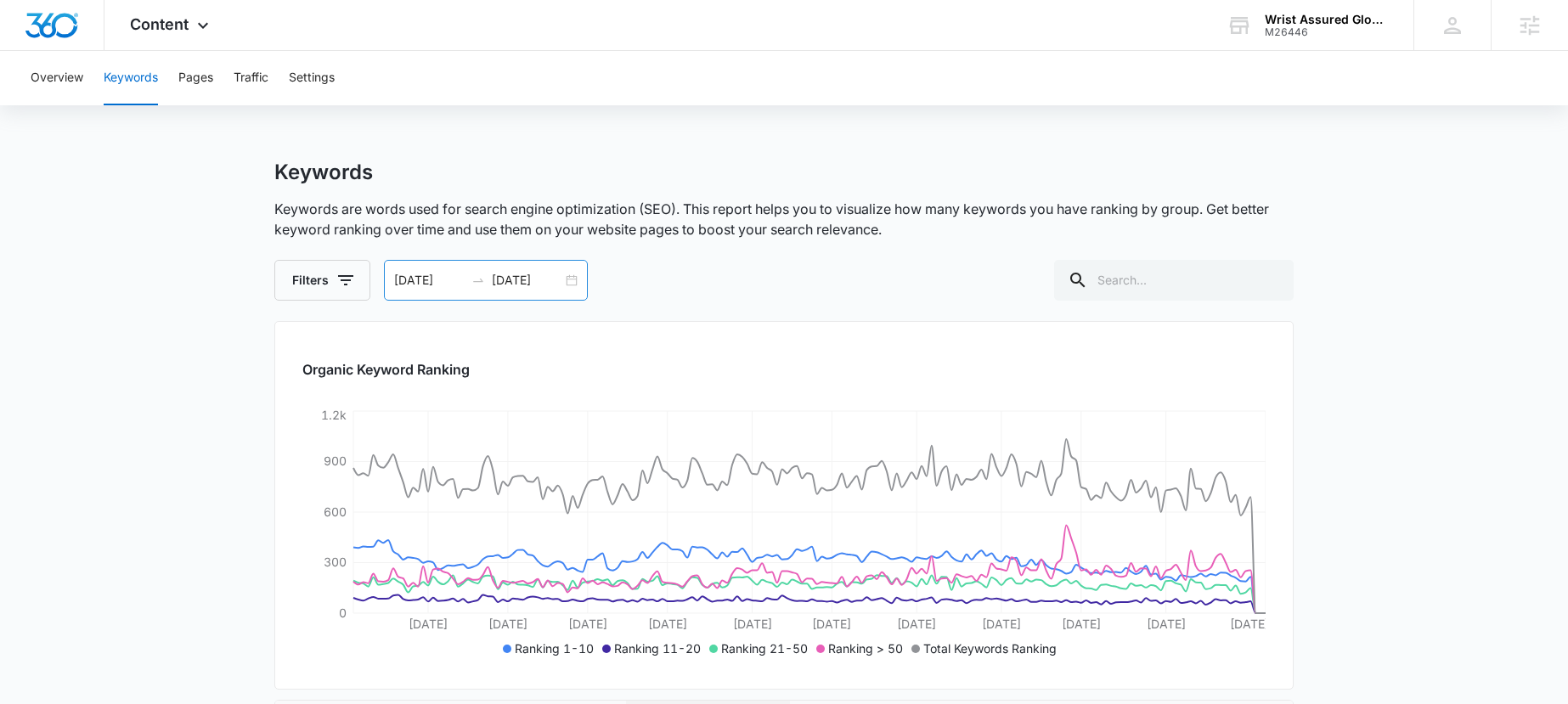
click at [547, 286] on input "09/04/2025" at bounding box center [526, 280] width 70 height 19
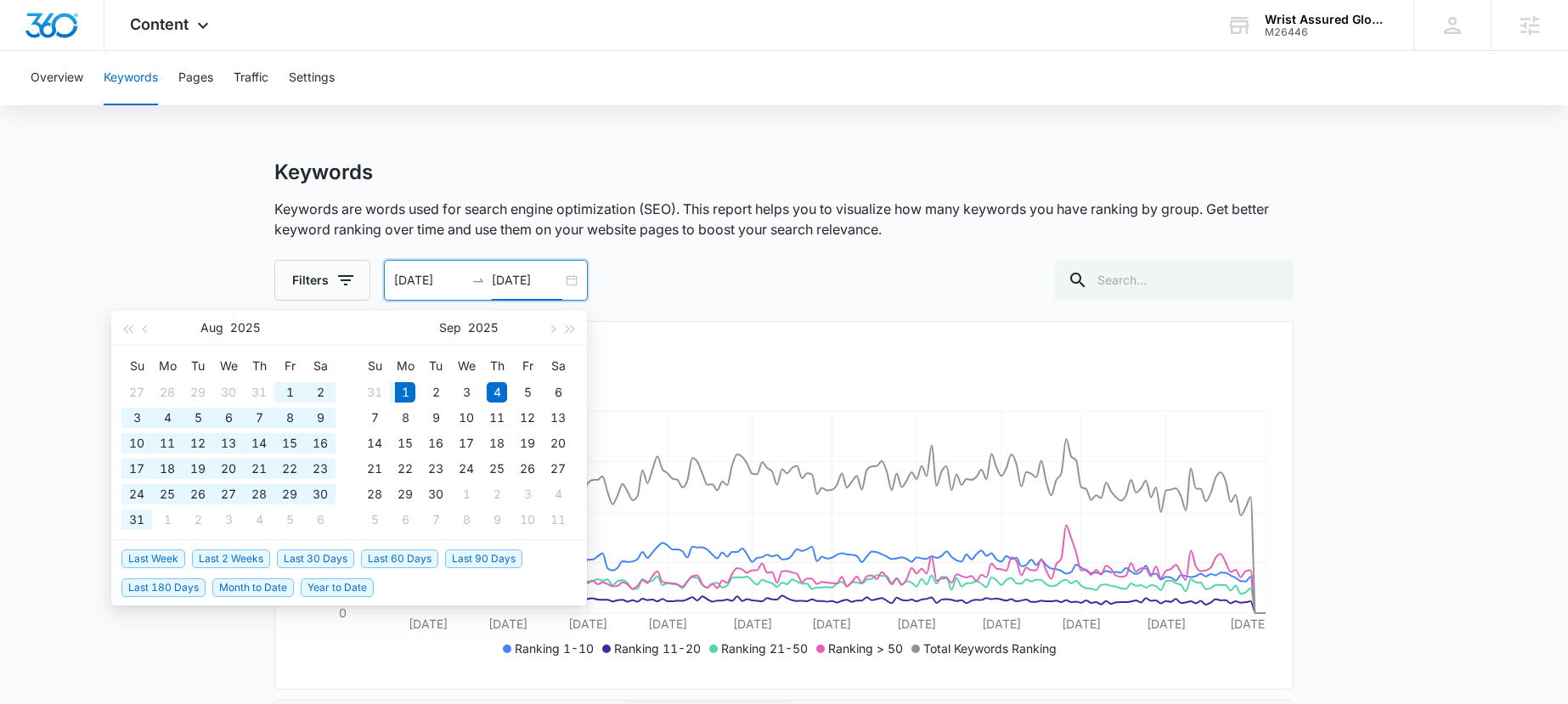
click at [201, 587] on span "Last 180 Days" at bounding box center [163, 587] width 84 height 19
type input "[DATE]"
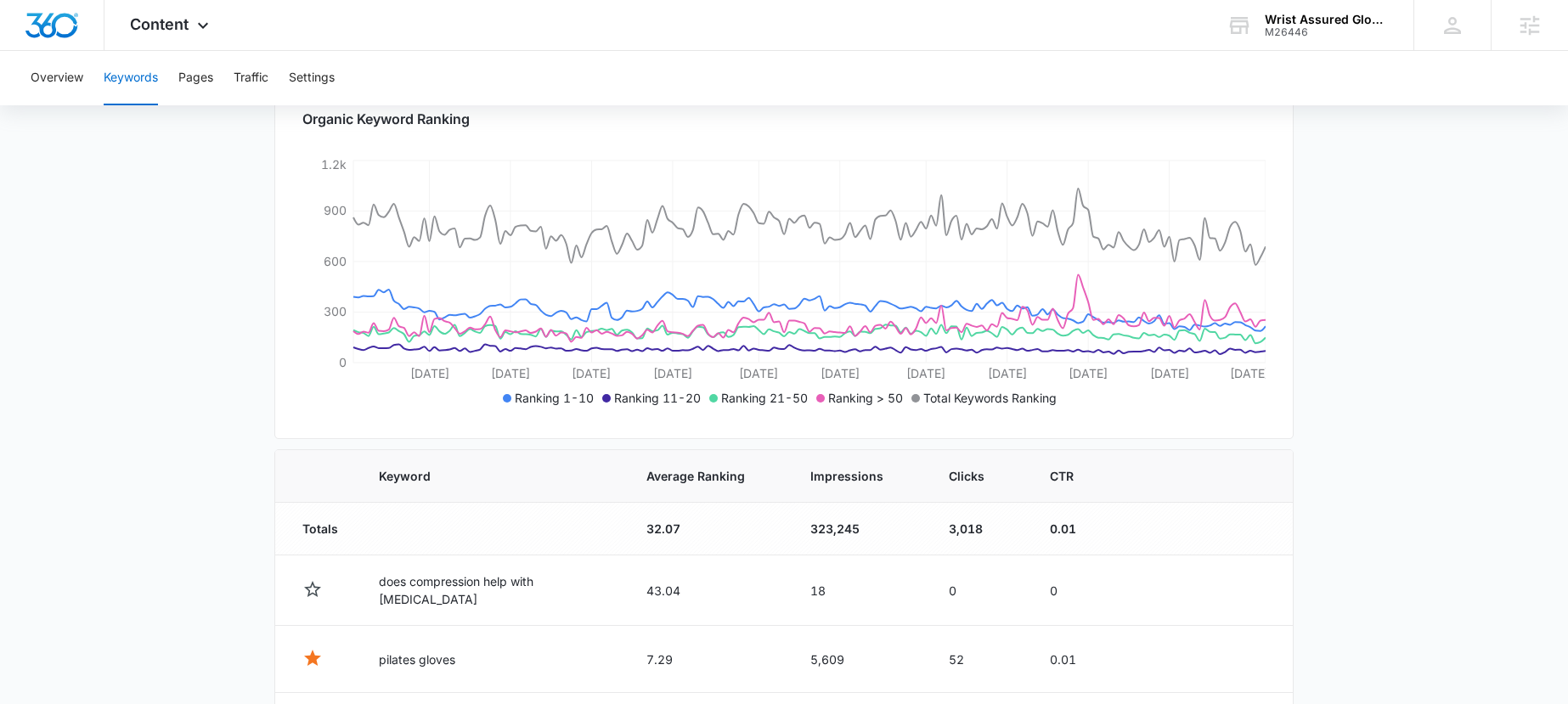
scroll to position [167, 0]
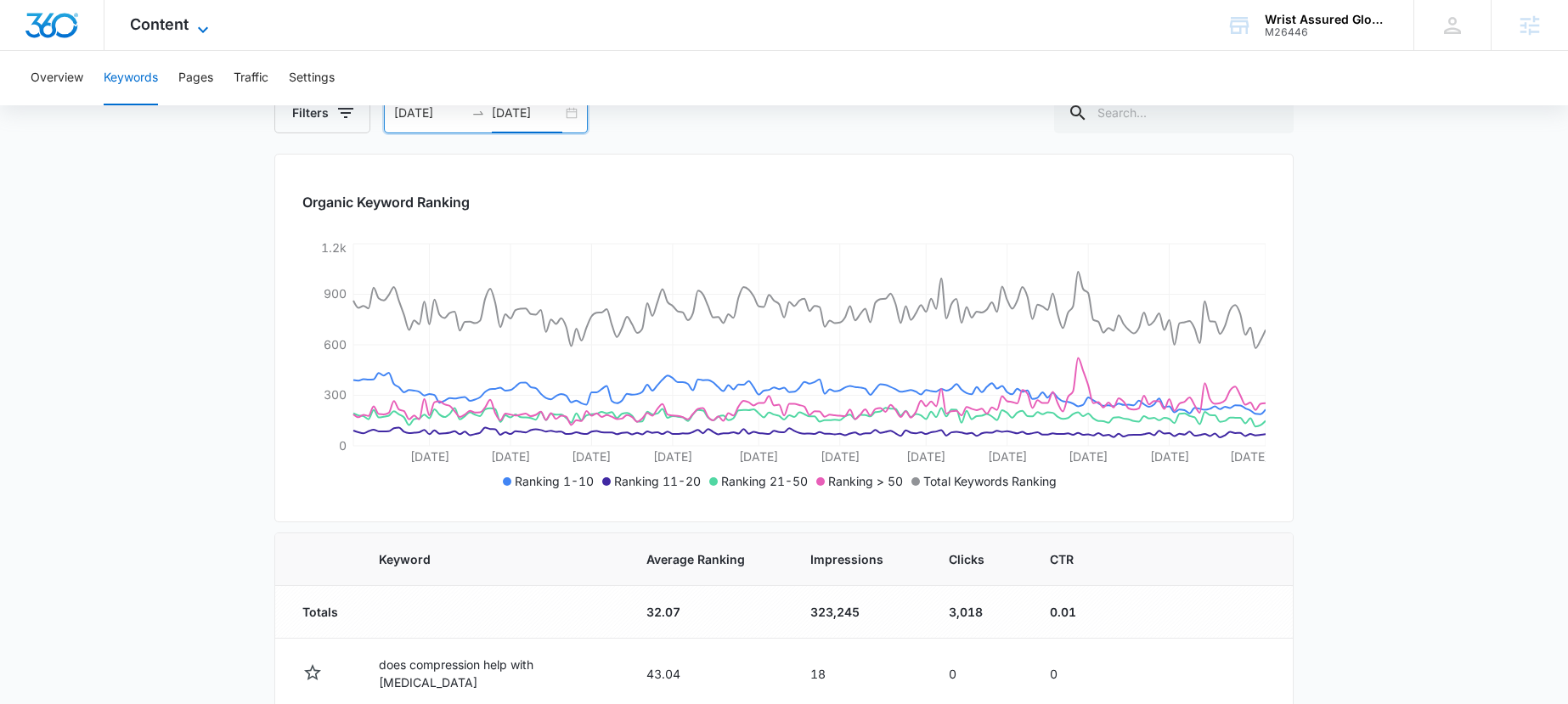
click at [195, 31] on icon at bounding box center [203, 30] width 21 height 21
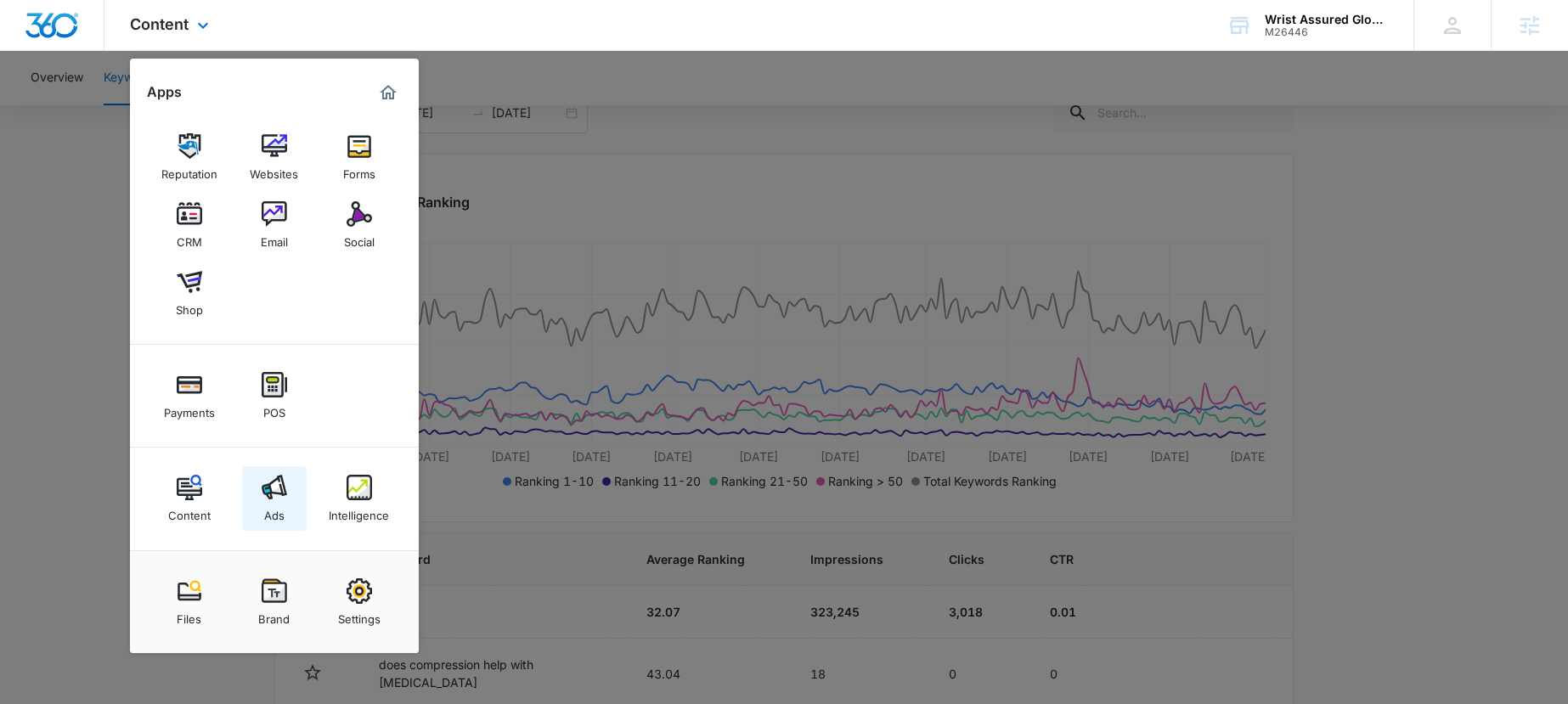
click at [278, 506] on div "Ads" at bounding box center [274, 511] width 21 height 22
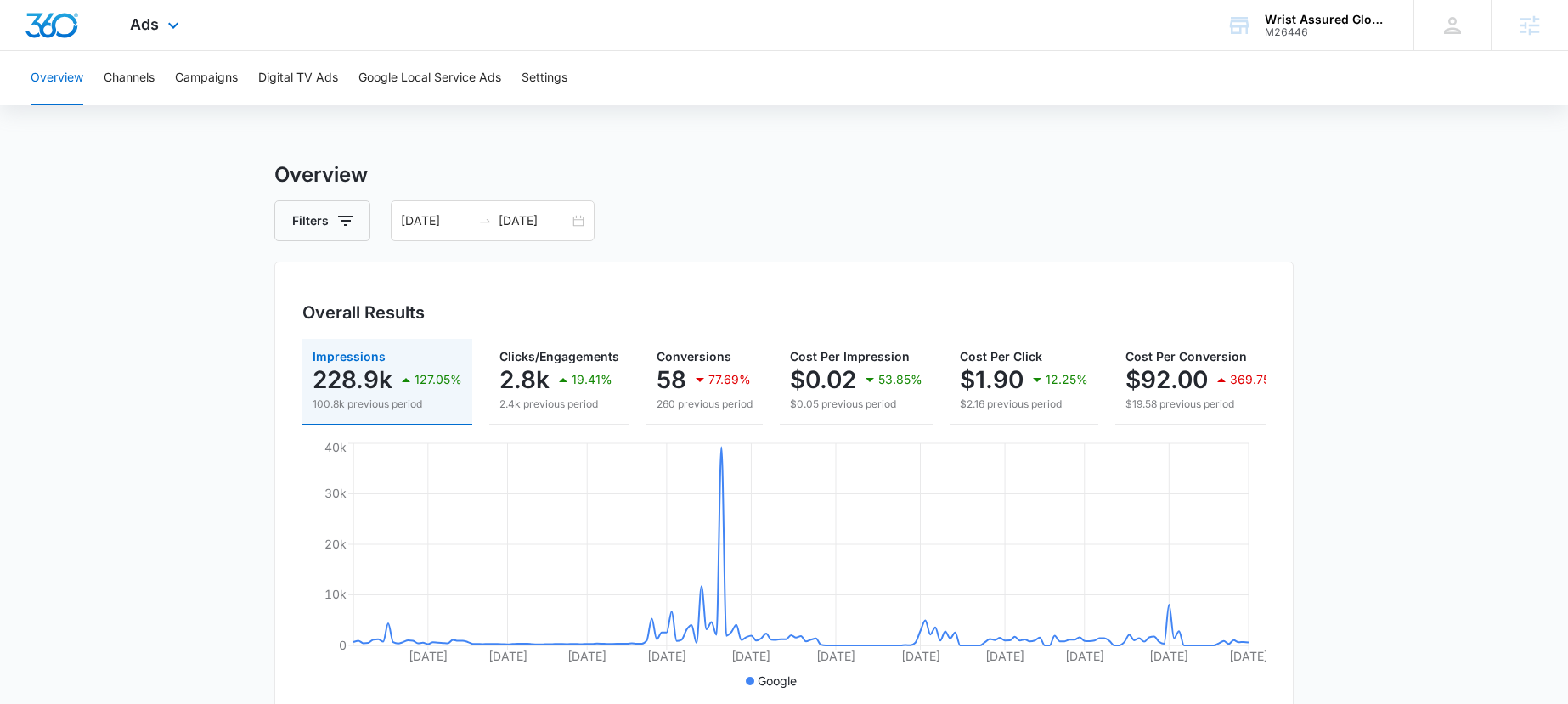
drag, startPoint x: 167, startPoint y: 14, endPoint x: 189, endPoint y: 81, distance: 70.5
click at [167, 14] on div "Ads Apps Reputation Websites Forms CRM Email Social Shop Payments POS Content A…" at bounding box center [156, 25] width 104 height 50
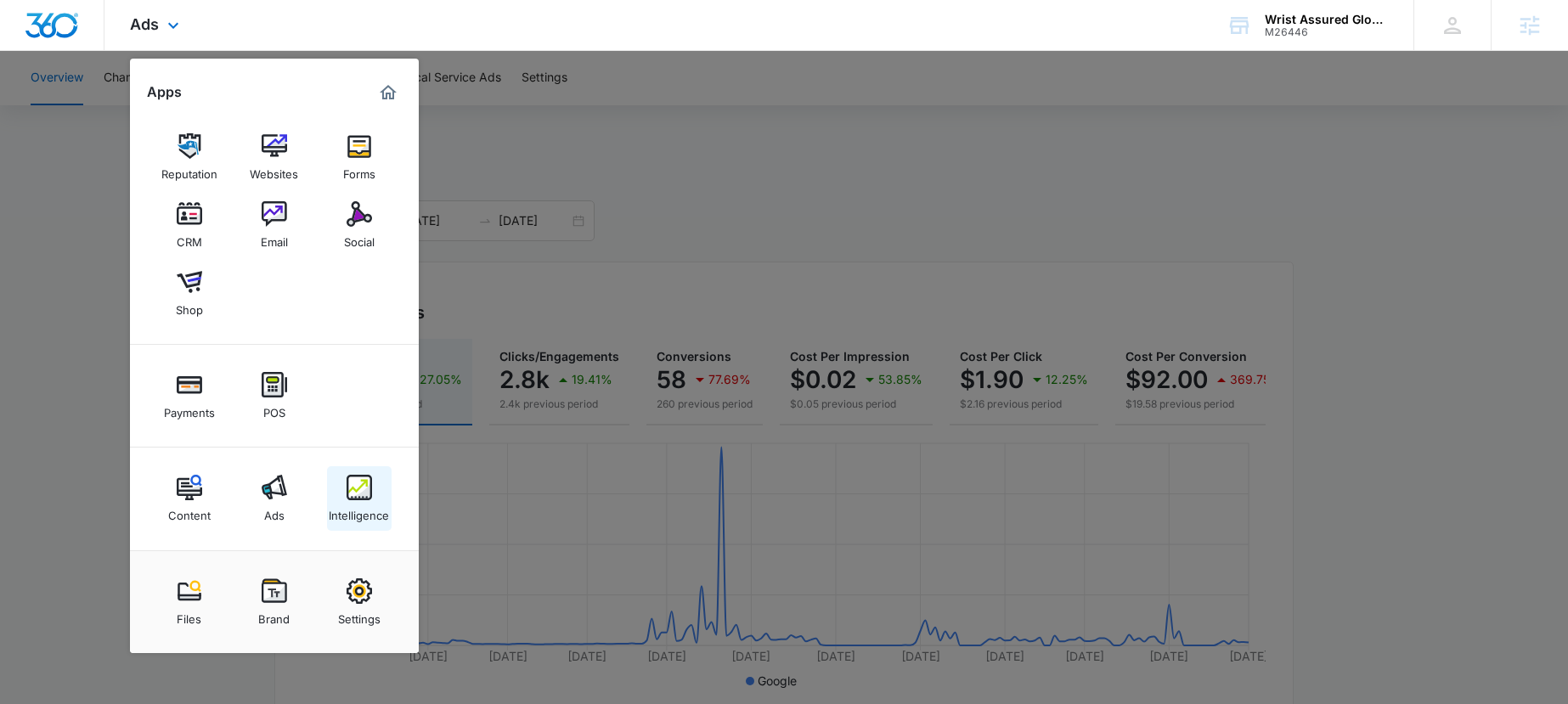
click at [357, 500] on div "Intelligence" at bounding box center [359, 511] width 60 height 22
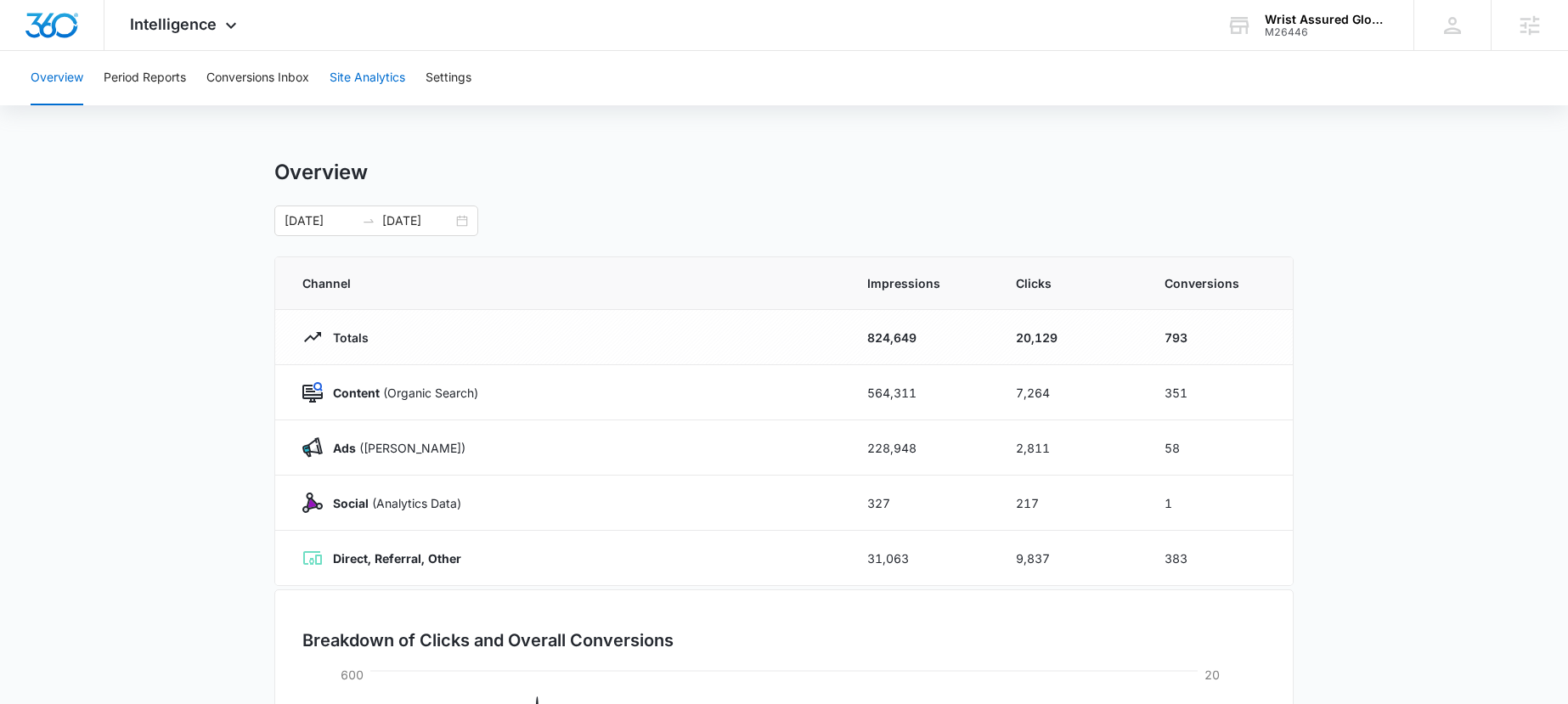
click at [366, 84] on button "Site Analytics" at bounding box center [367, 77] width 75 height 54
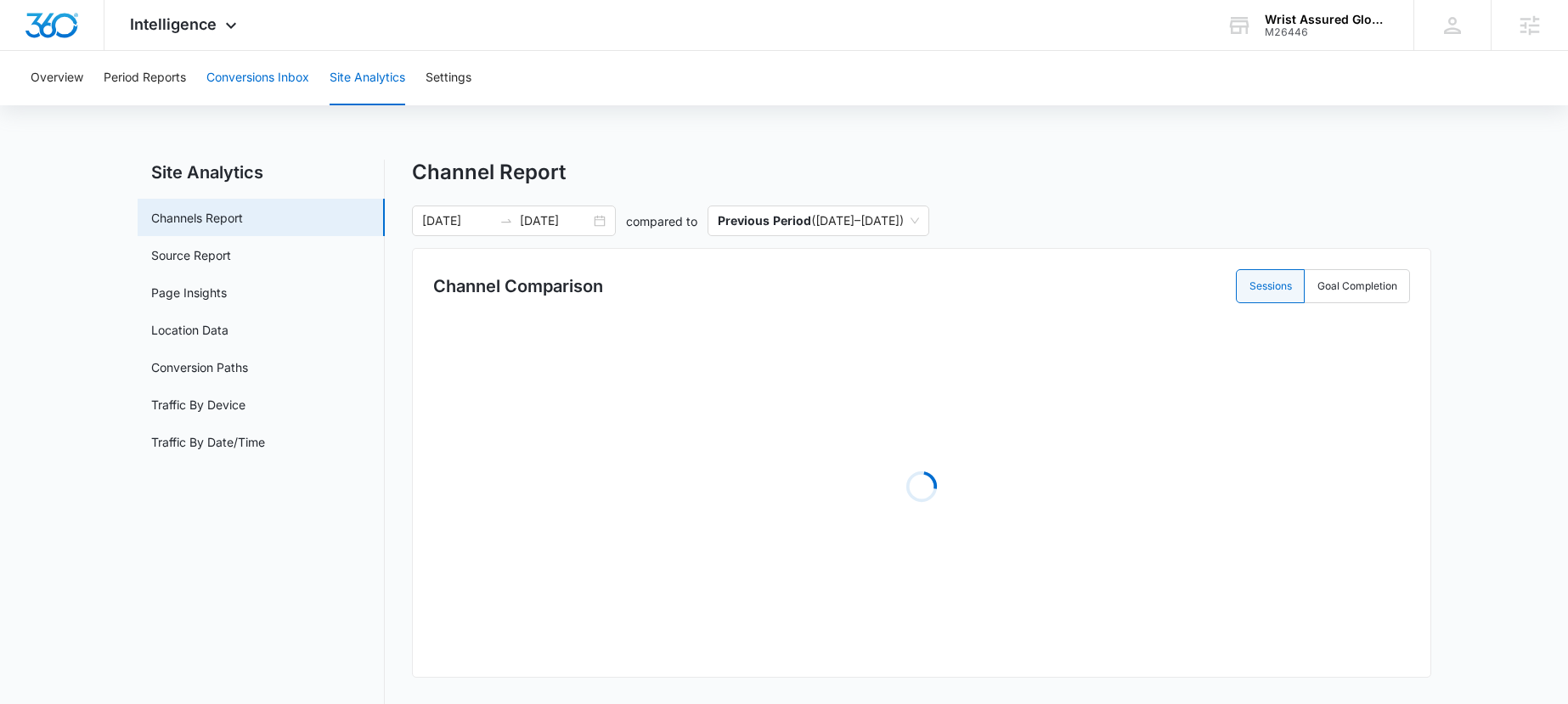
click at [251, 84] on button "Conversions Inbox" at bounding box center [258, 77] width 103 height 54
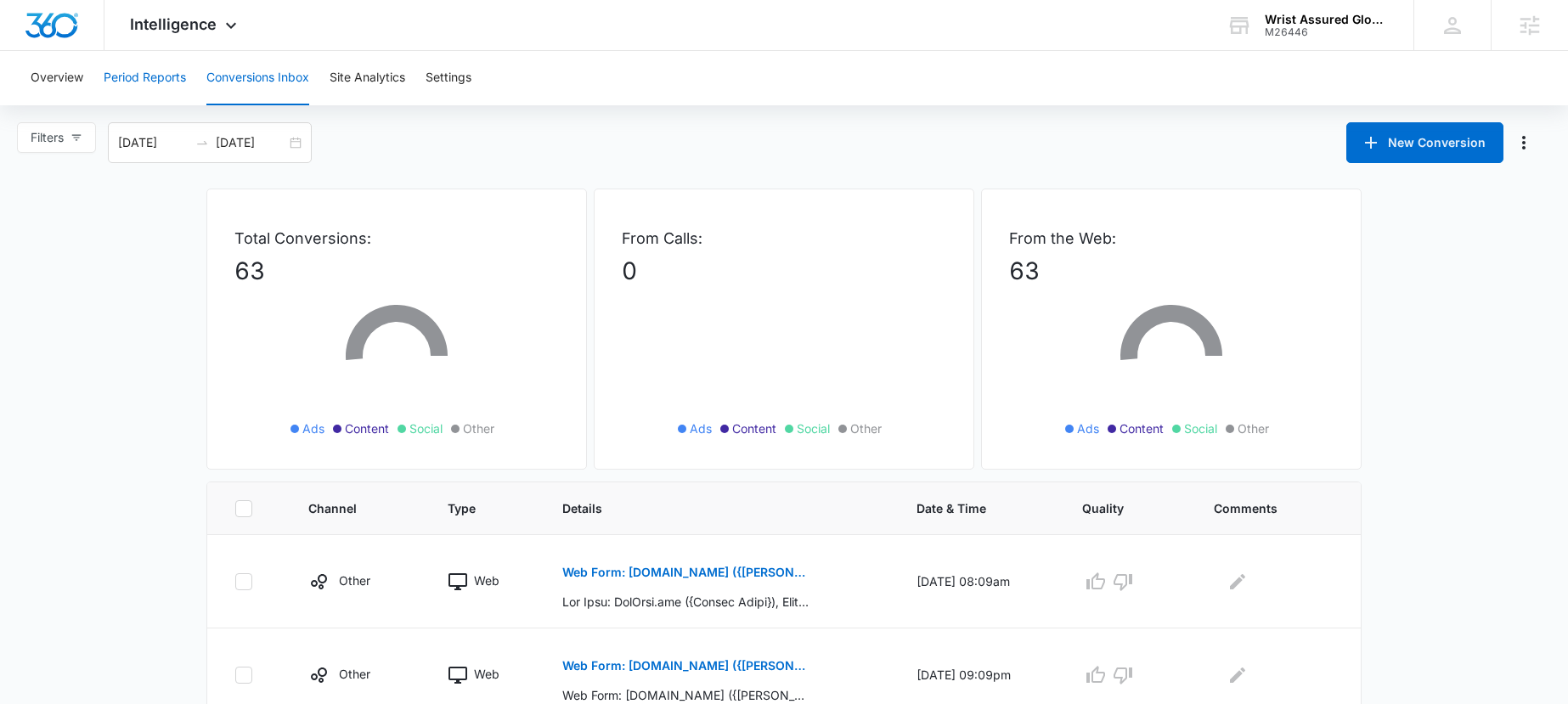
click at [166, 77] on button "Period Reports" at bounding box center [145, 77] width 82 height 54
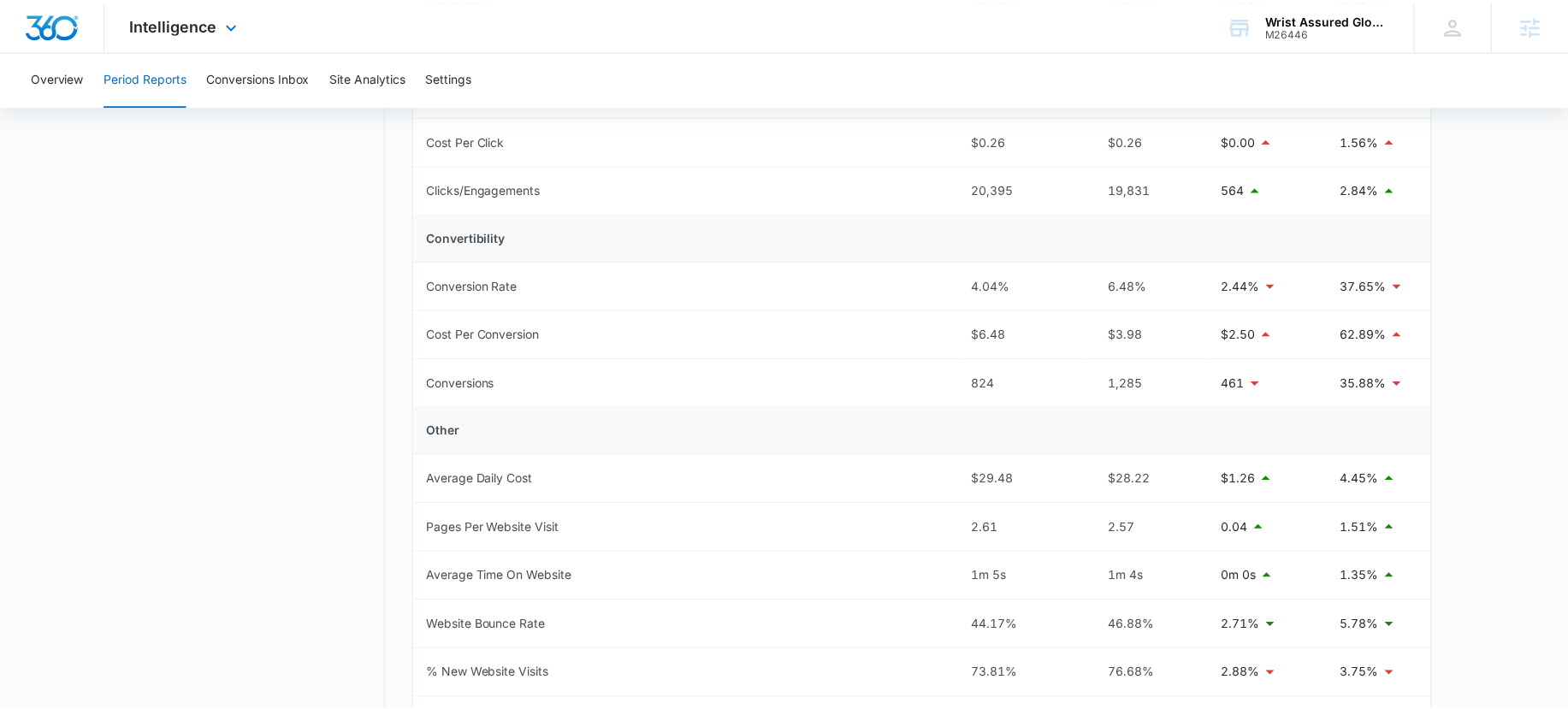
scroll to position [379, 0]
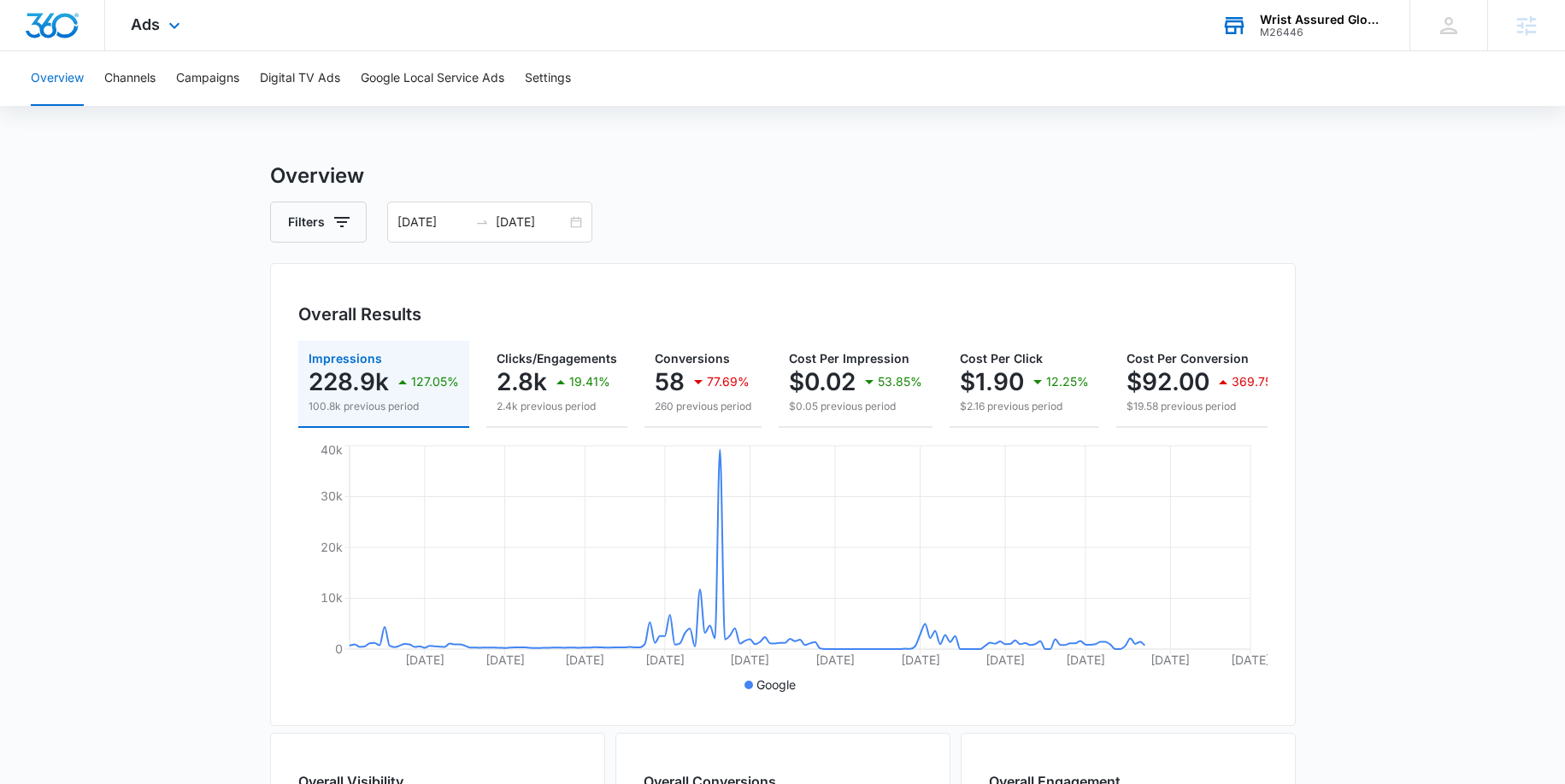
click at [1296, 30] on div "M26446" at bounding box center [1322, 33] width 125 height 12
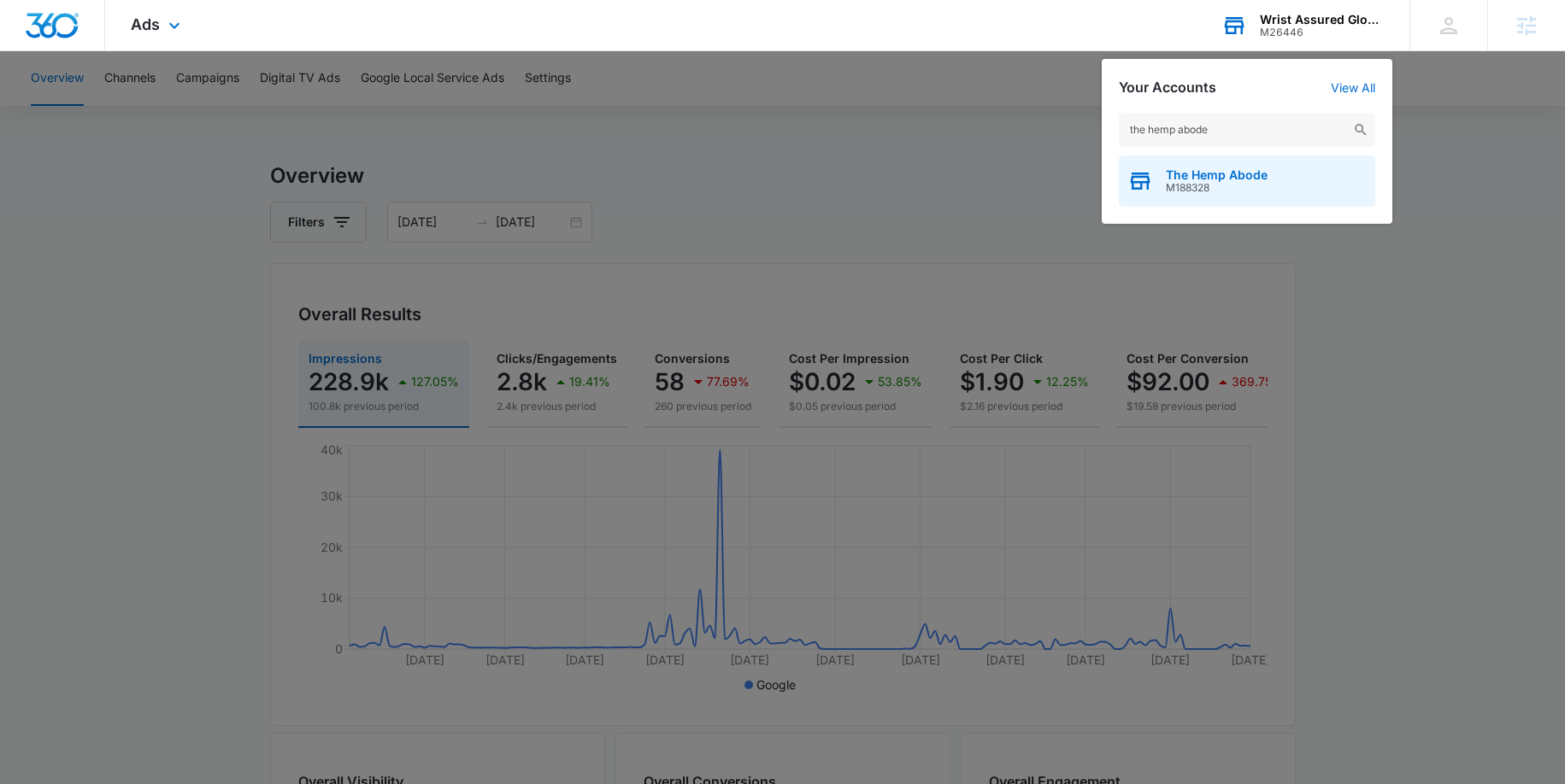
type input "the hemp abode"
click at [1248, 177] on span "The Hemp Abode" at bounding box center [1217, 175] width 102 height 14
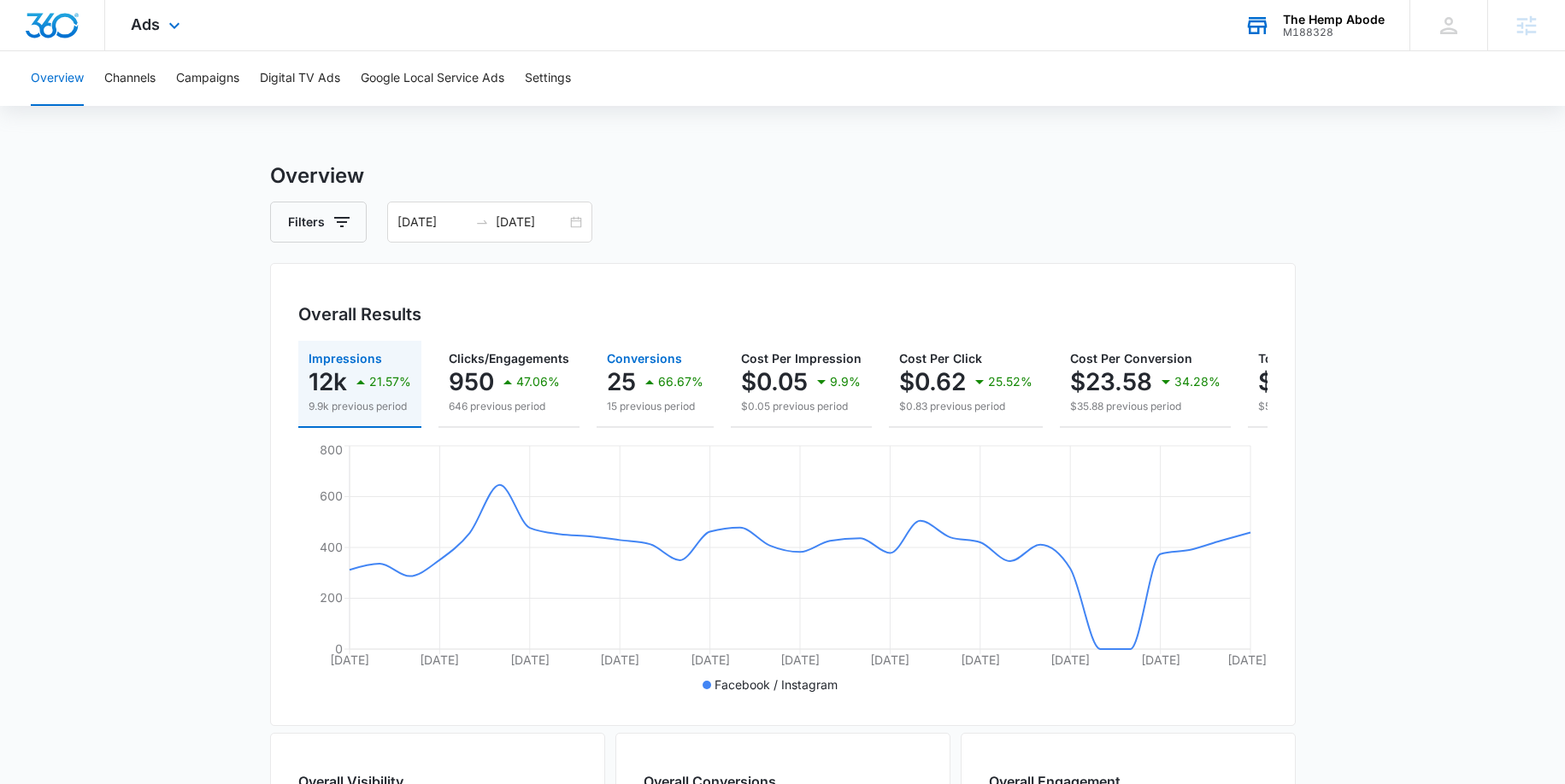
click at [682, 389] on div "66.67%" at bounding box center [671, 382] width 64 height 34
